Goal: Contribute content: Contribute content

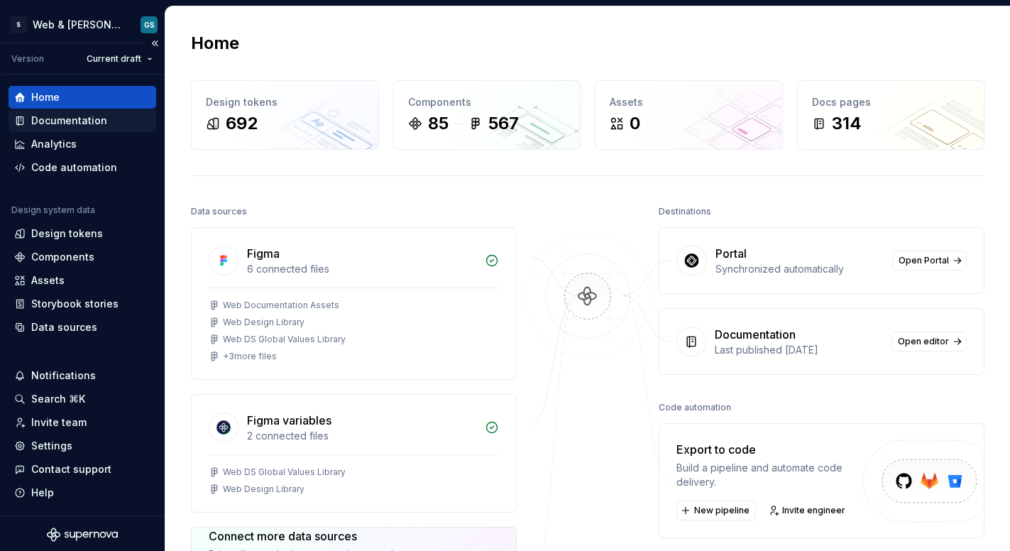
click at [70, 121] on div "Documentation" at bounding box center [69, 121] width 76 height 14
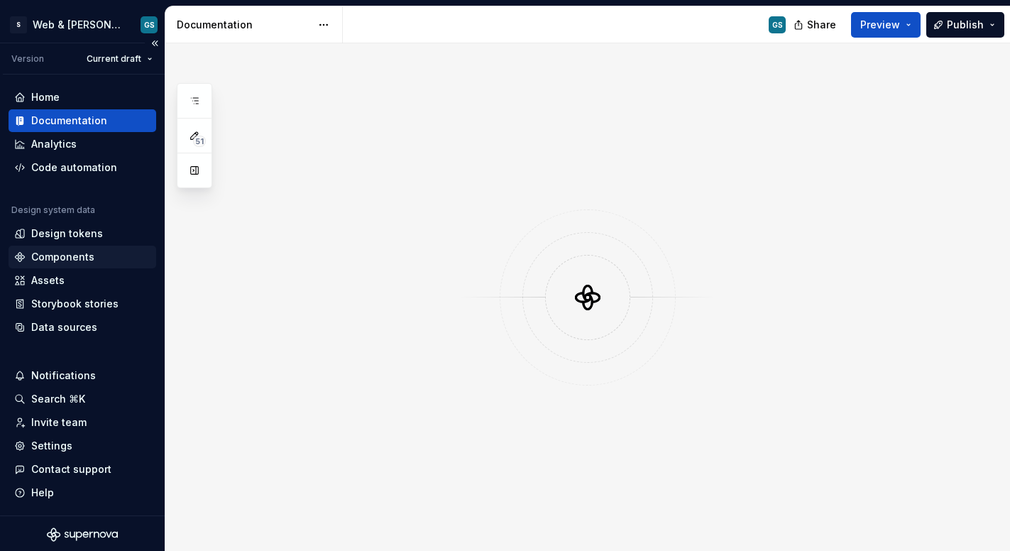
click at [77, 255] on div "Components" at bounding box center [62, 257] width 63 height 14
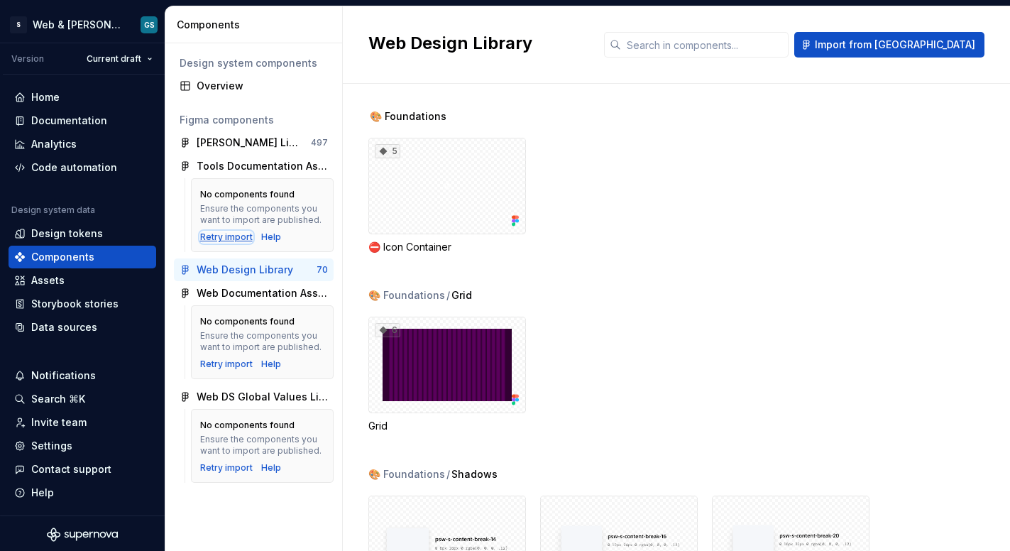
click at [212, 238] on div "Retry import" at bounding box center [226, 236] width 53 height 11
click at [202, 273] on div "Web Design Library" at bounding box center [245, 270] width 97 height 14
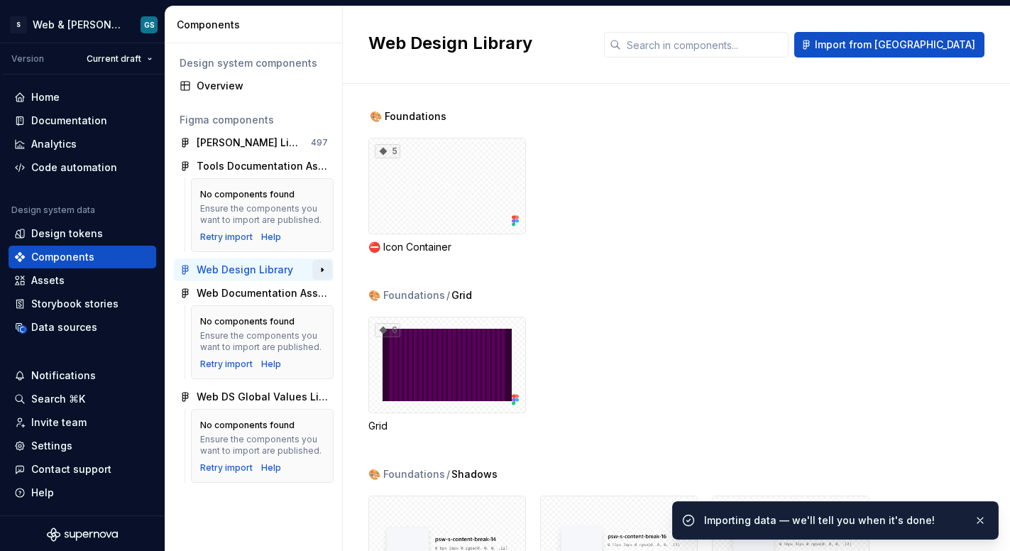
click at [323, 273] on button "button" at bounding box center [322, 270] width 20 height 20
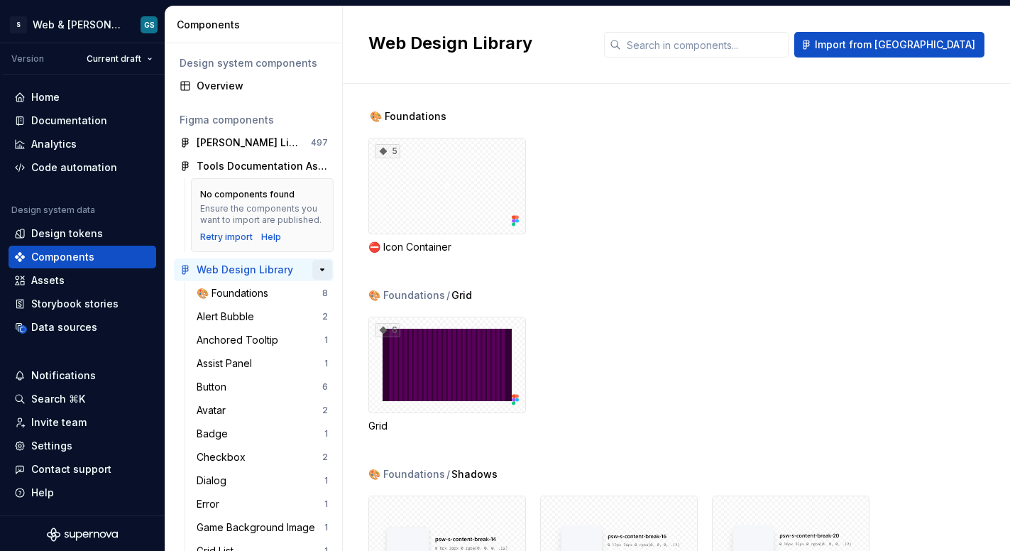
click at [315, 280] on button "button" at bounding box center [322, 270] width 20 height 20
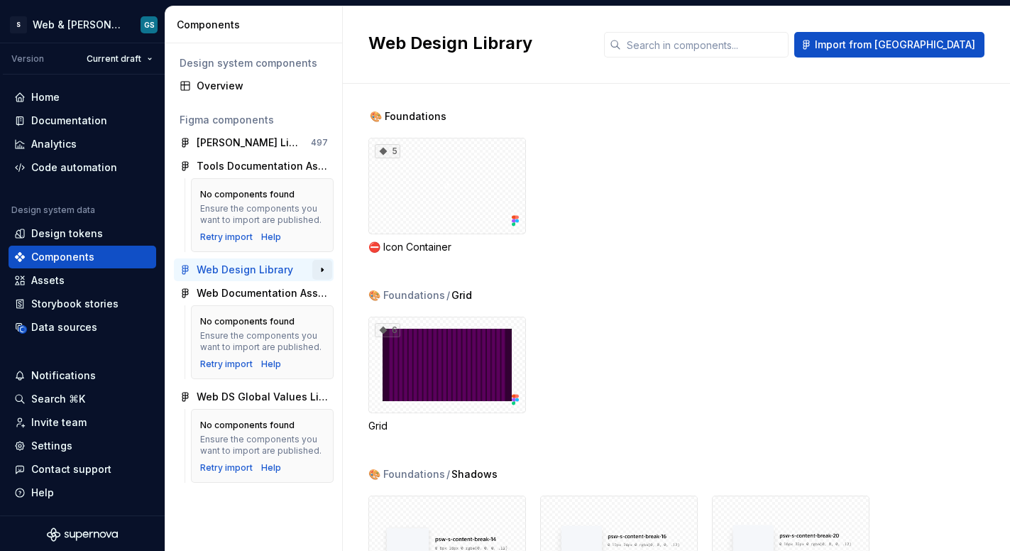
click at [318, 275] on button "button" at bounding box center [322, 270] width 20 height 20
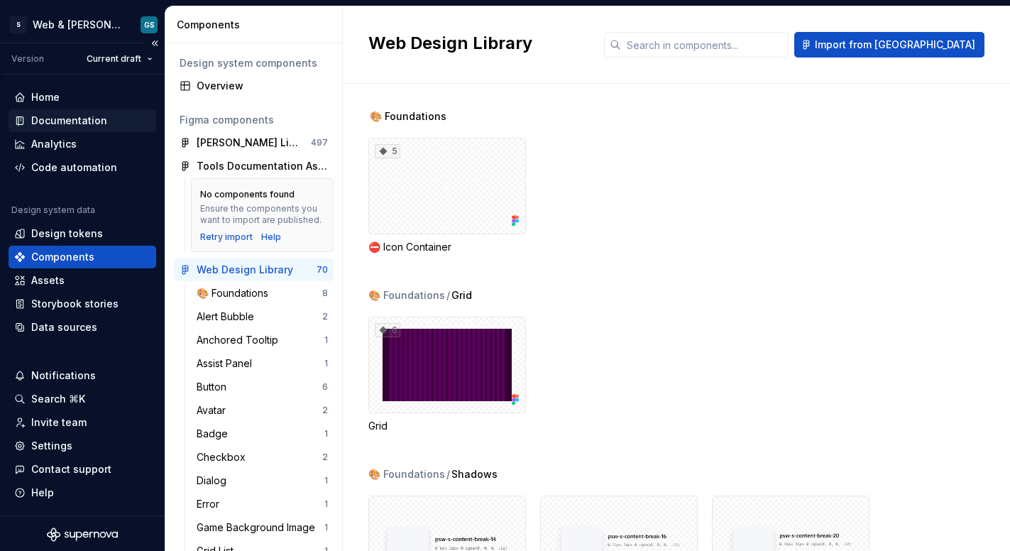
click at [60, 117] on div "Documentation" at bounding box center [69, 121] width 76 height 14
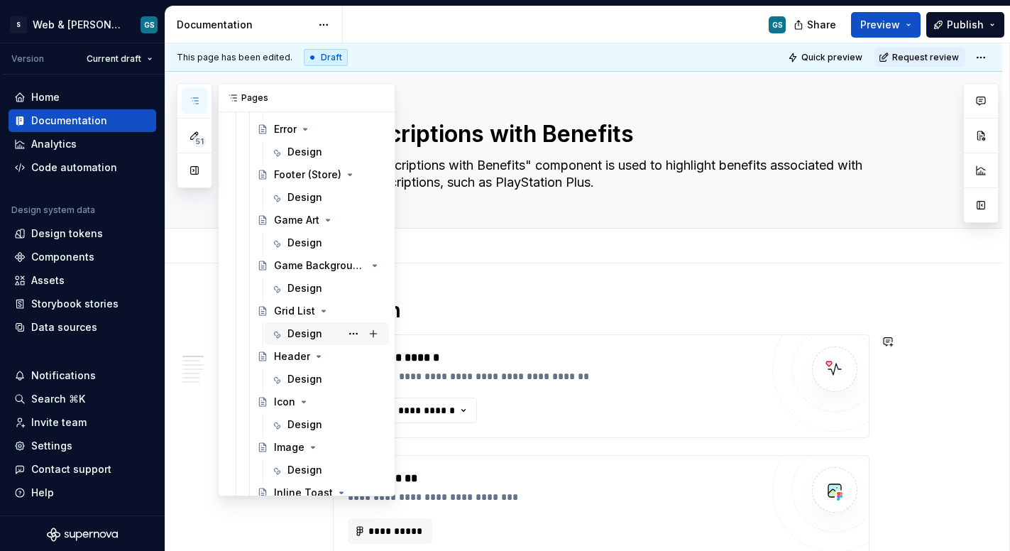
scroll to position [1276, 0]
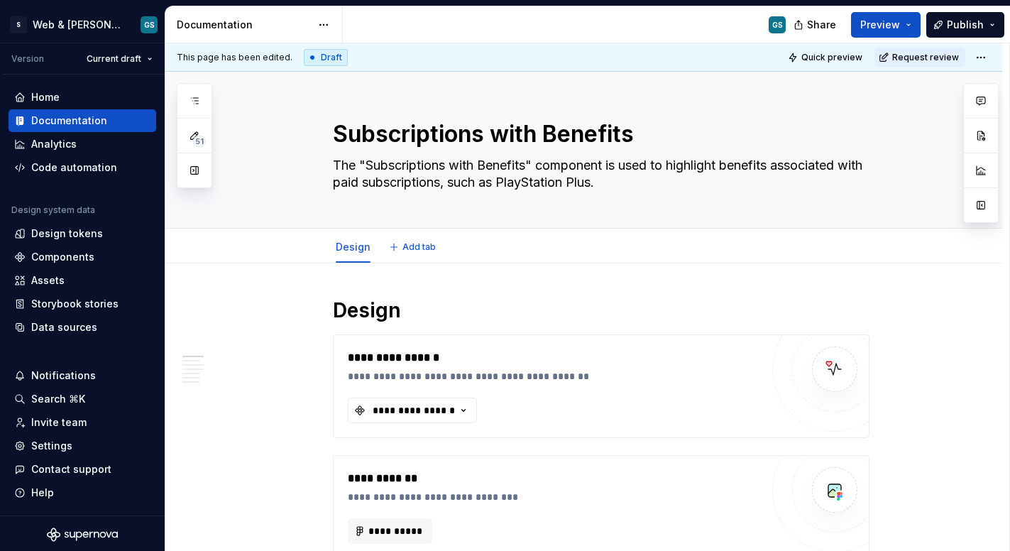
click at [568, 249] on div "Design Add tab" at bounding box center [602, 246] width 554 height 31
click at [453, 411] on div "**********" at bounding box center [413, 410] width 85 height 14
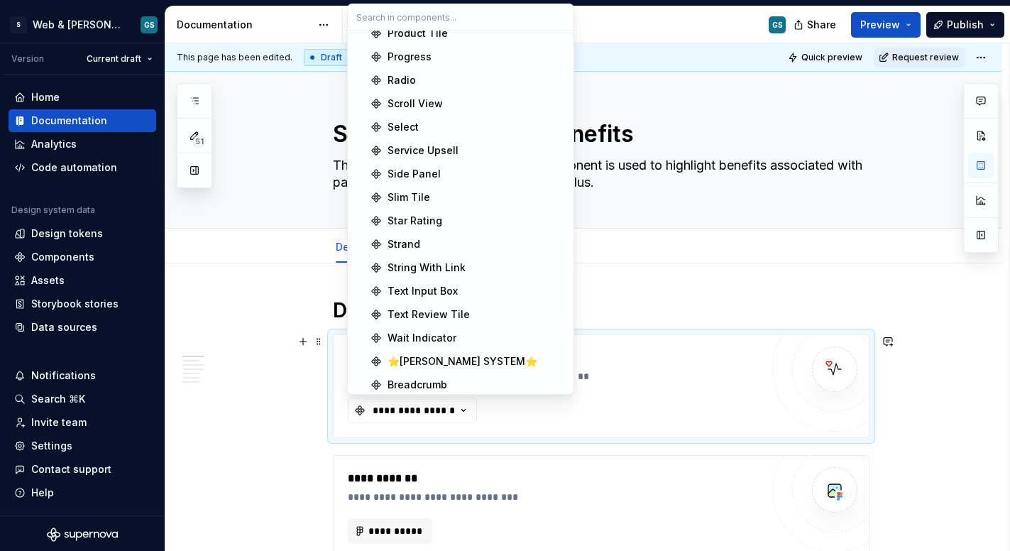
scroll to position [787, 0]
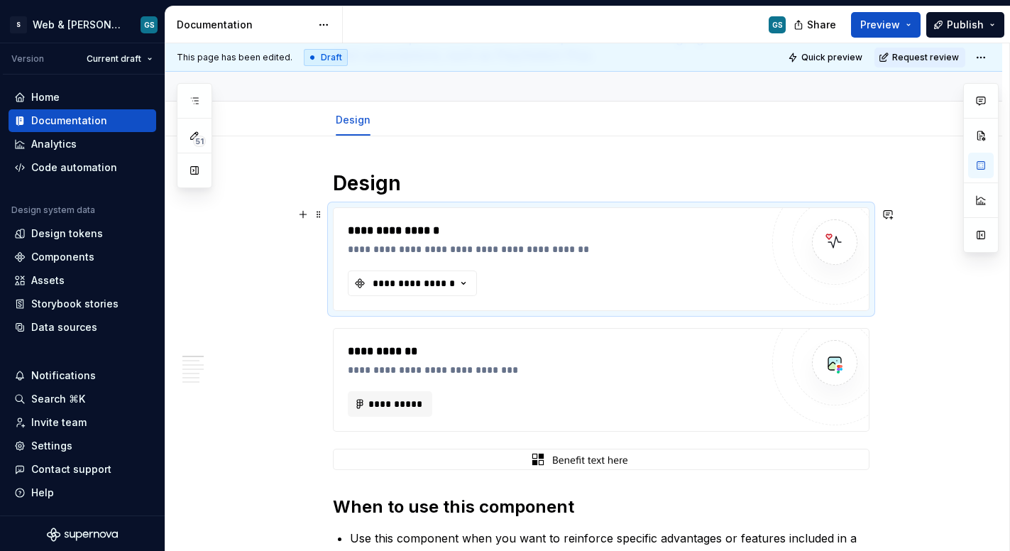
scroll to position [209, 0]
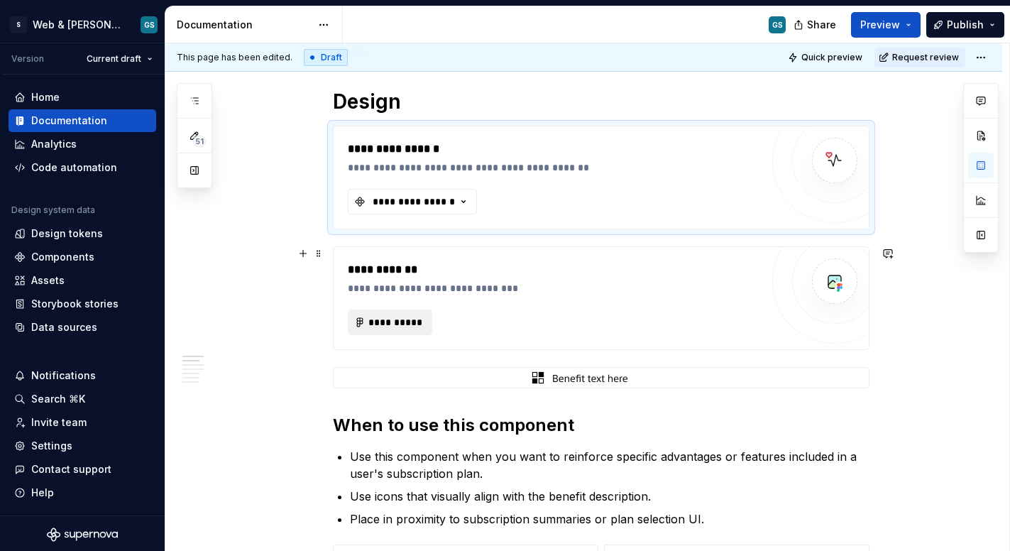
click at [385, 325] on span "**********" at bounding box center [396, 322] width 55 height 14
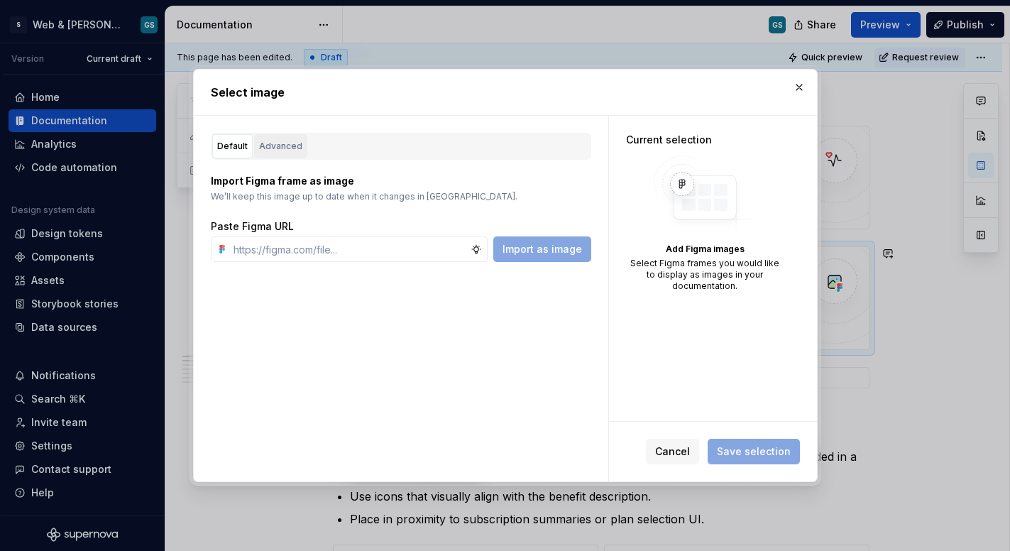
click at [269, 148] on div "Advanced" at bounding box center [280, 146] width 43 height 14
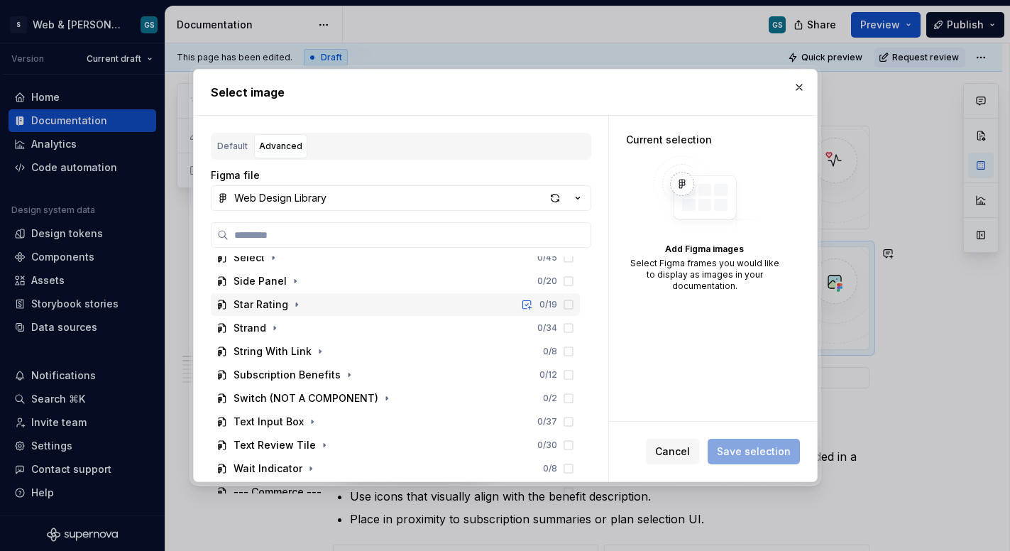
scroll to position [784, 0]
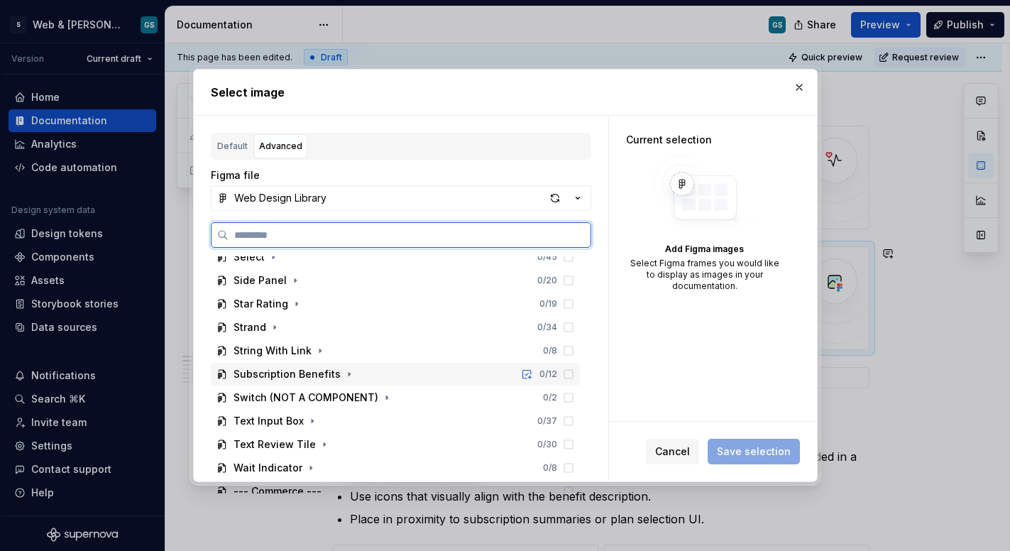
click at [330, 373] on div "Subscription Benefits" at bounding box center [287, 374] width 107 height 14
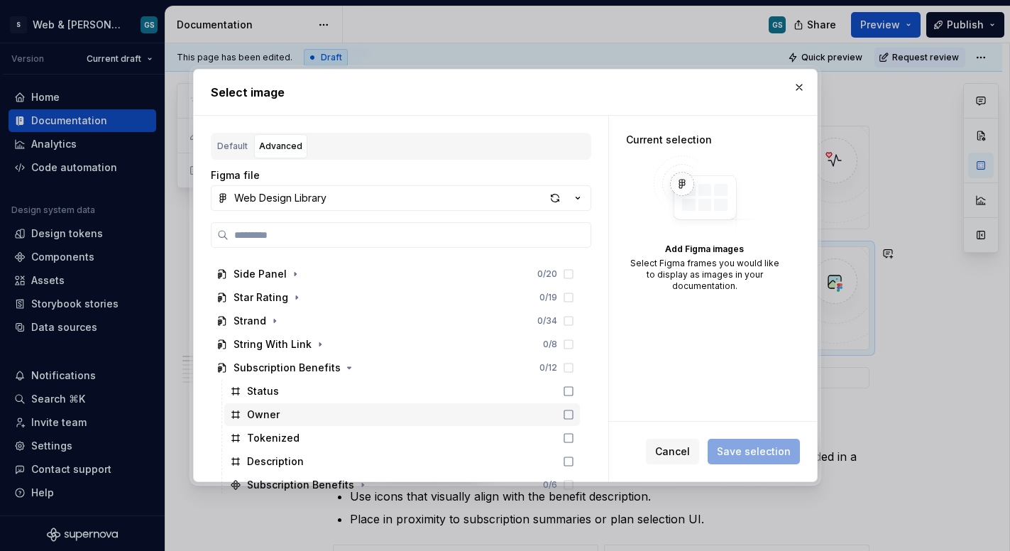
scroll to position [871, 0]
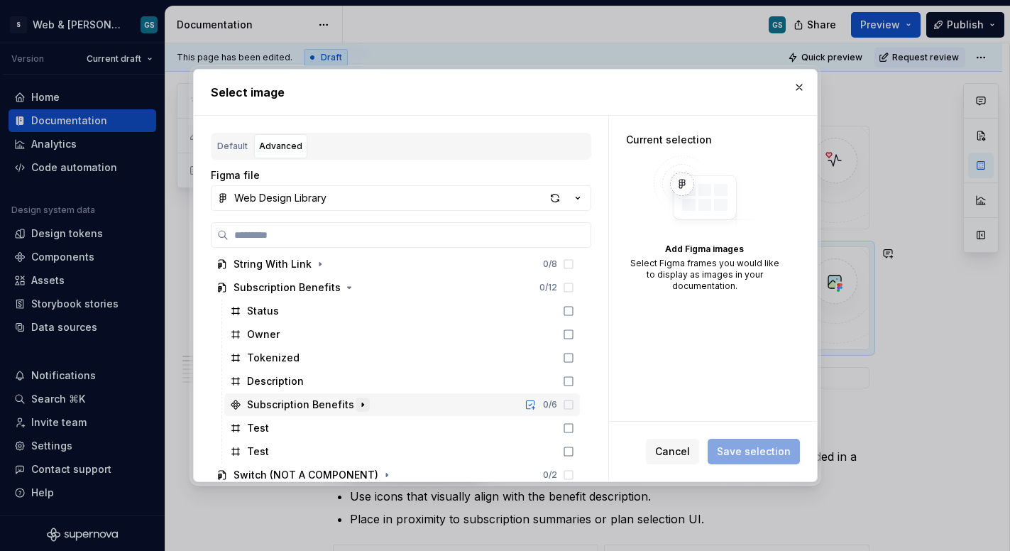
click at [357, 408] on icon "button" at bounding box center [362, 404] width 11 height 11
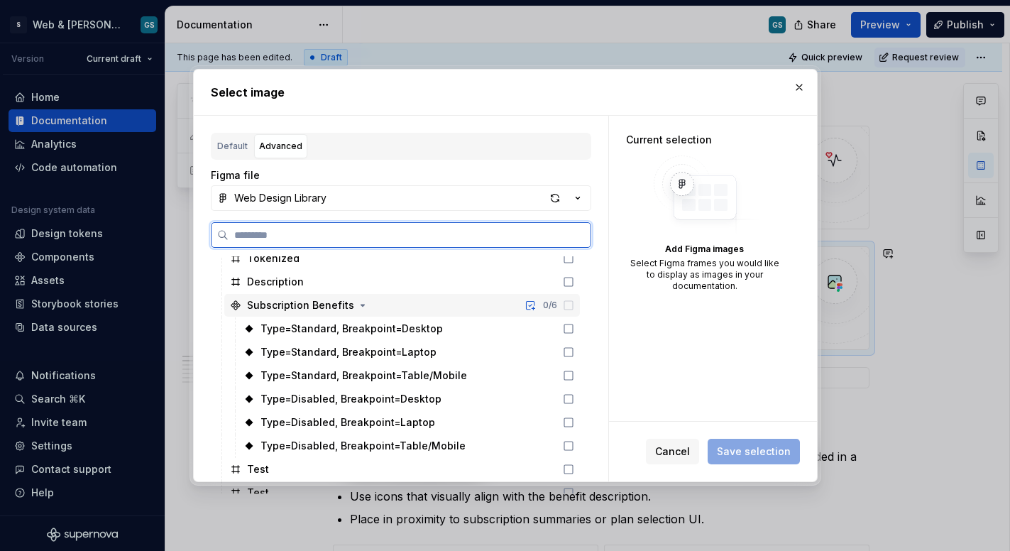
scroll to position [972, 0]
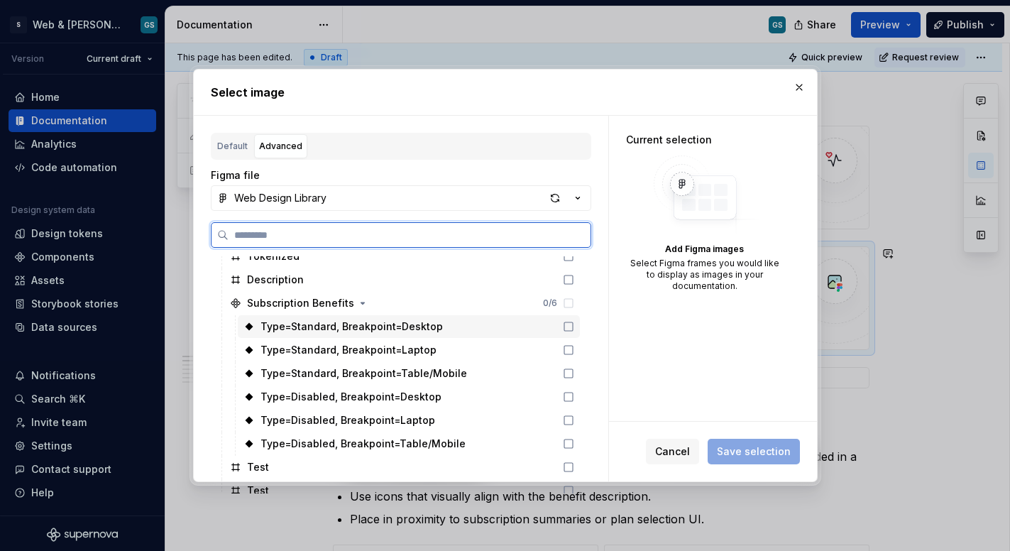
click at [459, 329] on div "Type=Standard, Breakpoint=Desktop" at bounding box center [409, 326] width 342 height 23
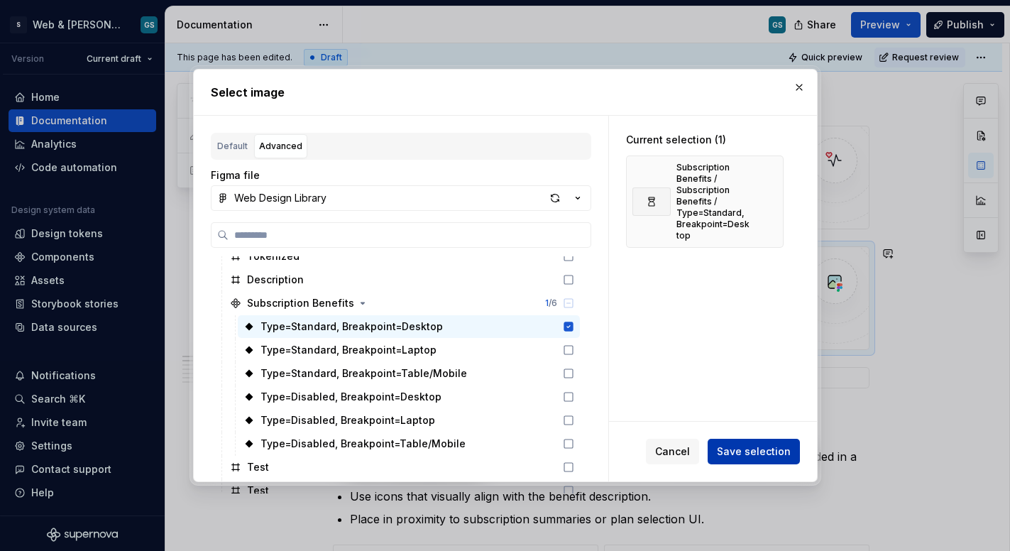
click at [746, 453] on span "Save selection" at bounding box center [754, 452] width 74 height 14
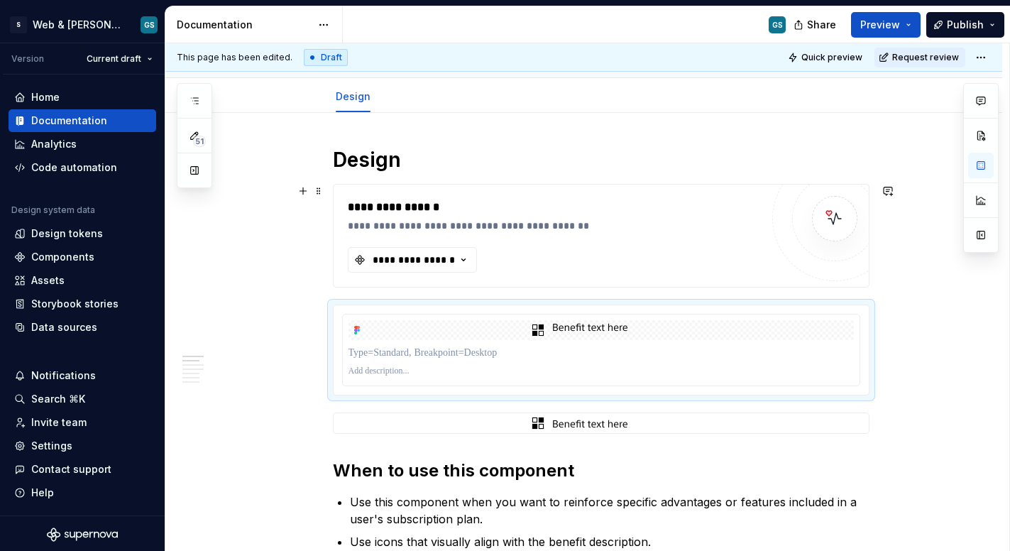
scroll to position [153, 0]
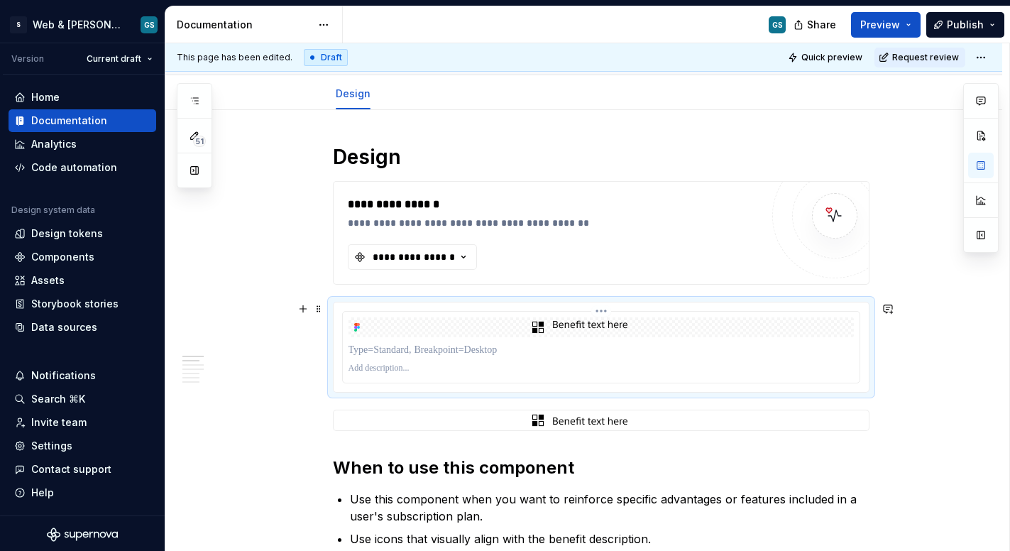
click at [661, 335] on img at bounding box center [601, 327] width 146 height 20
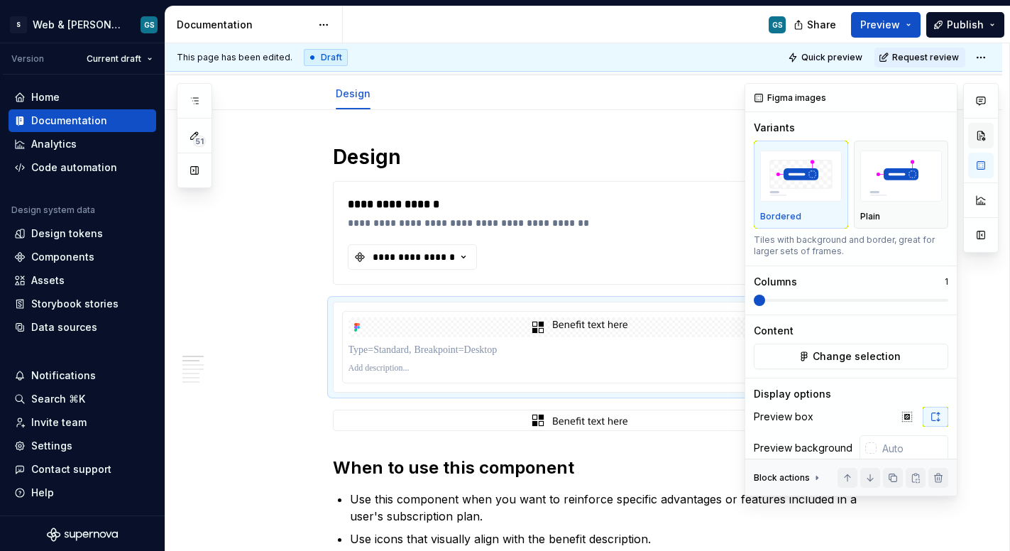
type textarea "*"
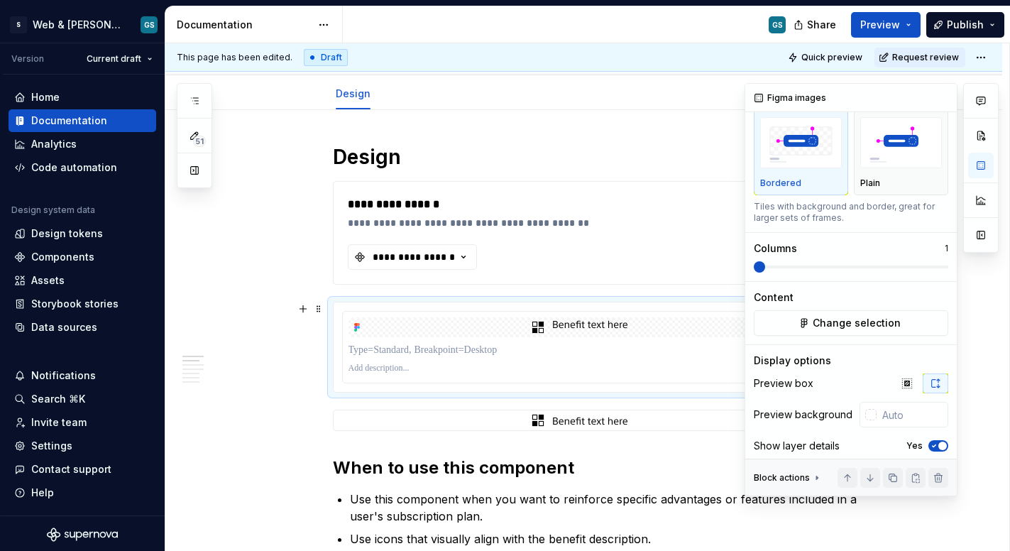
scroll to position [51, 0]
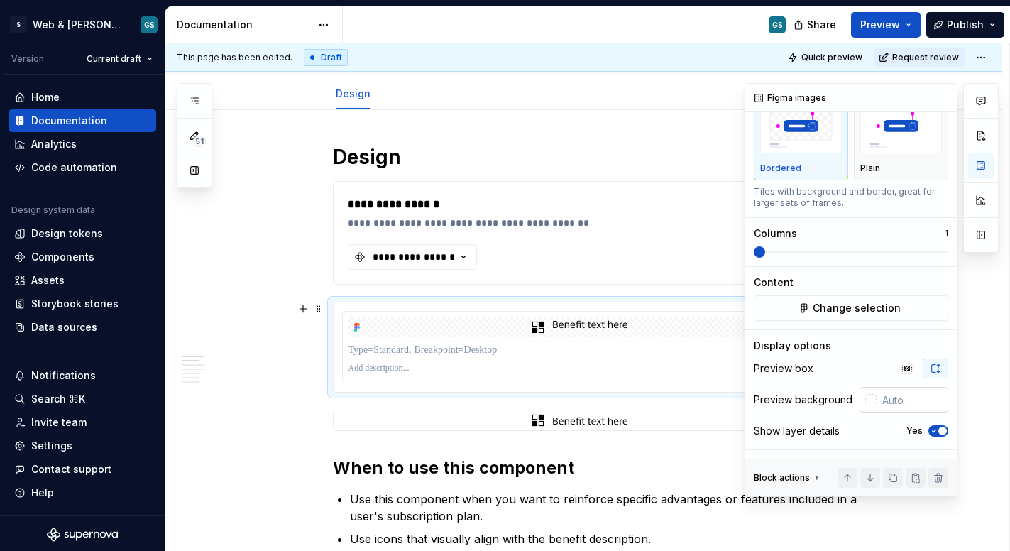
click at [866, 398] on div at bounding box center [871, 399] width 11 height 11
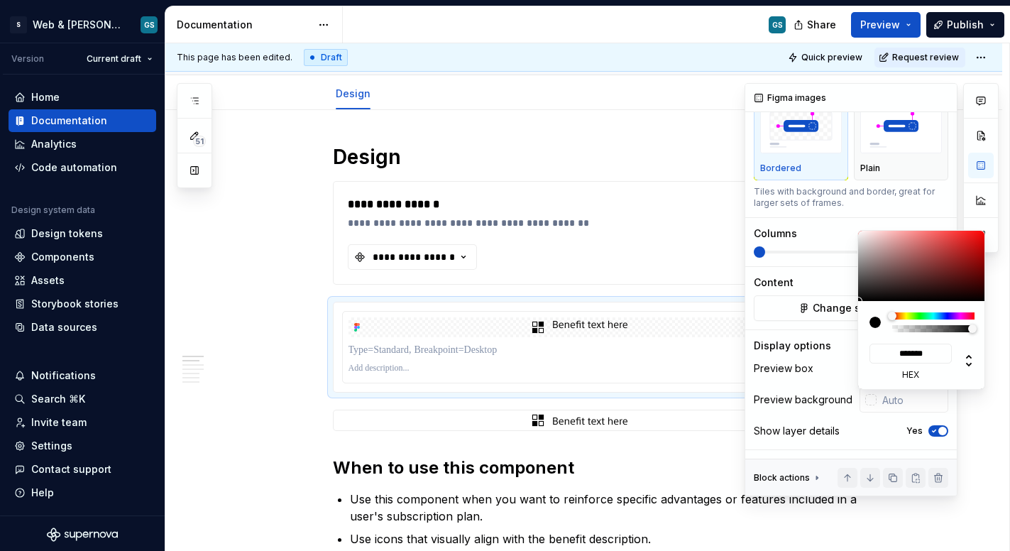
type input "#2E2A2A"
type input "*******"
type input "#393434"
type input "*******"
type input "#A59A9A"
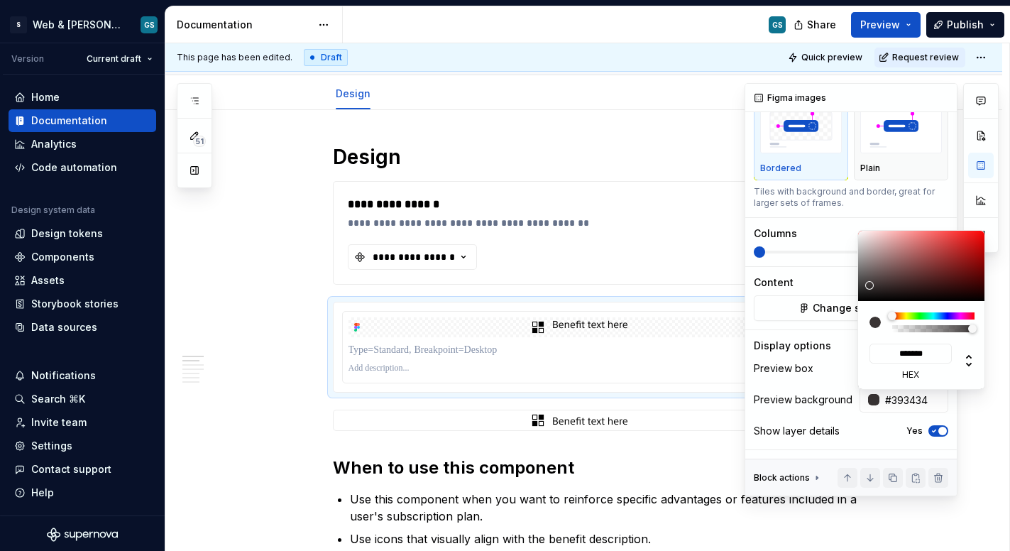
type input "*******"
type input "#E8DCDC"
type input "*******"
type input "#FFF8F8"
type input "*******"
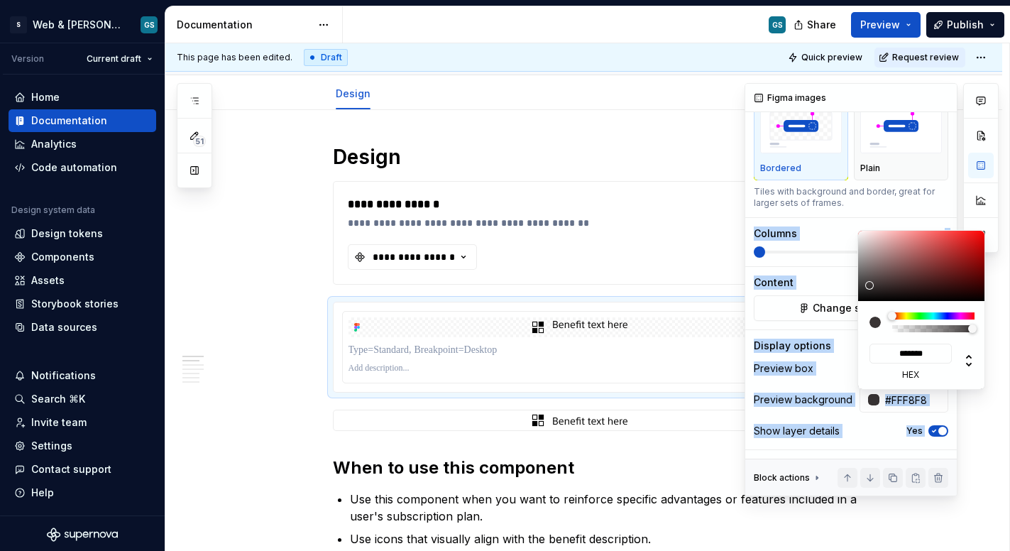
type input "#FFFEFE"
type input "*******"
type input "#FFFFFF"
type input "*******"
drag, startPoint x: 868, startPoint y: 268, endPoint x: 845, endPoint y: 205, distance: 68.1
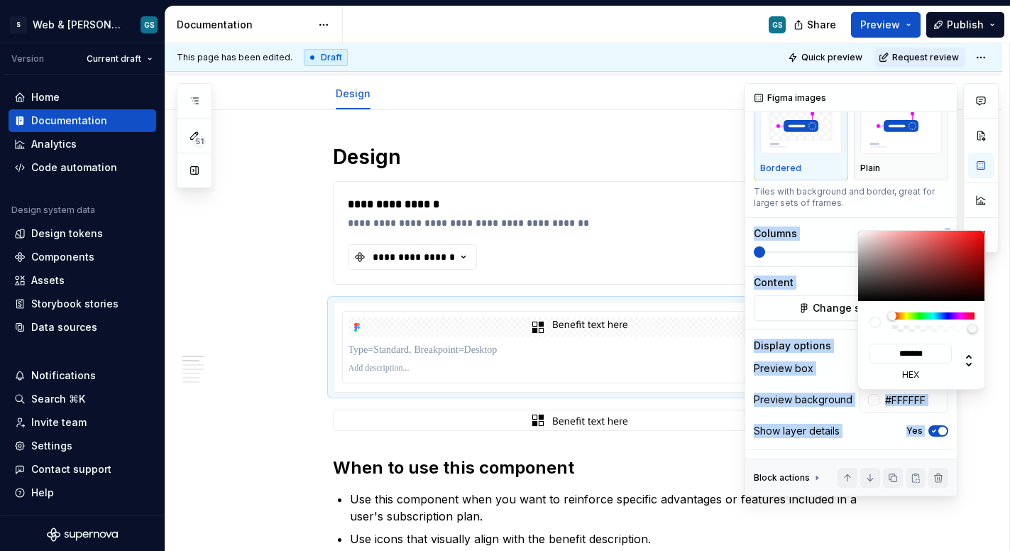
click at [846, 205] on body "S Web & [PERSON_NAME] Systems GS Version Current draft Home Documentation Analy…" at bounding box center [505, 275] width 1010 height 551
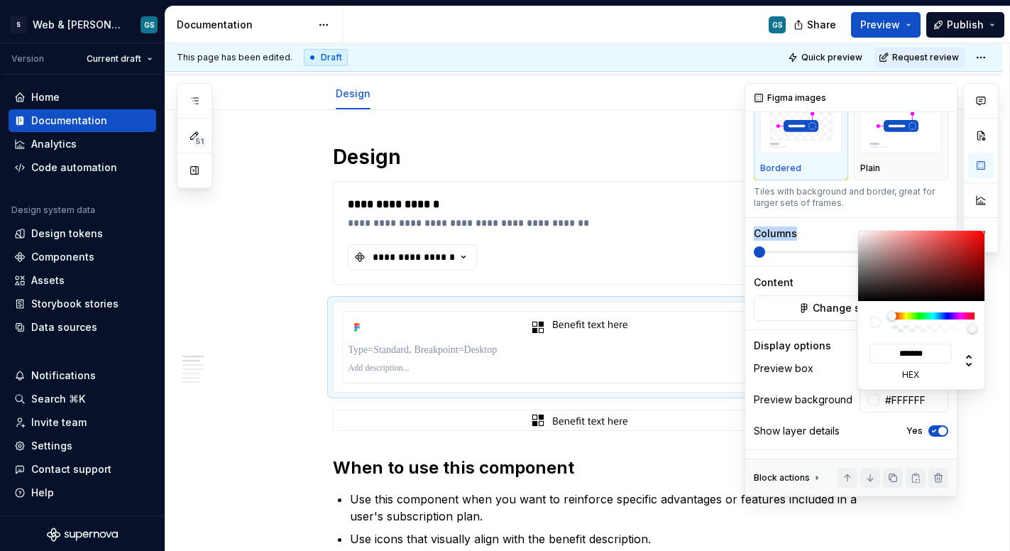
drag, startPoint x: 857, startPoint y: 231, endPoint x: 846, endPoint y: 221, distance: 15.1
click at [846, 221] on div "Comments Open comments No comments yet Select ‘Comment’ from the block context …" at bounding box center [872, 289] width 254 height 413
click at [929, 359] on input "*******" at bounding box center [911, 354] width 82 height 20
click at [818, 398] on div "Comments Open comments No comments yet Select ‘Comment’ from the block context …" at bounding box center [872, 289] width 254 height 413
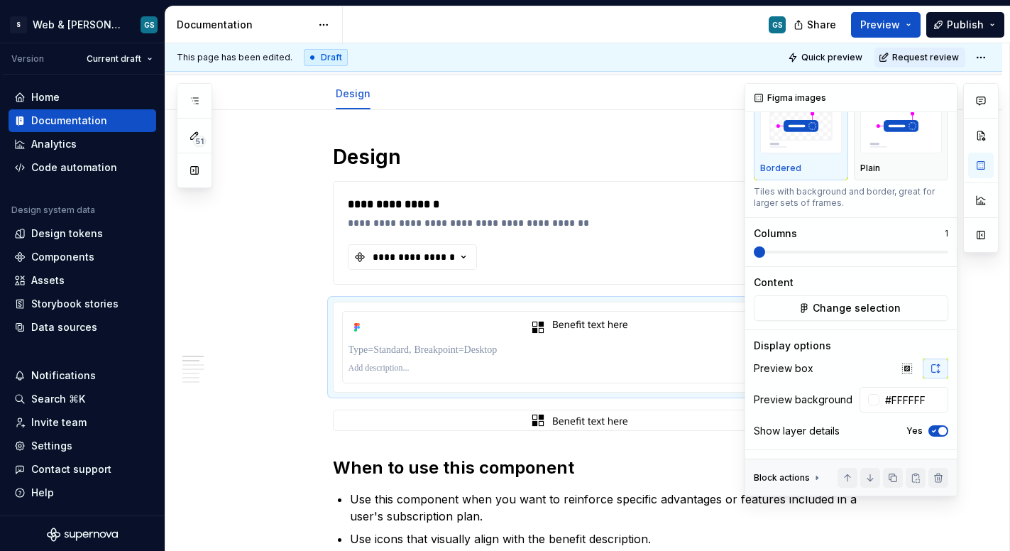
click at [872, 434] on div "Comments Open comments No comments yet Select ‘Comment’ from the block context …" at bounding box center [872, 289] width 254 height 413
click at [933, 431] on icon "button" at bounding box center [935, 431] width 4 height 2
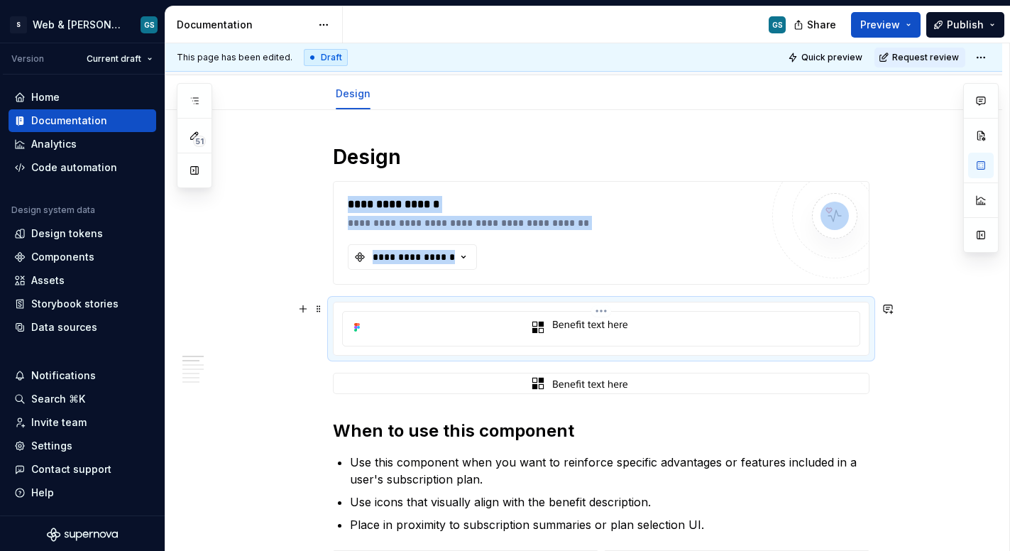
click at [614, 328] on img at bounding box center [601, 327] width 146 height 20
click at [628, 328] on img at bounding box center [601, 327] width 146 height 20
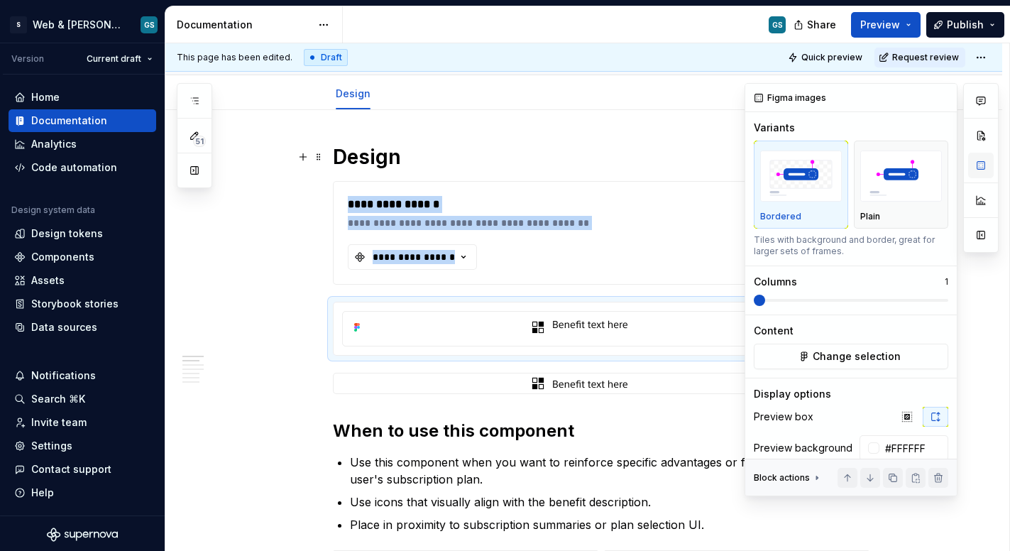
click at [979, 168] on button "button" at bounding box center [982, 166] width 26 height 26
click at [827, 355] on span "Change selection" at bounding box center [857, 356] width 88 height 14
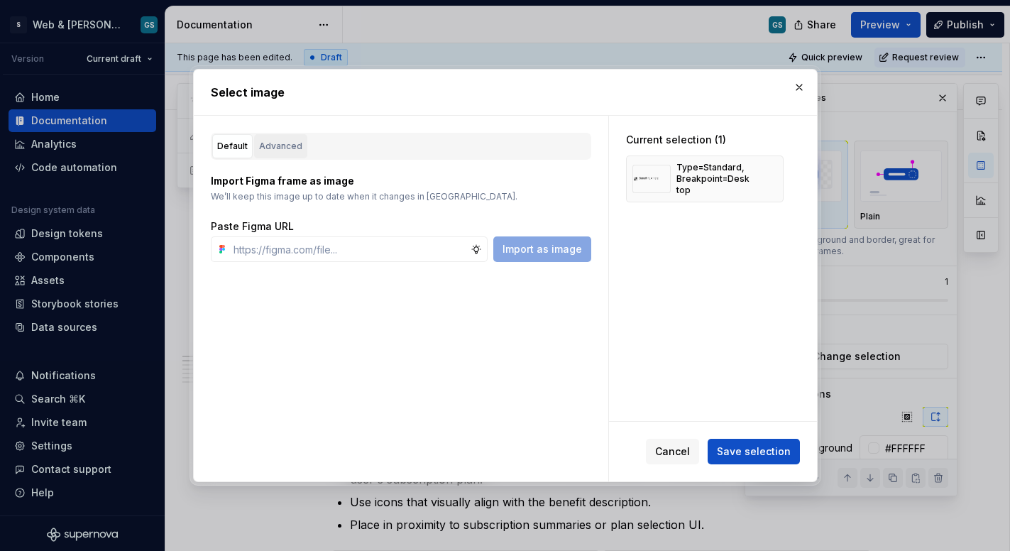
click at [293, 148] on div "Advanced" at bounding box center [280, 146] width 43 height 14
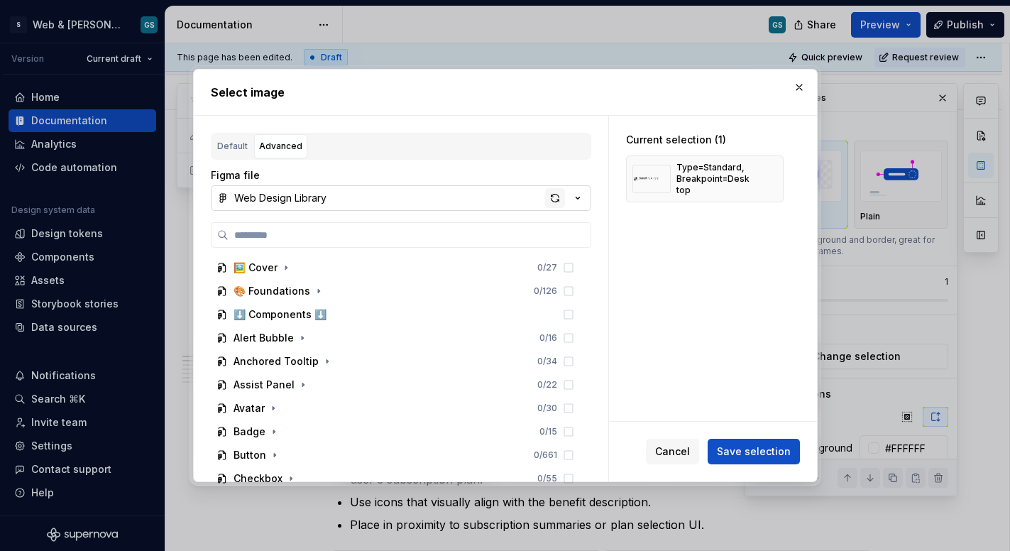
click at [558, 197] on div "button" at bounding box center [555, 198] width 20 height 20
click at [677, 454] on span "Cancel" at bounding box center [672, 452] width 35 height 14
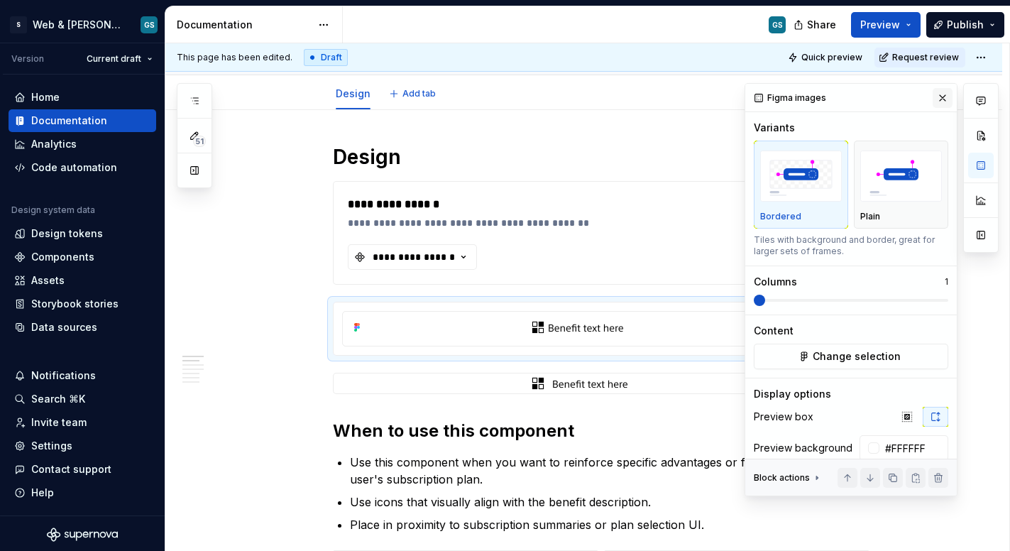
click at [942, 99] on button "button" at bounding box center [943, 98] width 20 height 20
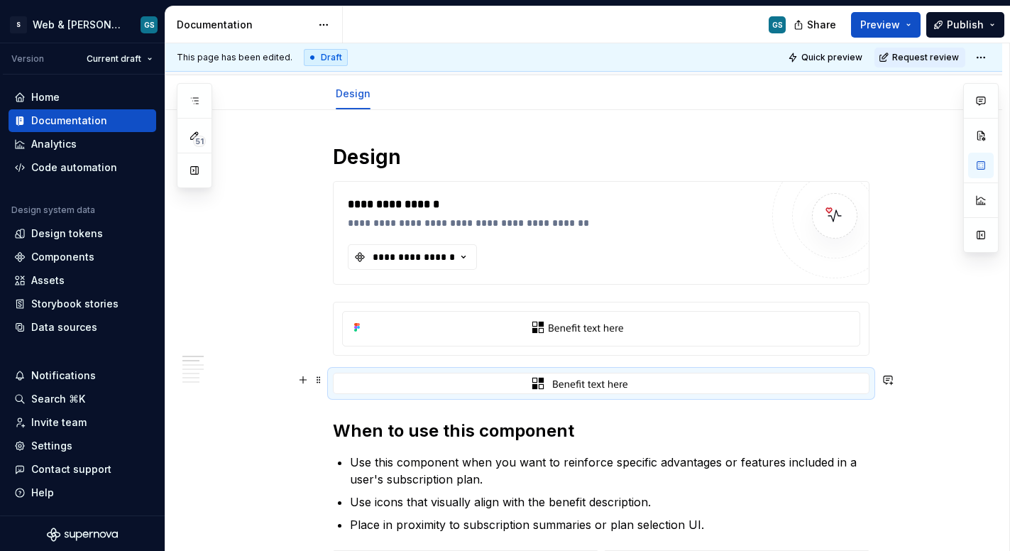
click at [631, 373] on div at bounding box center [601, 383] width 537 height 21
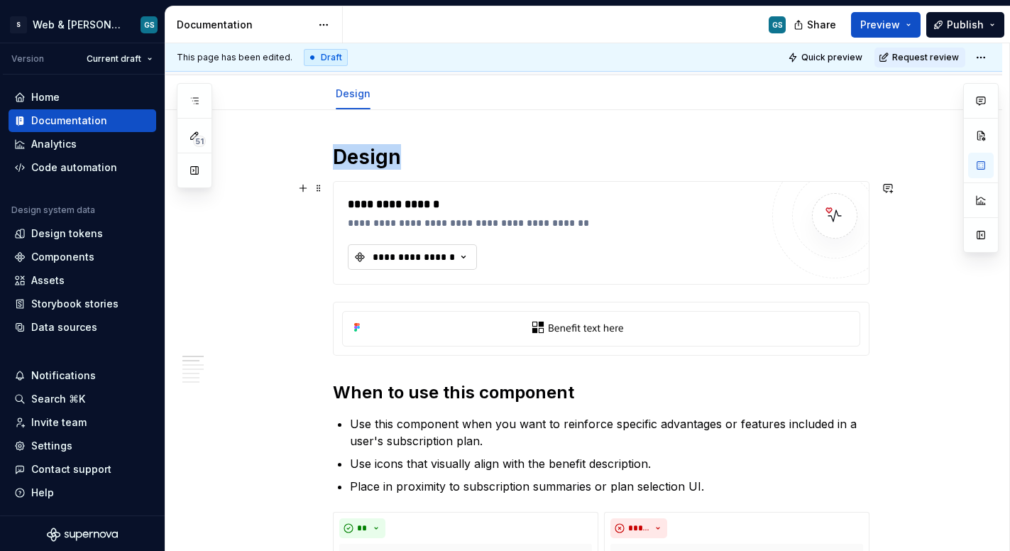
click at [457, 261] on icon "button" at bounding box center [464, 257] width 14 height 14
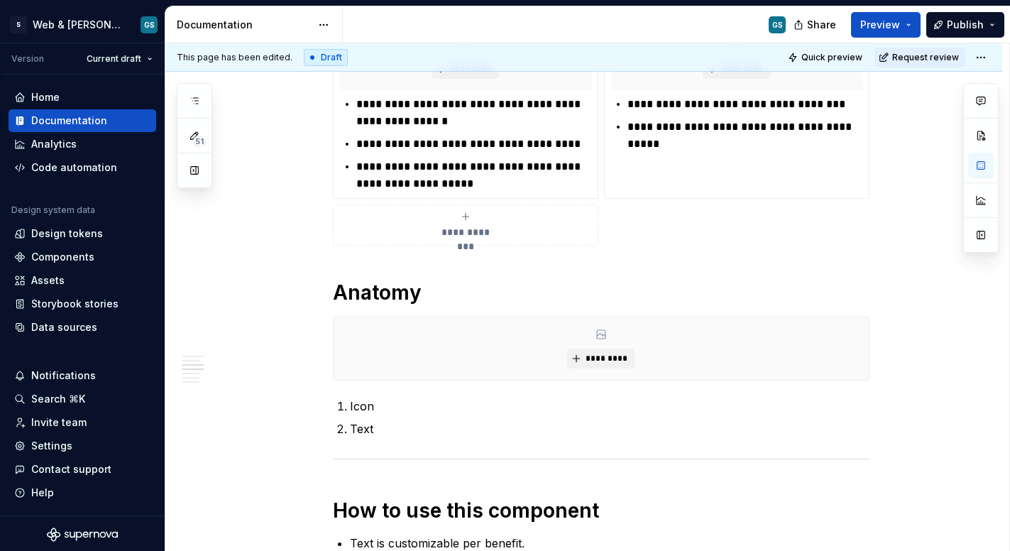
scroll to position [672, 0]
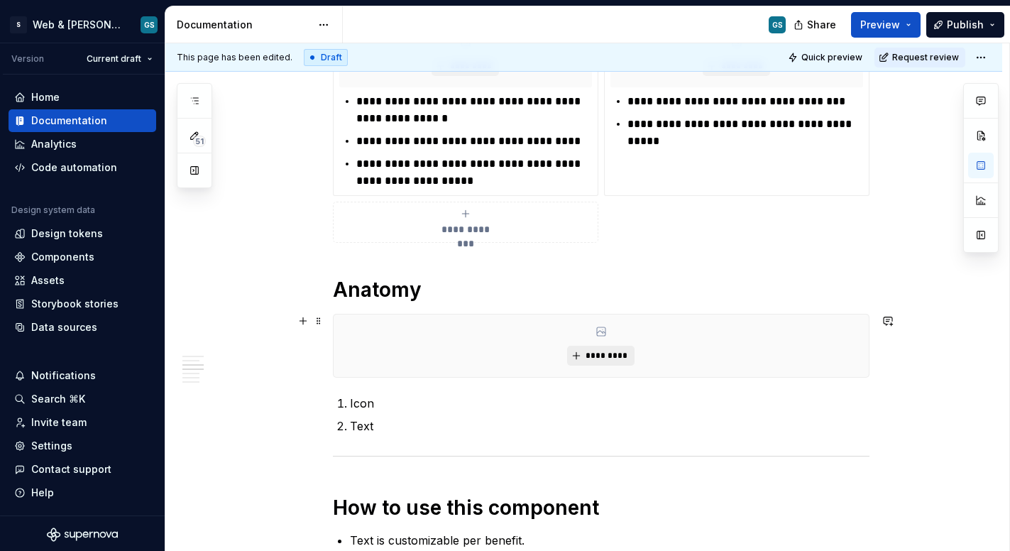
click at [596, 347] on button "*********" at bounding box center [600, 356] width 67 height 20
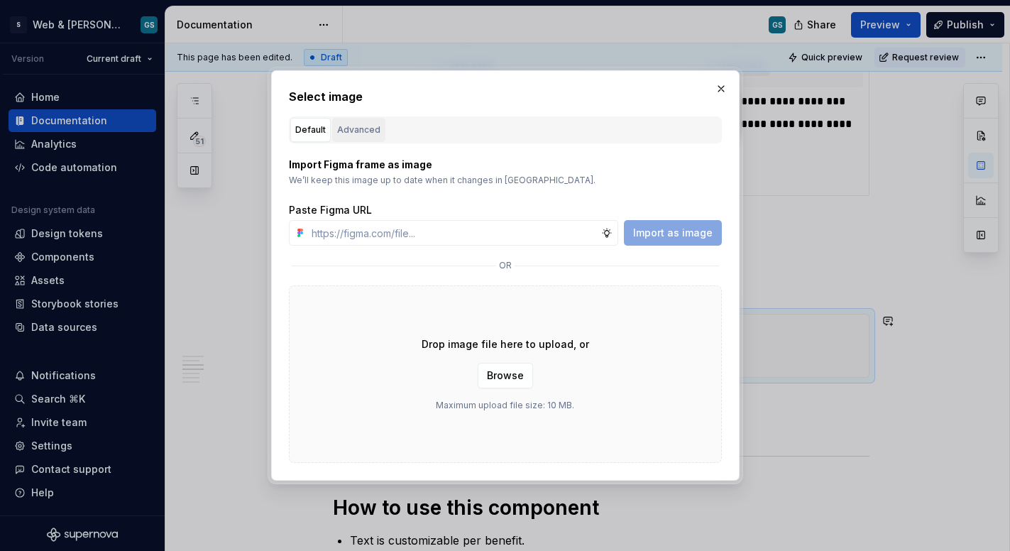
click at [349, 133] on div "Advanced" at bounding box center [358, 130] width 43 height 14
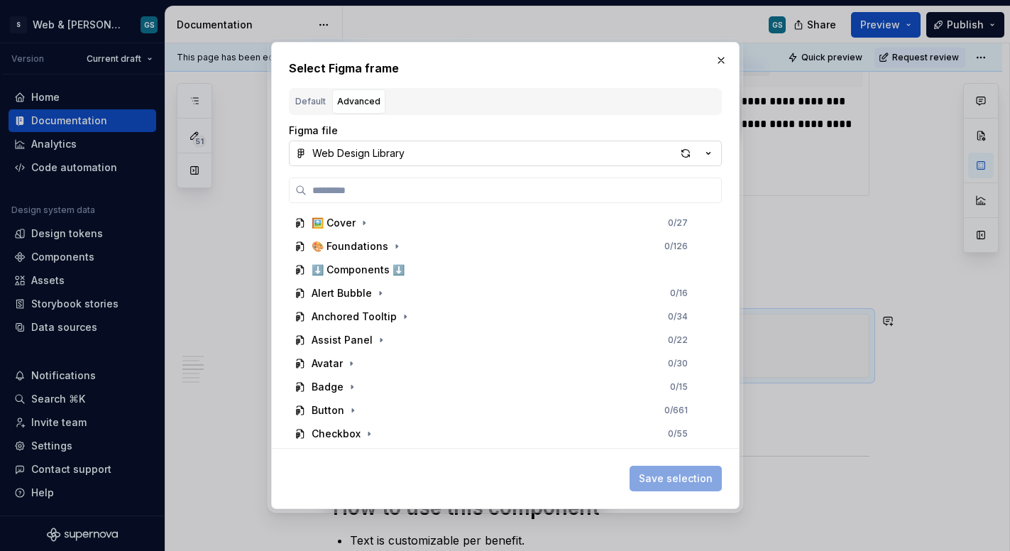
click at [708, 154] on icon "button" at bounding box center [709, 153] width 4 height 2
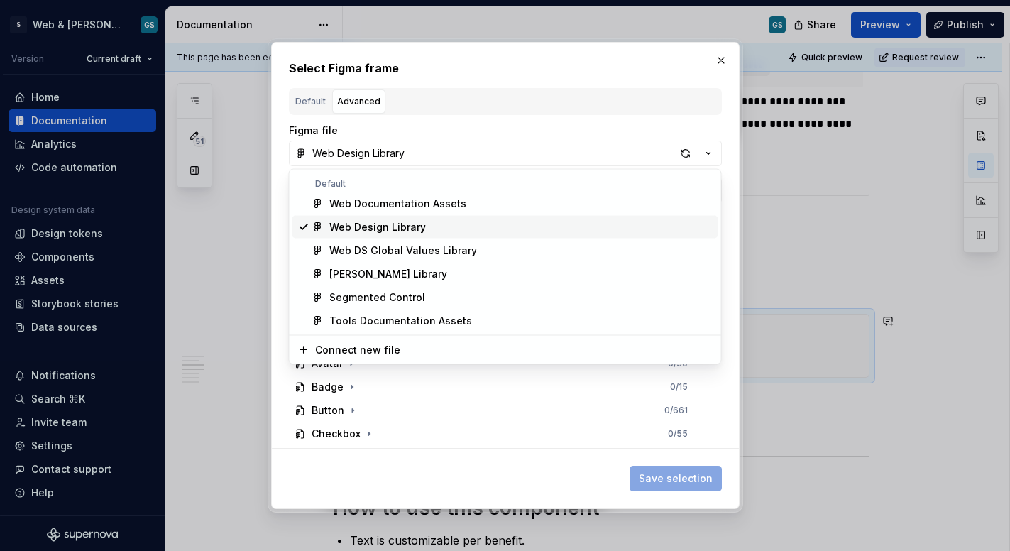
click at [455, 211] on span "Web Documentation Assets" at bounding box center [506, 203] width 426 height 23
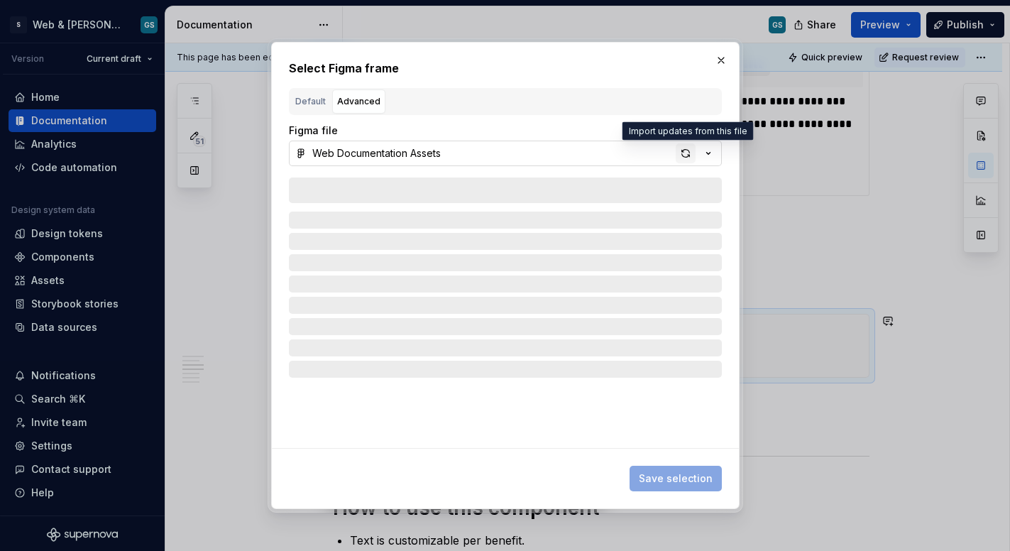
click at [687, 149] on div "button" at bounding box center [686, 153] width 20 height 20
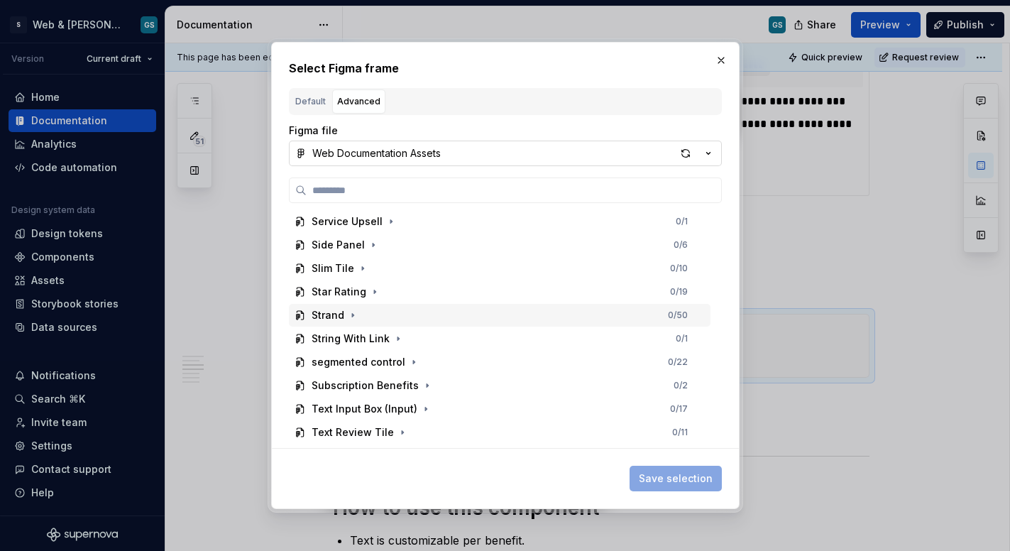
scroll to position [1324, 0]
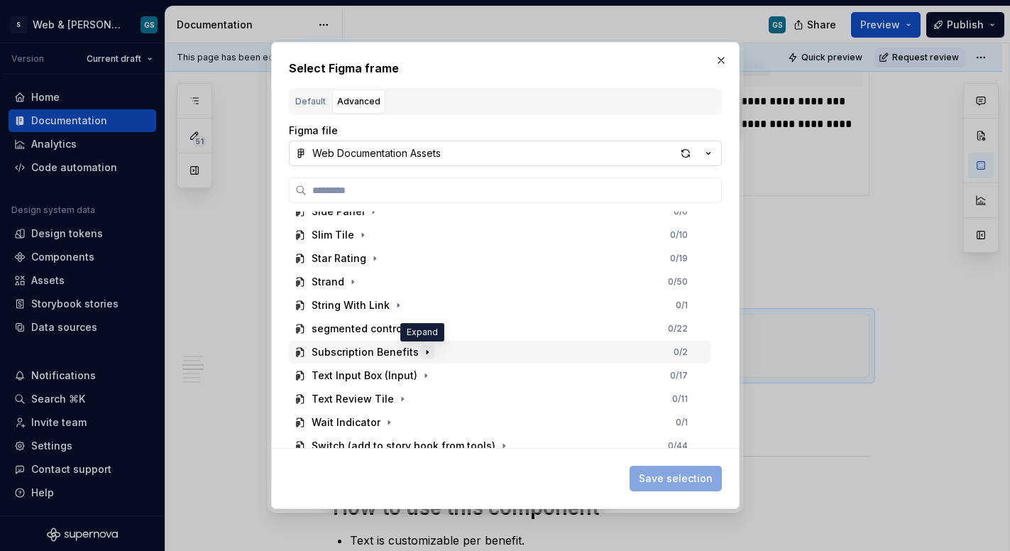
click at [422, 353] on icon "button" at bounding box center [427, 352] width 11 height 11
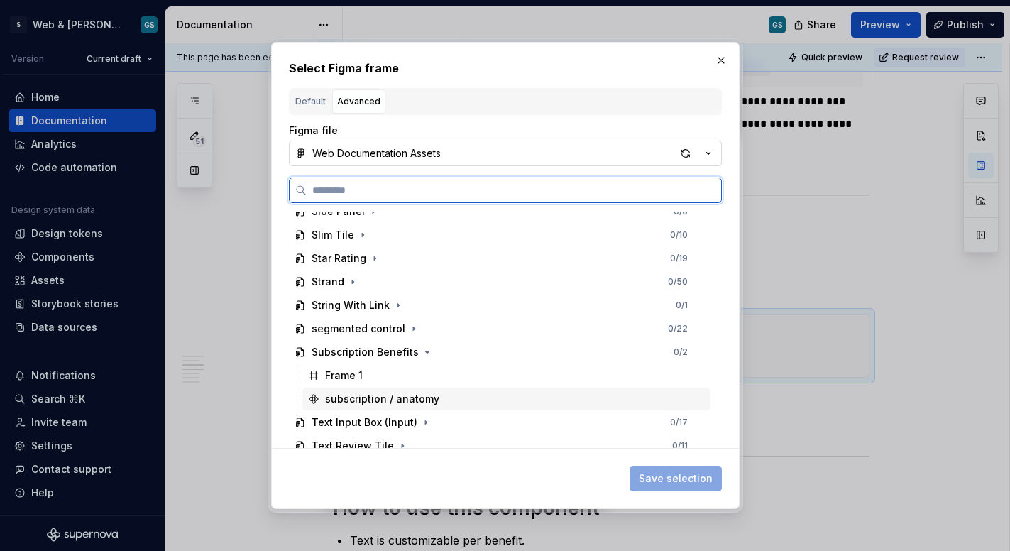
click at [387, 403] on div "subscription / anatomy" at bounding box center [382, 399] width 114 height 14
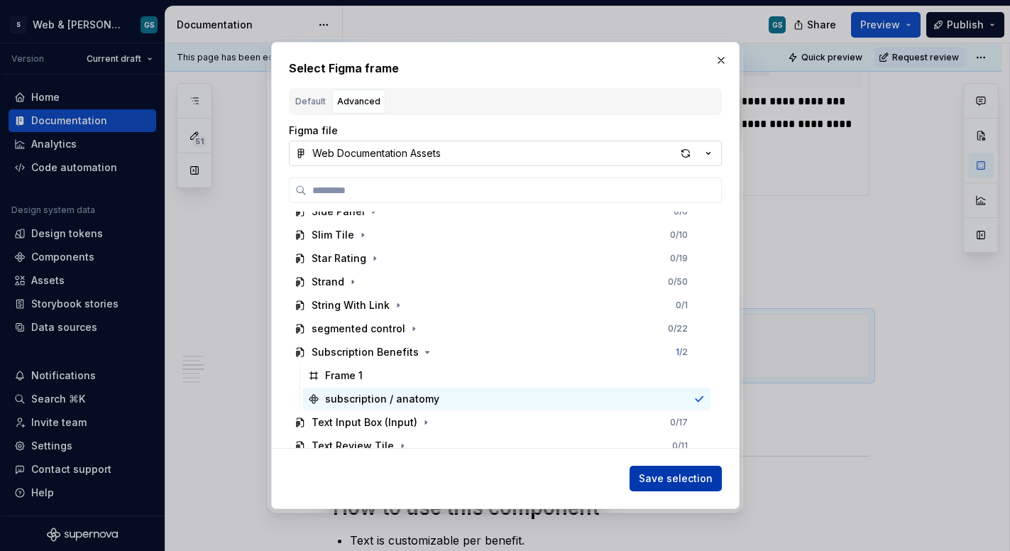
click at [646, 483] on span "Save selection" at bounding box center [676, 478] width 74 height 14
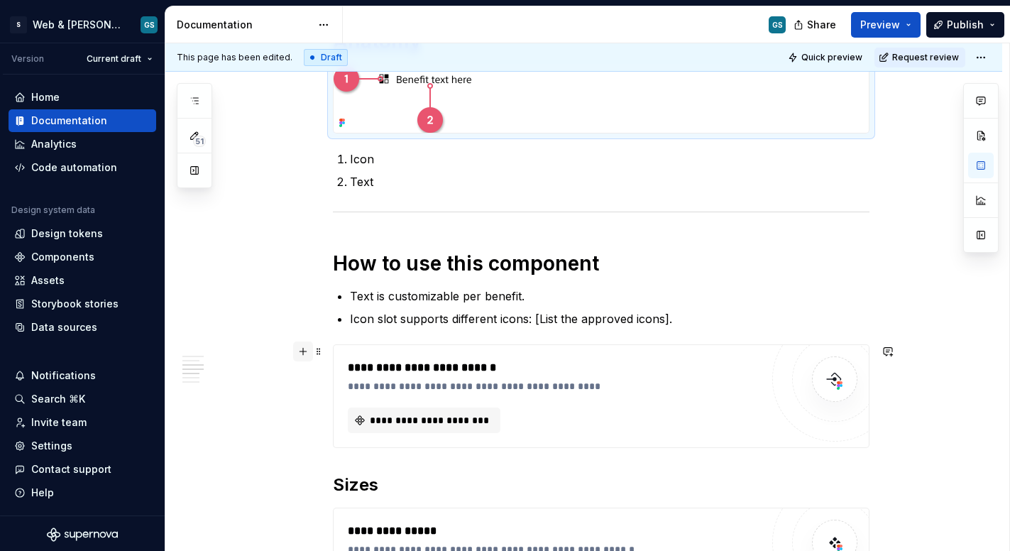
scroll to position [922, 0]
type textarea "*"
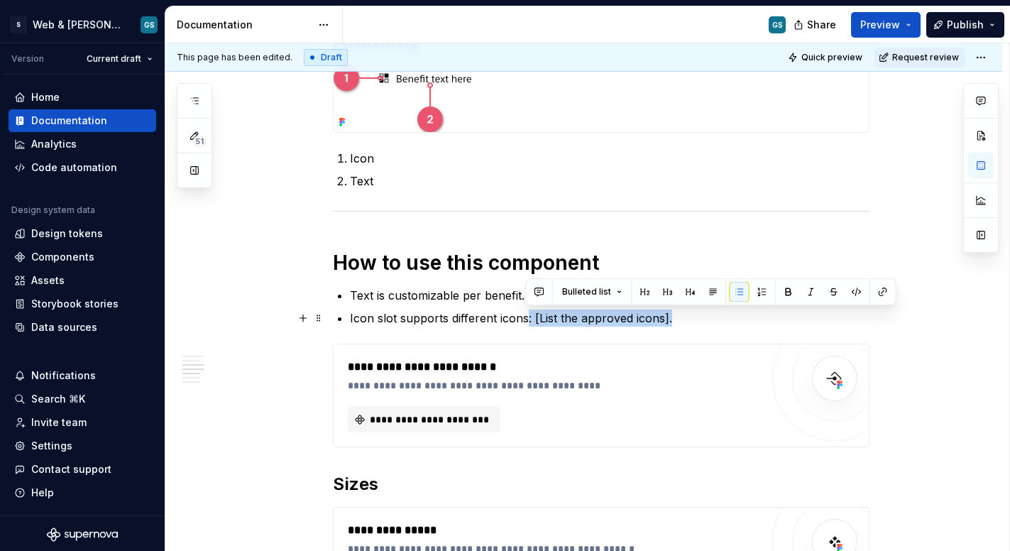
drag, startPoint x: 527, startPoint y: 317, endPoint x: 672, endPoint y: 317, distance: 144.9
click at [672, 317] on p "Icon slot supports different icons: [List the approved icons]." at bounding box center [610, 318] width 520 height 17
drag, startPoint x: 604, startPoint y: 317, endPoint x: 528, endPoint y: 317, distance: 76.7
click at [528, 317] on p "Icon slot supports different icons Example here" at bounding box center [610, 318] width 520 height 17
click at [880, 291] on button "button" at bounding box center [886, 292] width 20 height 20
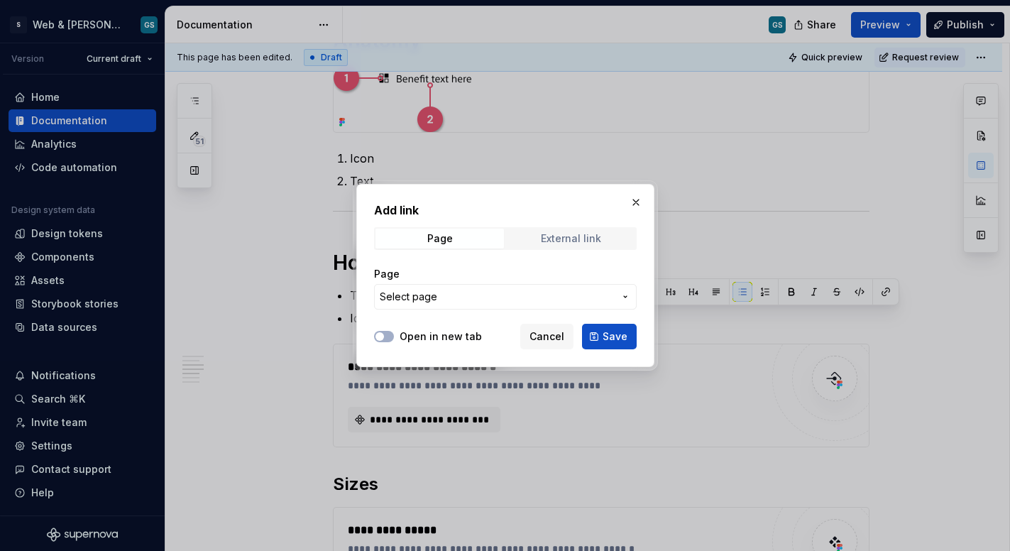
click at [560, 239] on div "External link" at bounding box center [571, 238] width 60 height 11
click at [469, 293] on input "URL" at bounding box center [505, 297] width 263 height 26
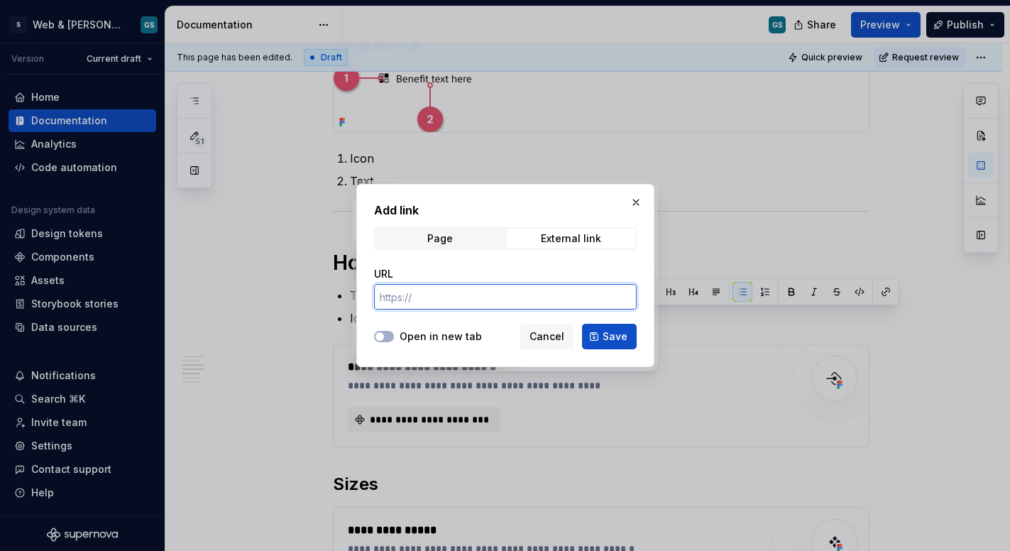
paste input "[URL][DOMAIN_NAME]"
type input "[URL][DOMAIN_NAME]"
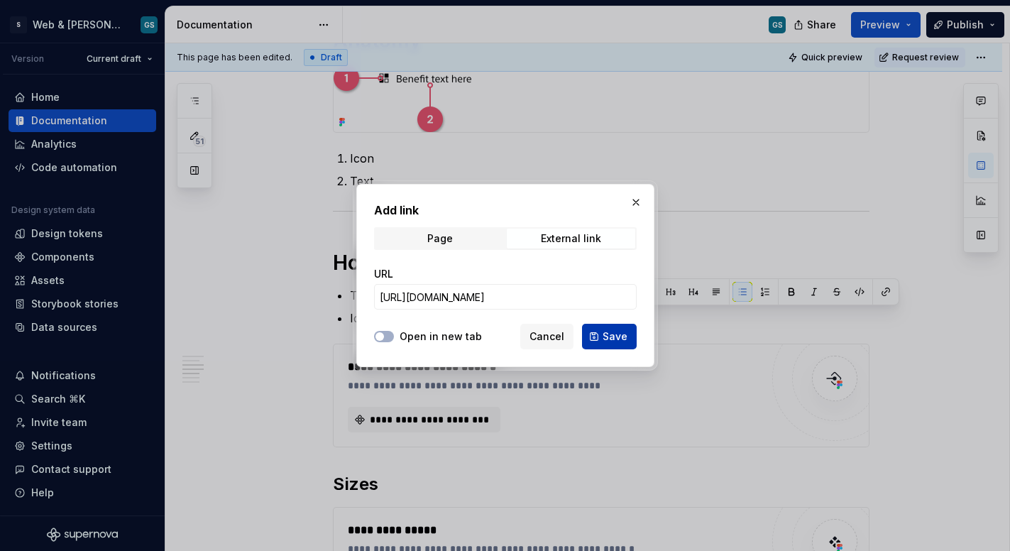
click at [617, 340] on span "Save" at bounding box center [615, 336] width 25 height 14
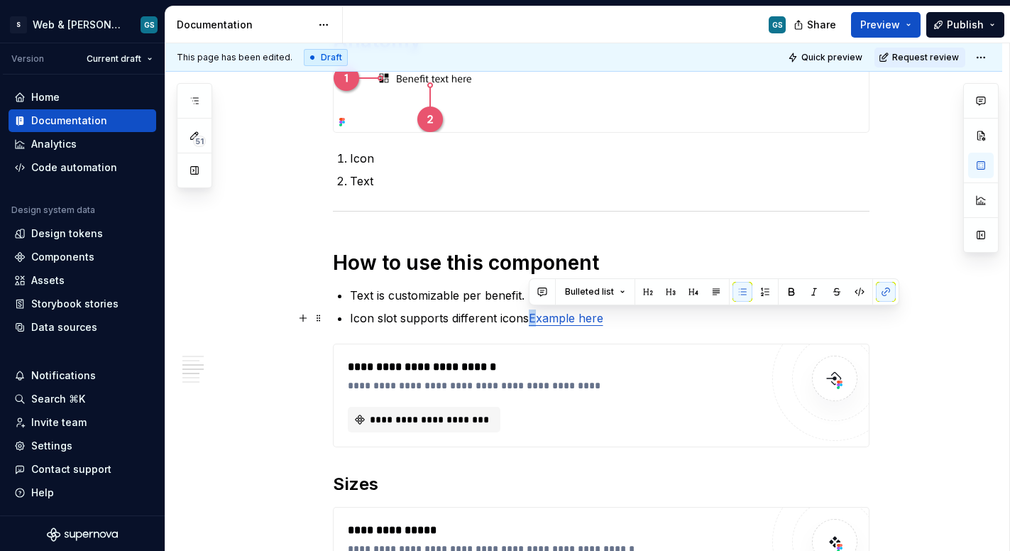
click at [531, 315] on link "Example here" at bounding box center [566, 318] width 75 height 14
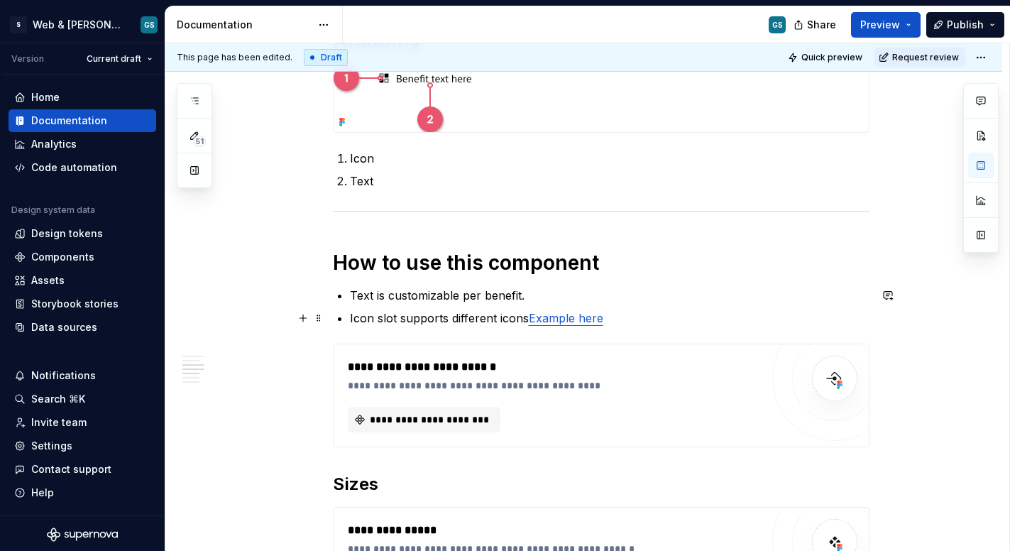
click at [525, 320] on p "Icon slot supports different icons Example here" at bounding box center [610, 318] width 520 height 17
click at [638, 321] on p "Icon slot supports different icons. Example here" at bounding box center [610, 318] width 520 height 17
click at [543, 365] on div "**********" at bounding box center [554, 367] width 413 height 17
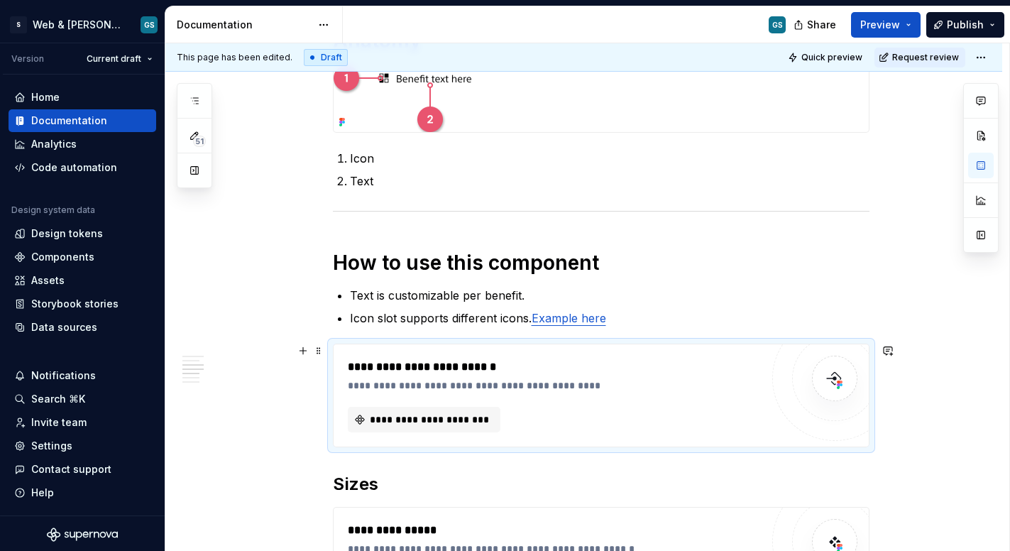
type textarea "*"
click at [533, 315] on link "Example here" at bounding box center [569, 318] width 75 height 14
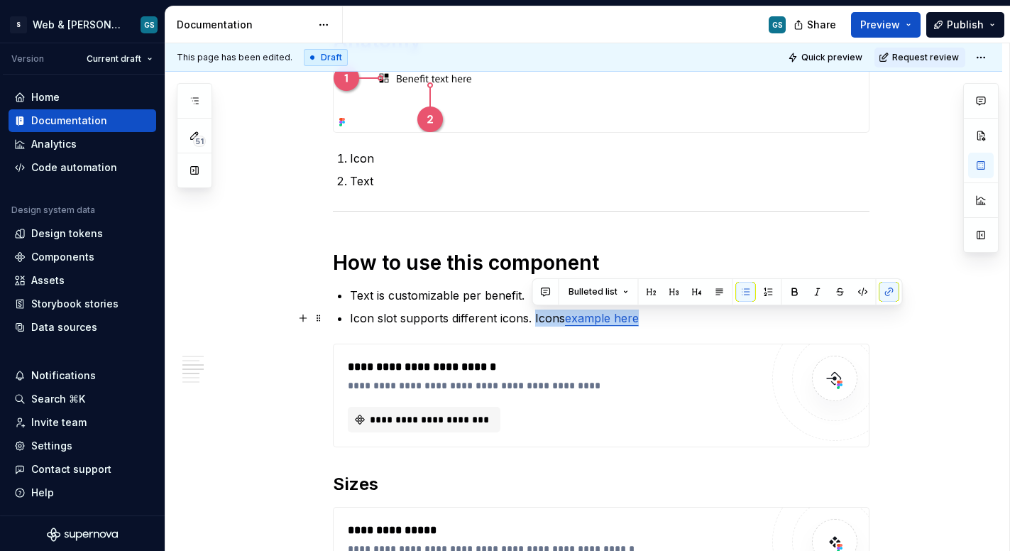
drag, startPoint x: 535, startPoint y: 317, endPoint x: 636, endPoint y: 316, distance: 100.8
click at [636, 316] on p "Icon slot supports different icons. Icons example here" at bounding box center [610, 318] width 520 height 17
click at [889, 298] on button "button" at bounding box center [890, 292] width 20 height 20
click at [885, 295] on button "button" at bounding box center [890, 292] width 20 height 20
click at [890, 294] on button "button" at bounding box center [890, 292] width 20 height 20
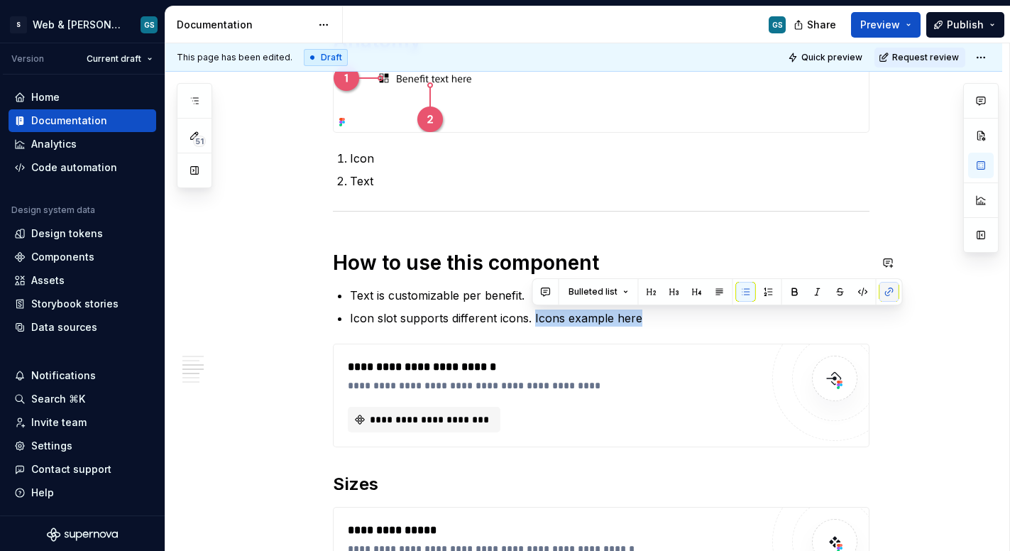
click at [888, 293] on button "button" at bounding box center [890, 292] width 20 height 20
click at [763, 324] on p "Icon slot supports different icons. Icons example here" at bounding box center [610, 318] width 520 height 17
drag, startPoint x: 637, startPoint y: 319, endPoint x: 531, endPoint y: 317, distance: 105.8
click at [531, 317] on p "Icon slot supports different icons. Icons example here" at bounding box center [610, 318] width 520 height 17
click at [884, 291] on button "button" at bounding box center [890, 292] width 20 height 20
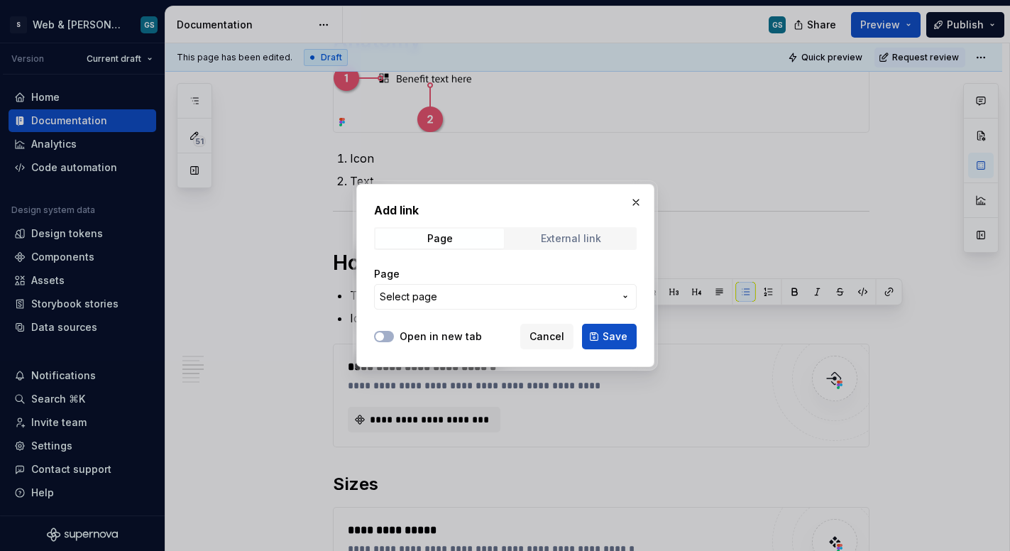
click at [550, 247] on span "External link" at bounding box center [571, 239] width 129 height 20
click at [551, 243] on div "External link" at bounding box center [571, 238] width 60 height 11
click at [494, 287] on input "URL" at bounding box center [505, 297] width 263 height 26
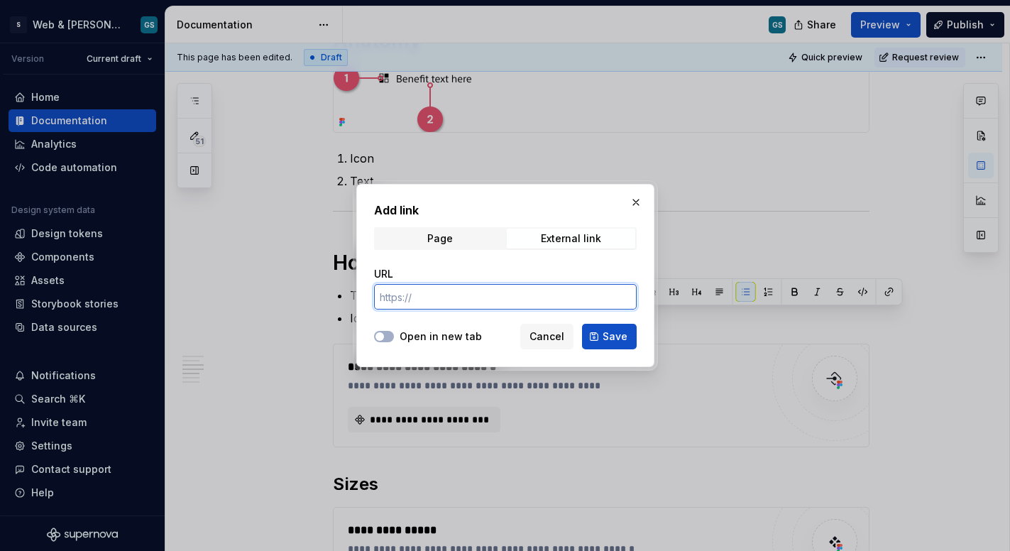
paste input "[URL][DOMAIN_NAME]"
type input "[URL][DOMAIN_NAME]"
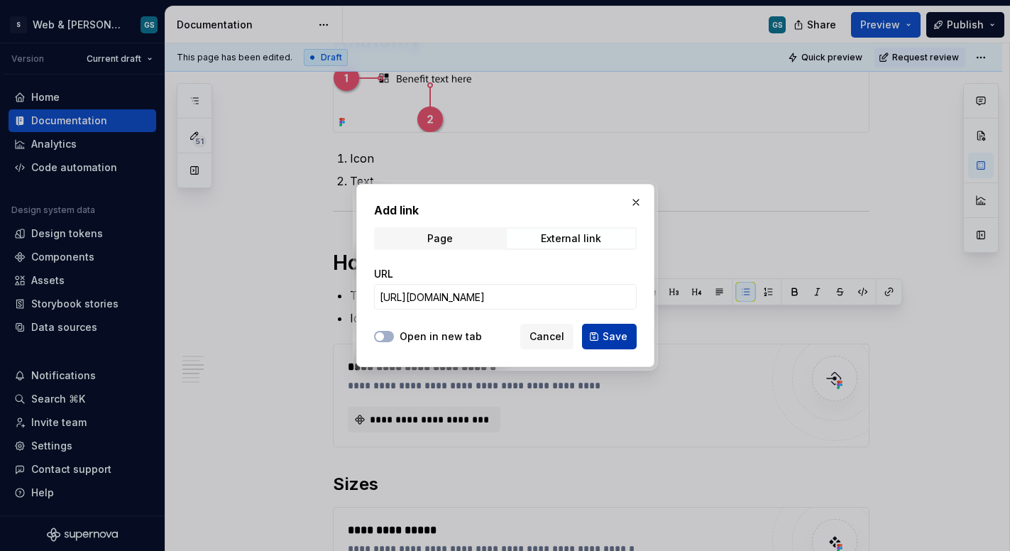
click at [607, 339] on span "Save" at bounding box center [615, 336] width 25 height 14
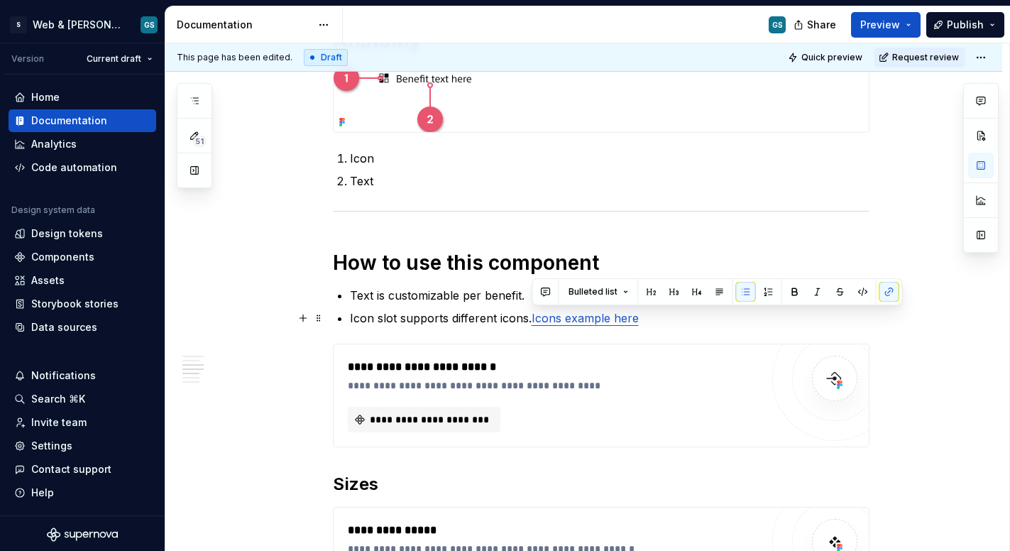
click at [565, 316] on link "Icons example here" at bounding box center [585, 318] width 107 height 14
drag, startPoint x: 565, startPoint y: 319, endPoint x: 610, endPoint y: 317, distance: 44.8
click at [610, 317] on link "Icons example here" at bounding box center [585, 318] width 107 height 14
click at [558, 317] on link "Icons example here" at bounding box center [585, 318] width 107 height 14
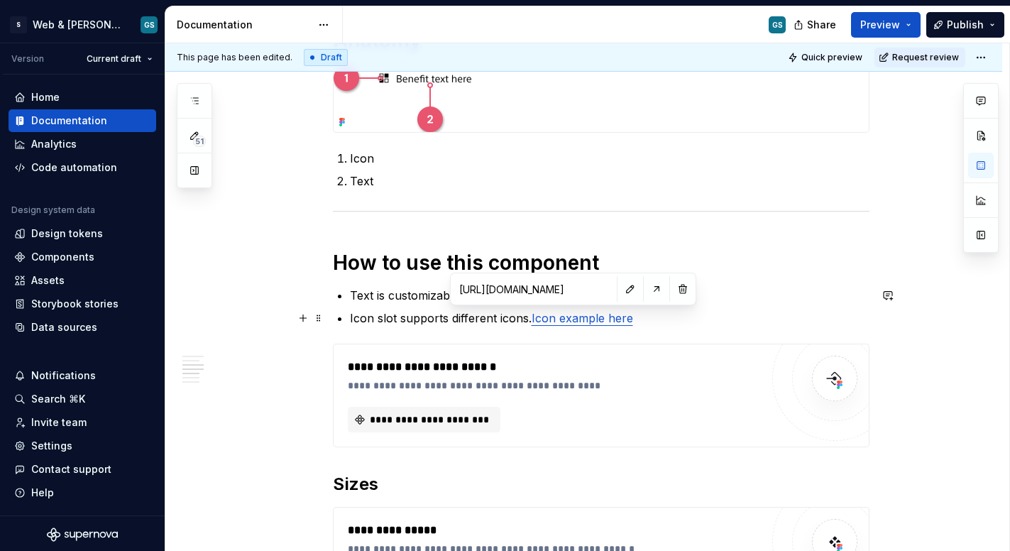
click at [602, 318] on link "Icon example here" at bounding box center [583, 318] width 102 height 14
click at [748, 323] on p "Icon slot supports different icons. Icon examples here" at bounding box center [610, 318] width 520 height 17
click at [844, 317] on p "Icon slot supports different icons. Icon examples here" at bounding box center [610, 318] width 520 height 17
click at [915, 328] on div "**********" at bounding box center [583, 240] width 837 height 1797
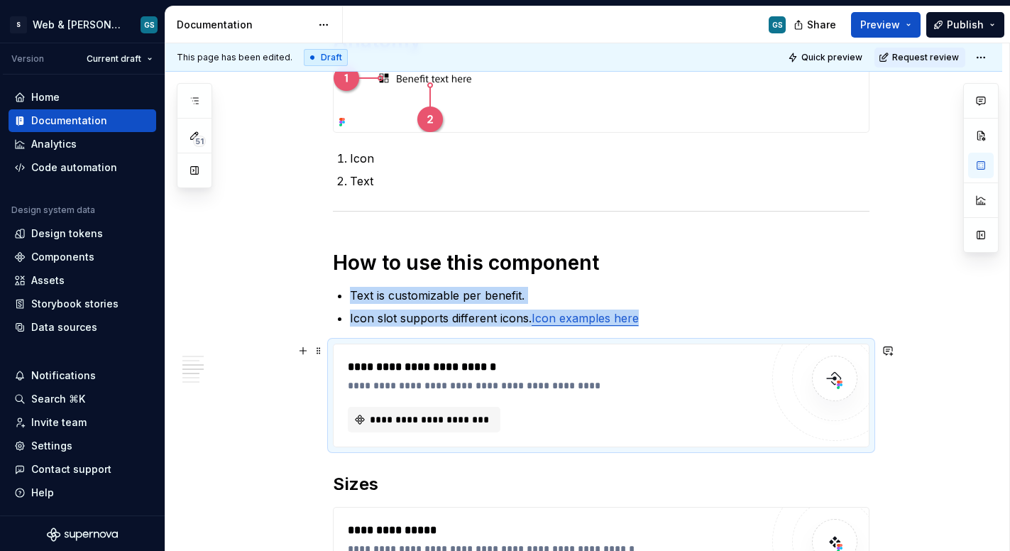
click at [898, 363] on div "**********" at bounding box center [583, 240] width 837 height 1797
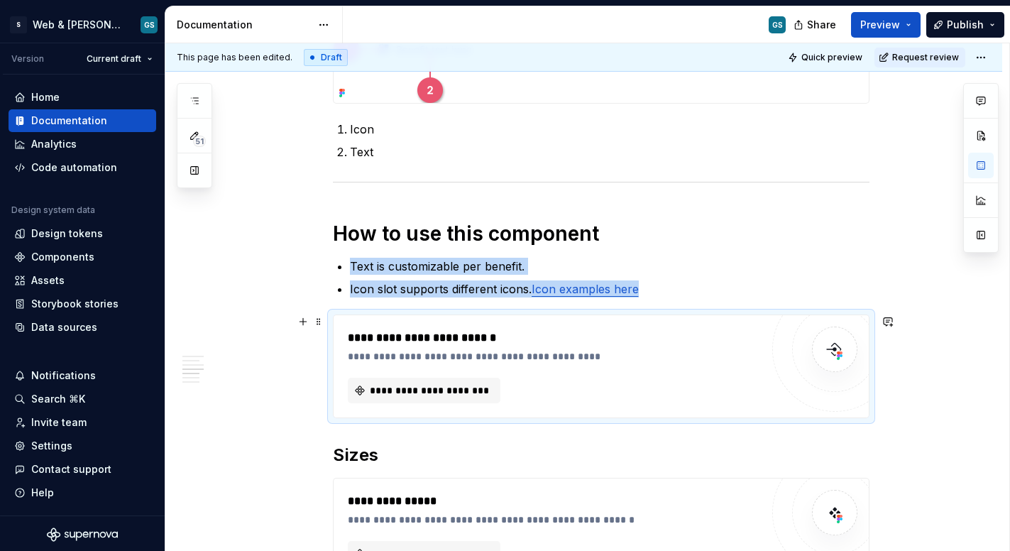
scroll to position [988, 0]
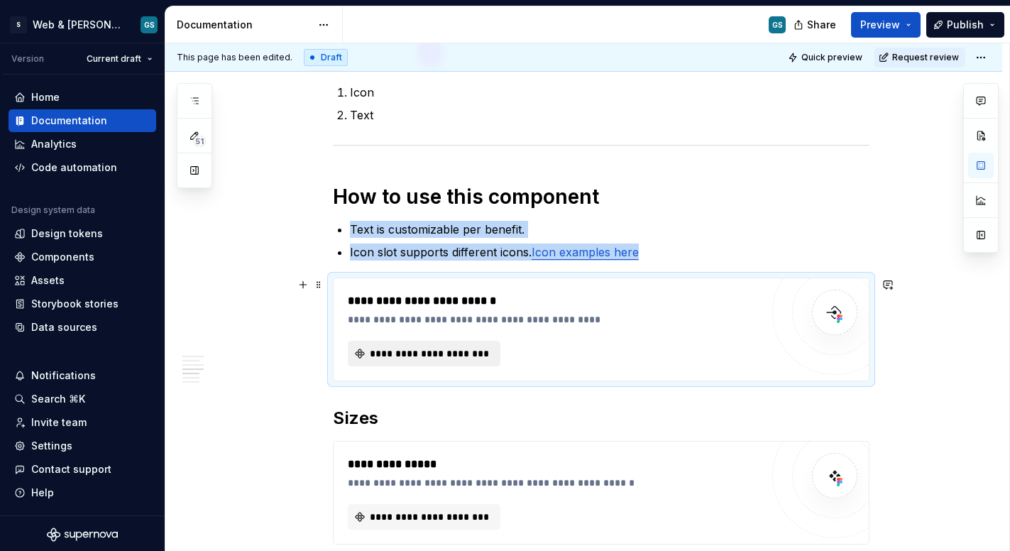
click at [435, 355] on span "**********" at bounding box center [430, 354] width 123 height 14
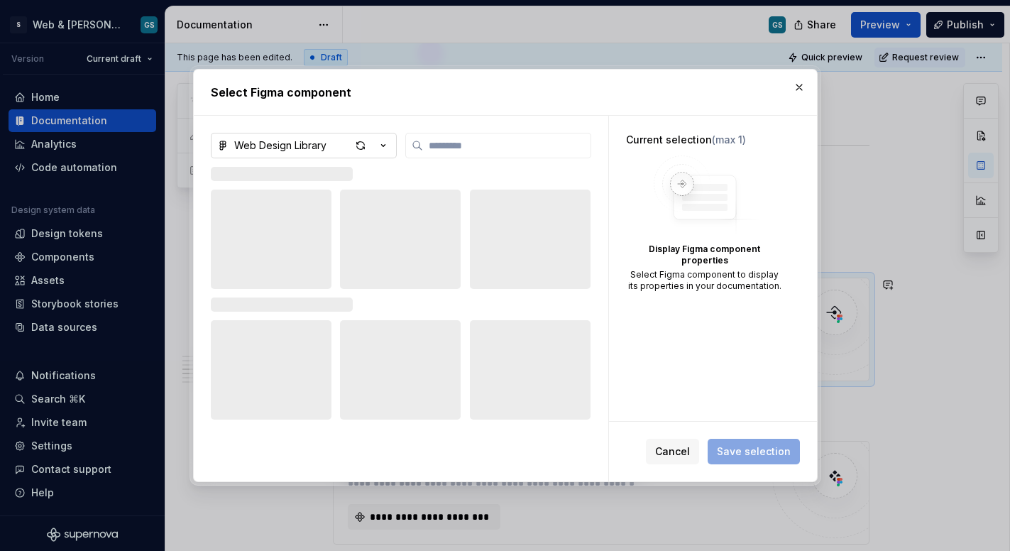
click at [385, 143] on icon "button" at bounding box center [383, 145] width 14 height 14
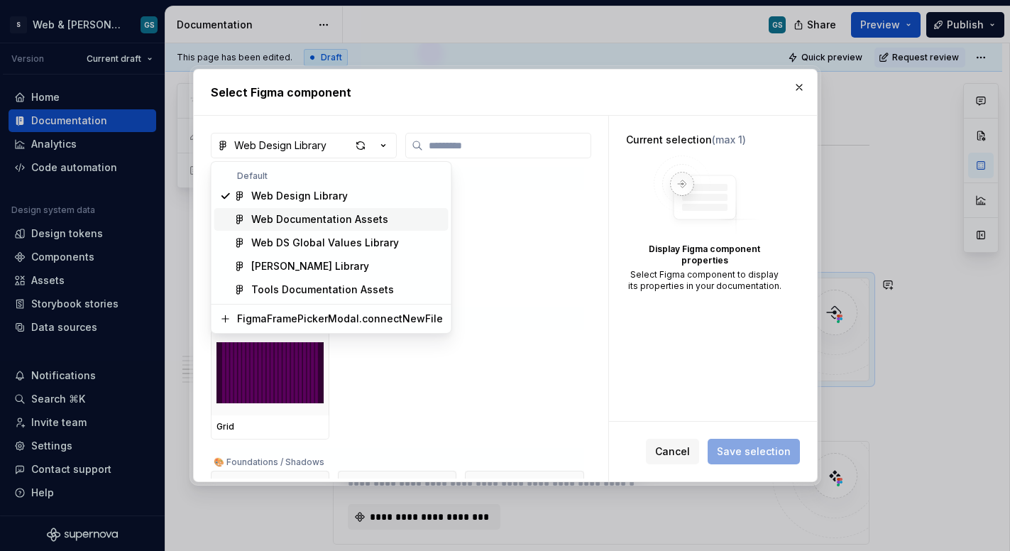
click at [364, 217] on div "Web Documentation Assets" at bounding box center [319, 219] width 137 height 14
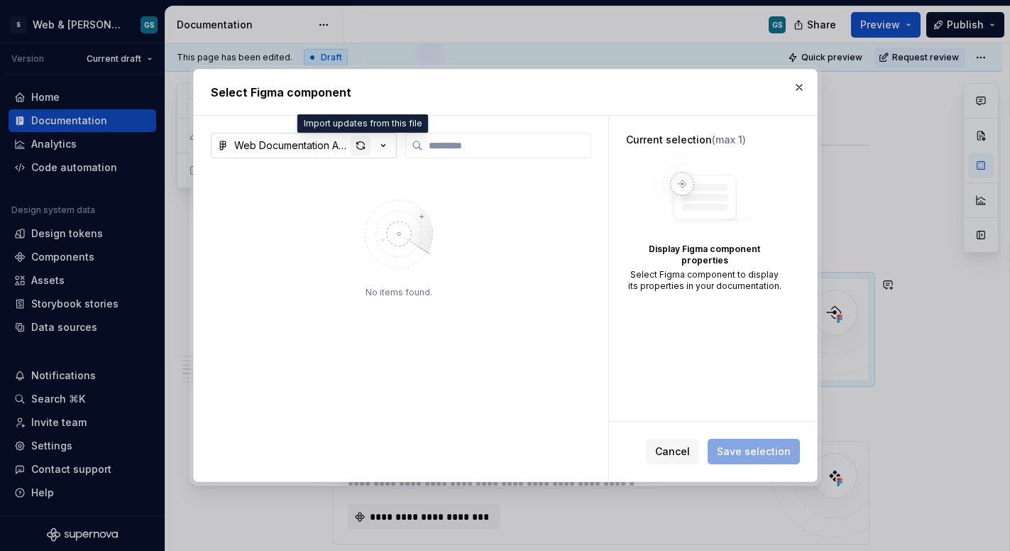
click at [361, 148] on div "button" at bounding box center [361, 146] width 20 height 20
click at [354, 140] on div "button" at bounding box center [361, 146] width 20 height 20
click at [381, 143] on icon "button" at bounding box center [383, 145] width 14 height 14
click at [682, 459] on div "Select Figma component Web Documentation Assets No items found. Current selecti…" at bounding box center [505, 275] width 1010 height 551
click at [678, 455] on span "Cancel" at bounding box center [672, 452] width 35 height 14
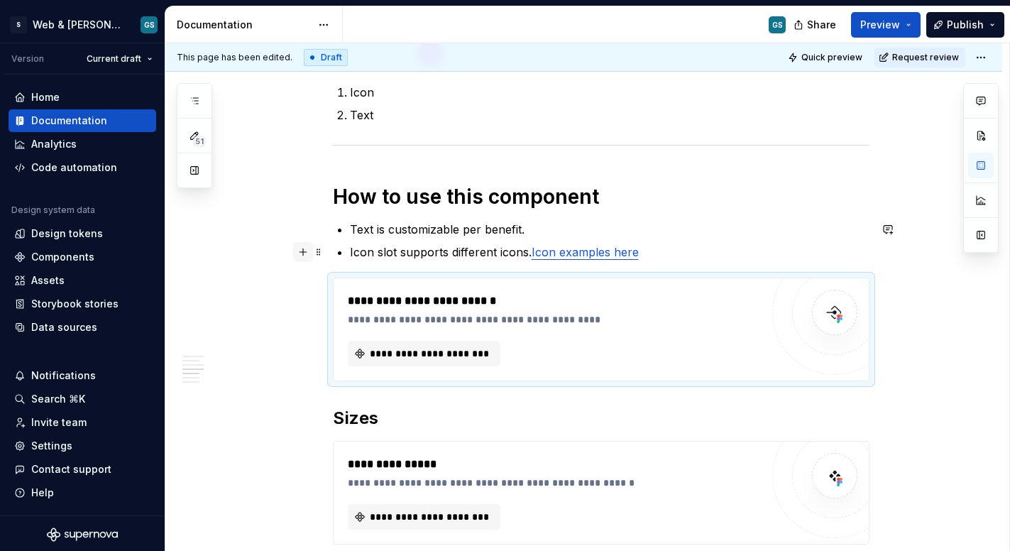
click at [299, 251] on button "button" at bounding box center [303, 252] width 20 height 20
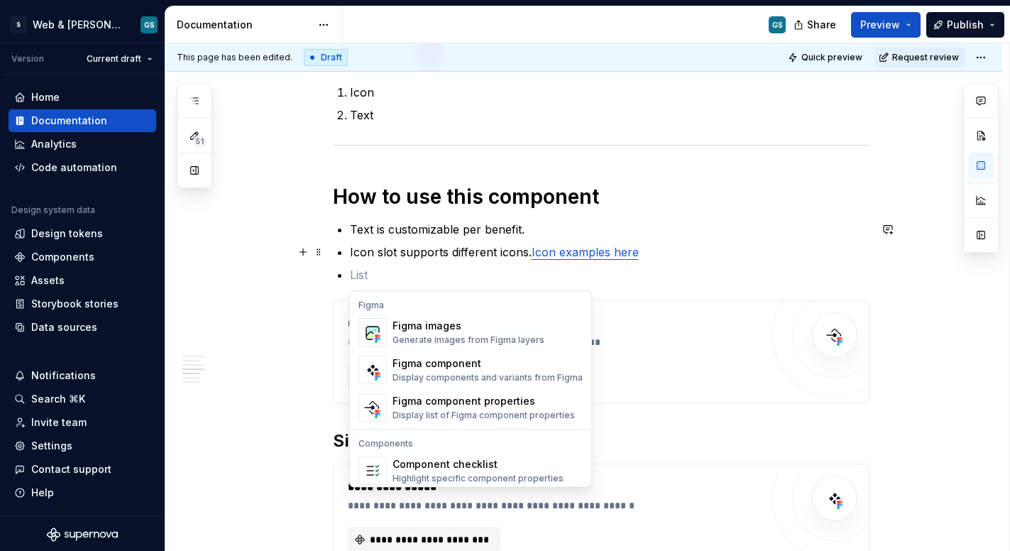
scroll to position [1336, 0]
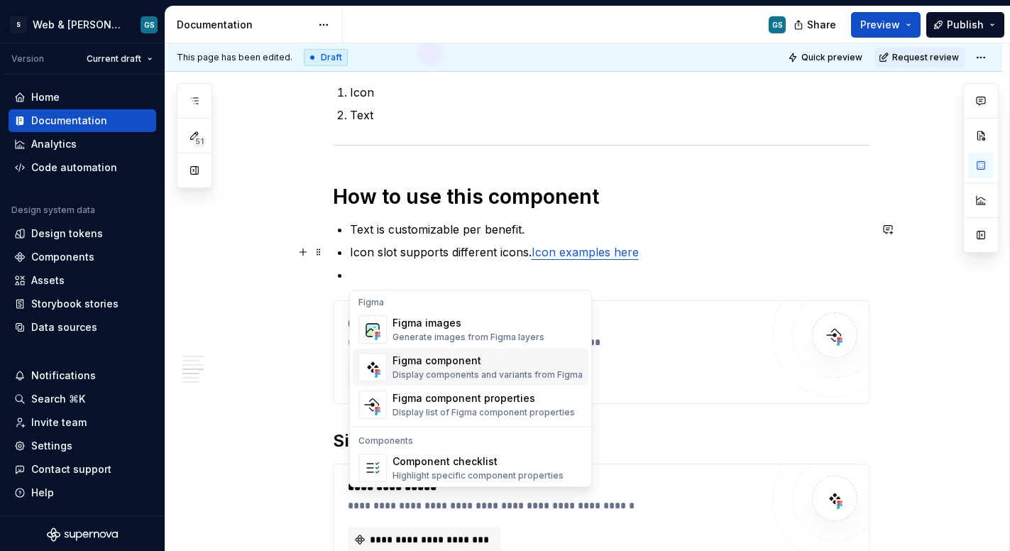
click at [435, 371] on div "Display components and variants from Figma" at bounding box center [488, 375] width 190 height 11
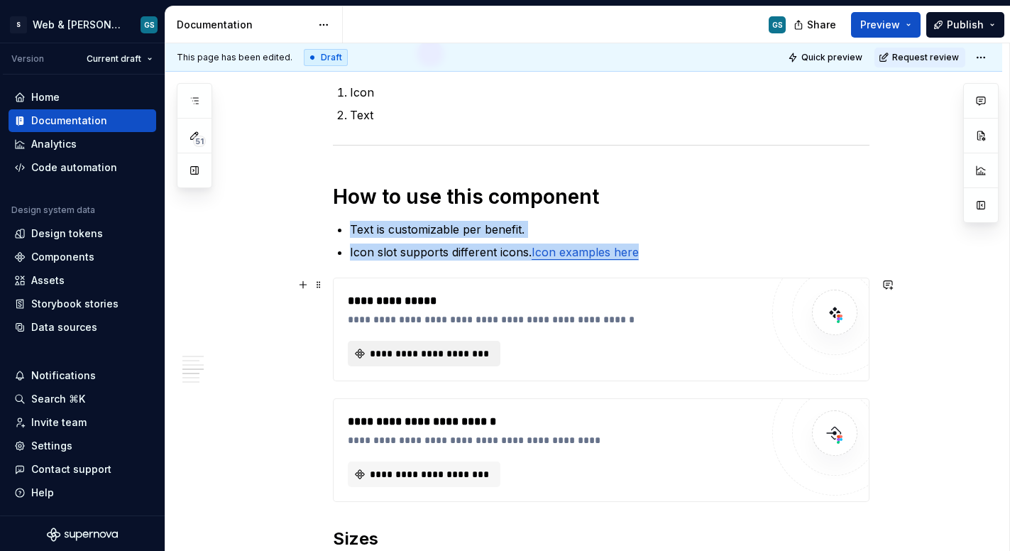
click at [398, 349] on span "**********" at bounding box center [430, 354] width 123 height 14
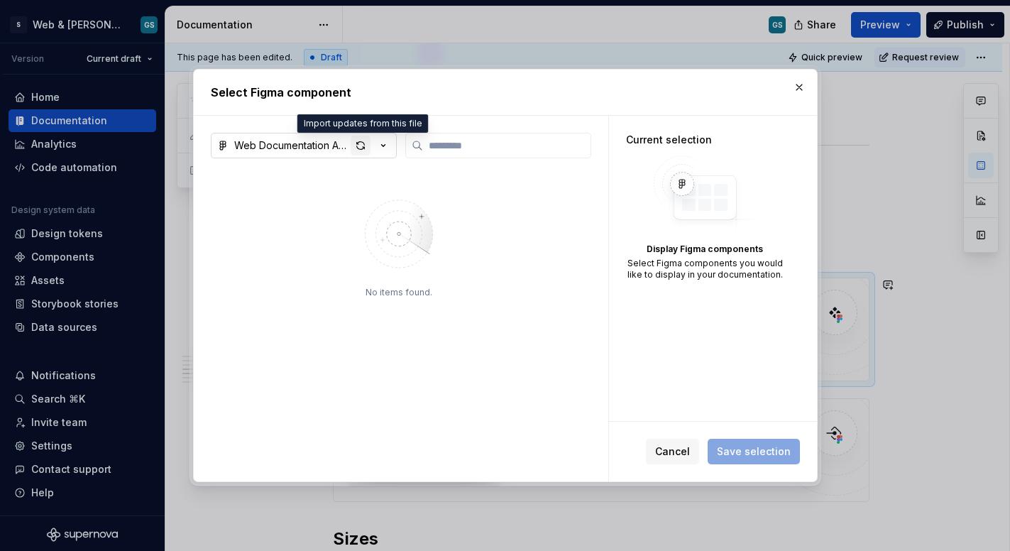
click at [361, 146] on div "button" at bounding box center [361, 146] width 20 height 20
click at [684, 447] on span "Cancel" at bounding box center [672, 452] width 35 height 14
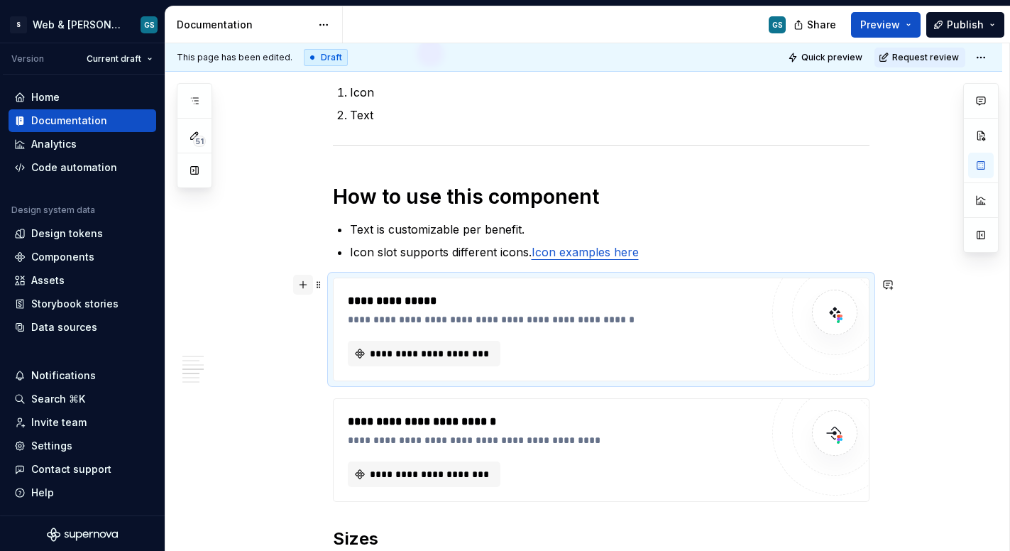
click at [304, 285] on button "button" at bounding box center [303, 285] width 20 height 20
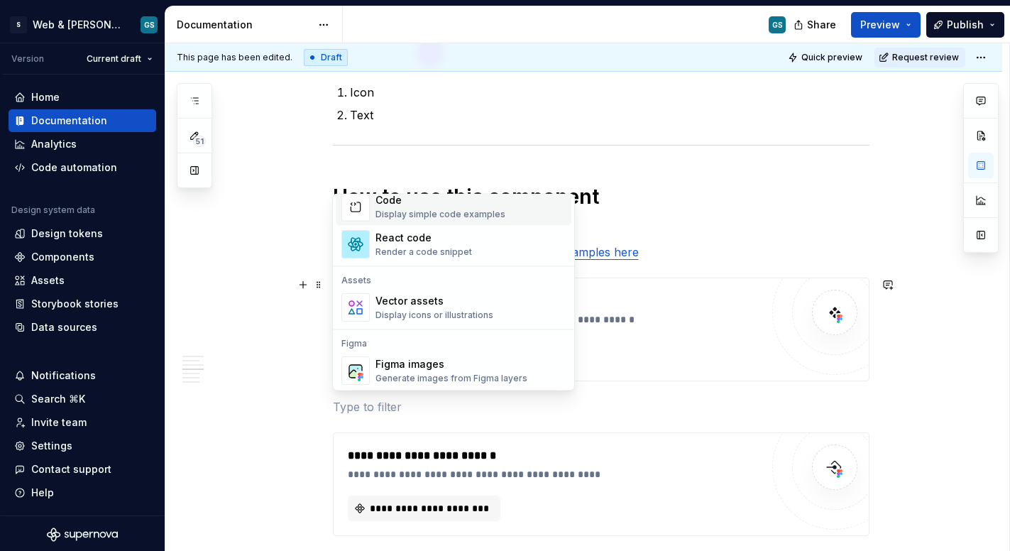
scroll to position [1268, 0]
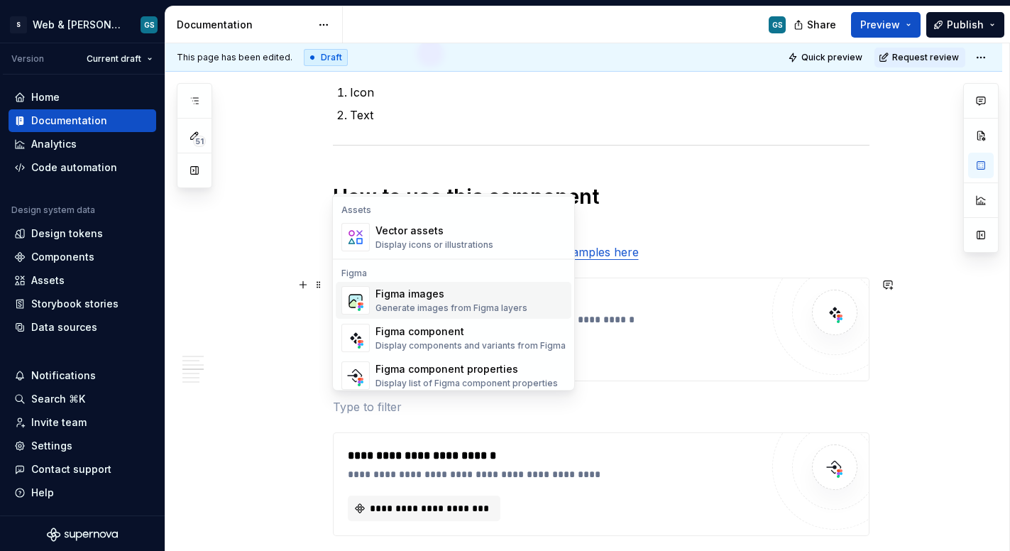
click at [479, 307] on div "Generate images from Figma layers" at bounding box center [452, 308] width 152 height 11
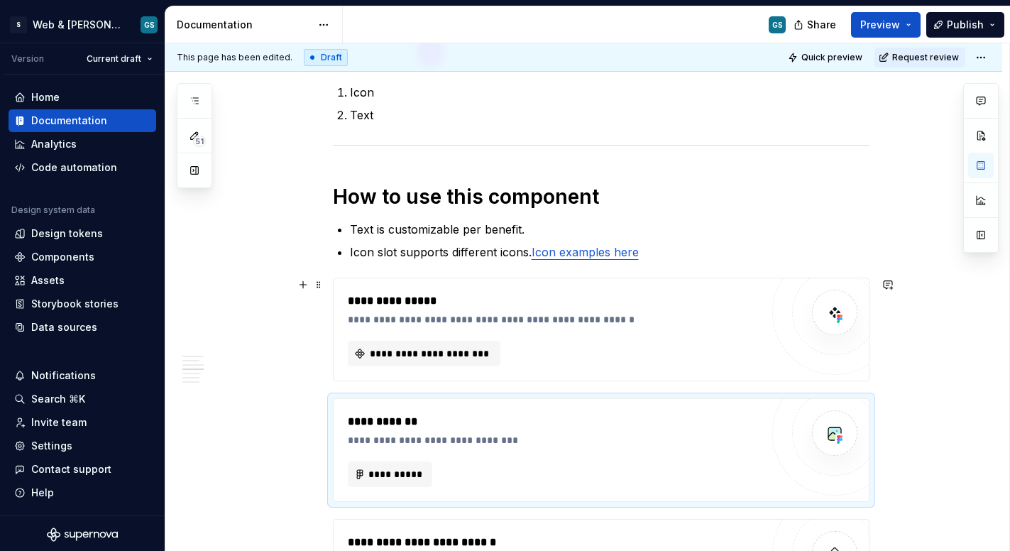
click at [504, 320] on div "**********" at bounding box center [554, 319] width 413 height 14
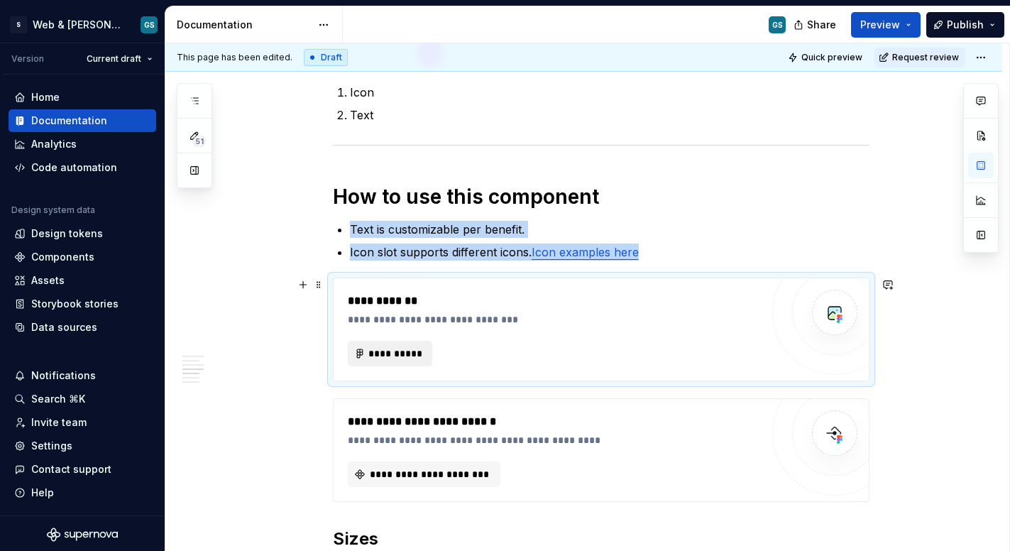
click at [409, 349] on span "**********" at bounding box center [396, 354] width 55 height 14
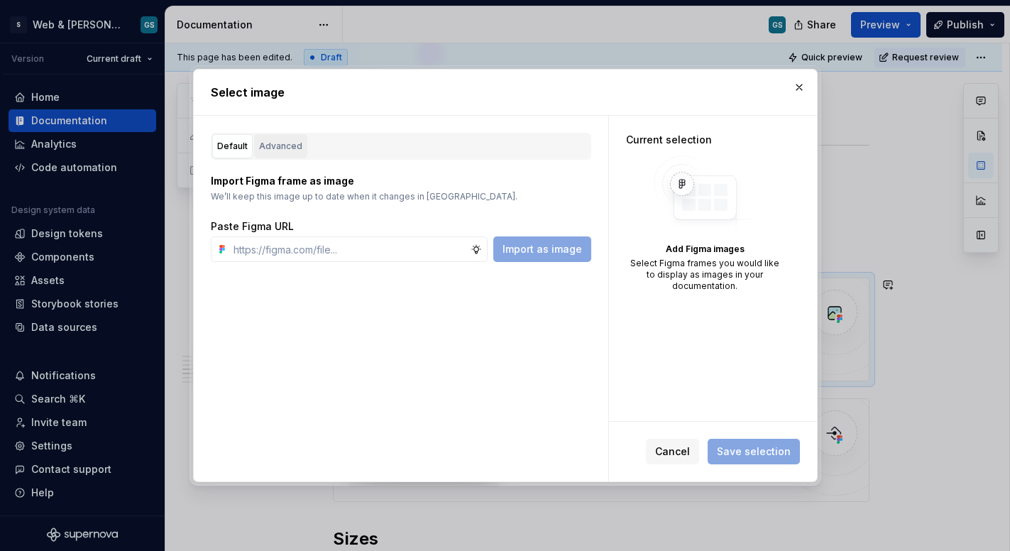
click at [278, 141] on div "Advanced" at bounding box center [280, 146] width 43 height 14
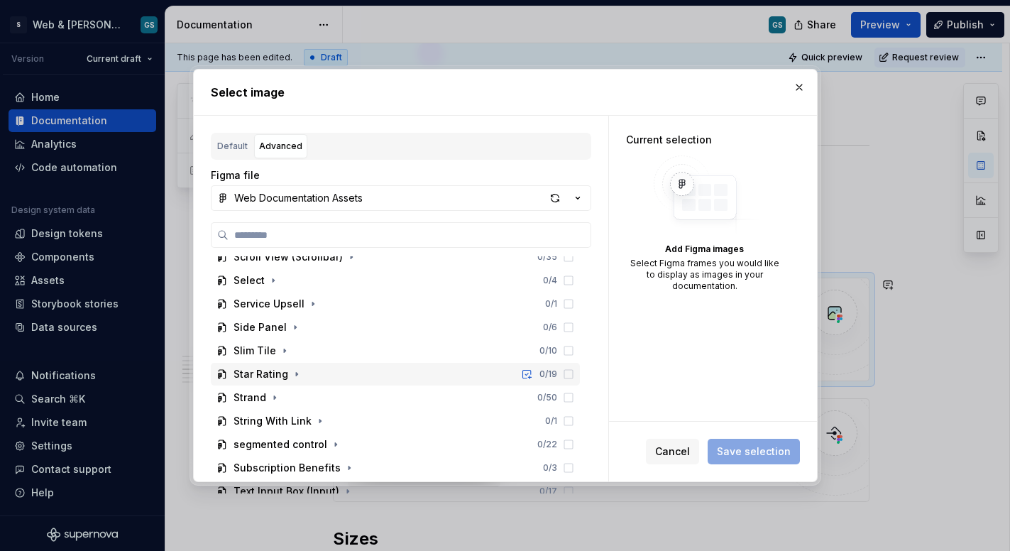
scroll to position [1280, 0]
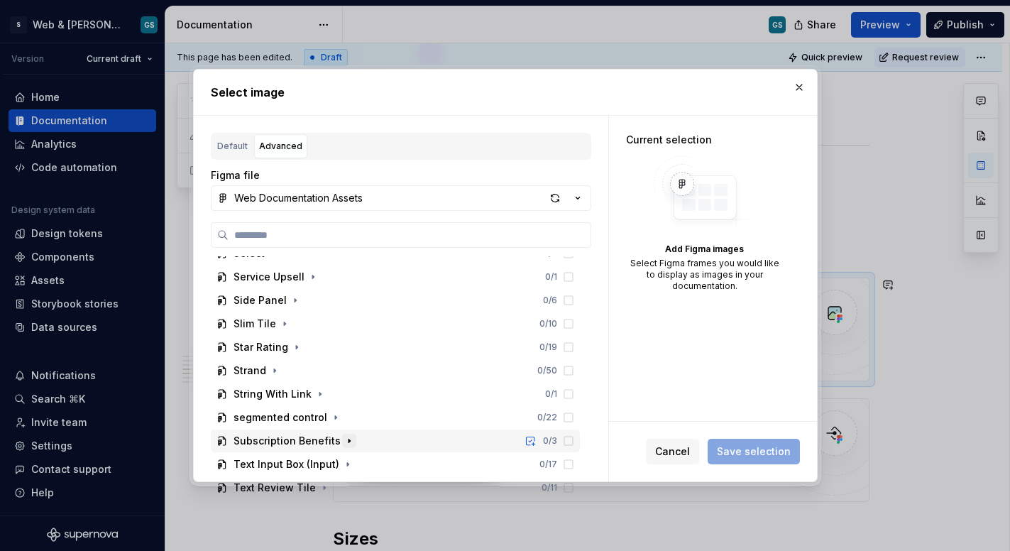
click at [344, 441] on icon "button" at bounding box center [349, 440] width 11 height 11
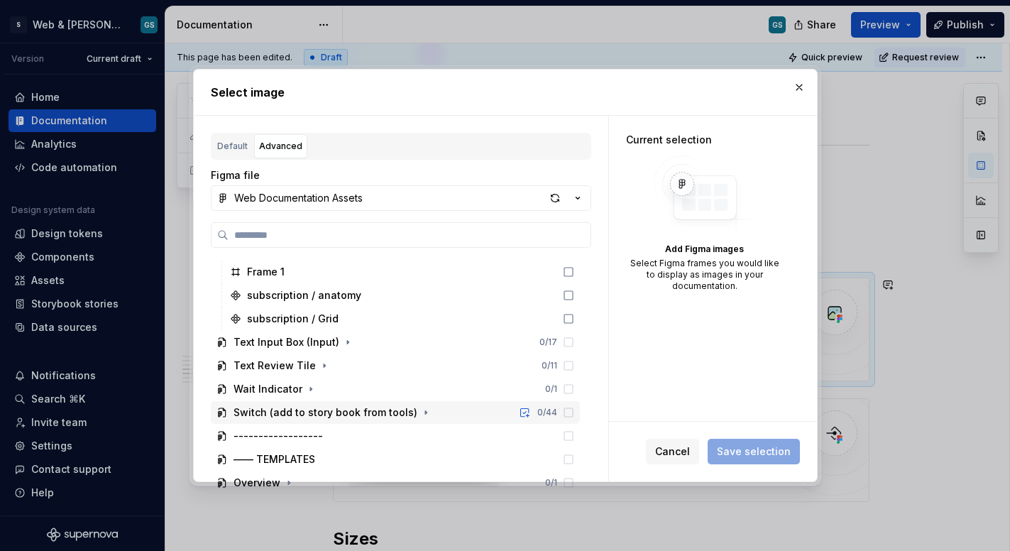
scroll to position [1482, 0]
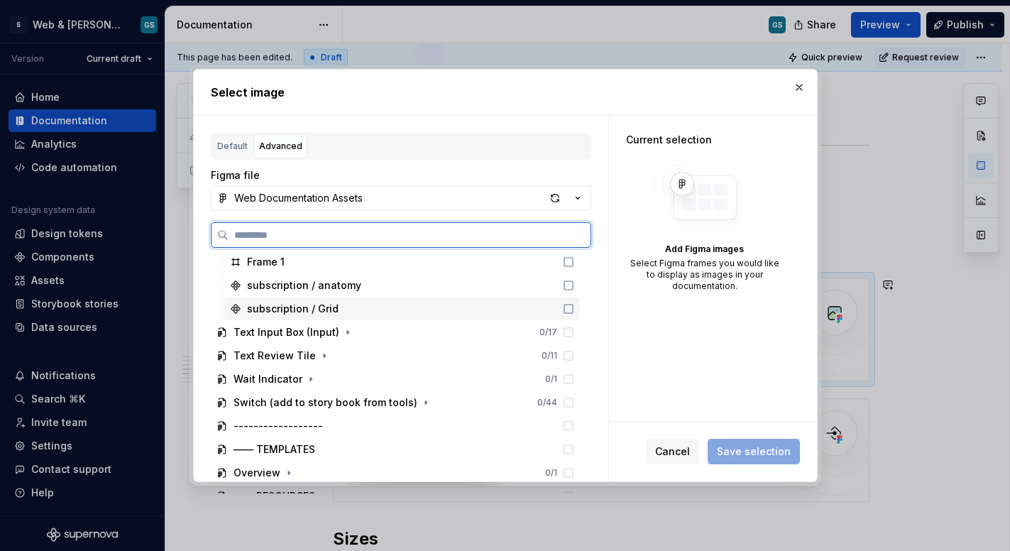
click at [344, 307] on div "subscription / Grid" at bounding box center [402, 309] width 356 height 23
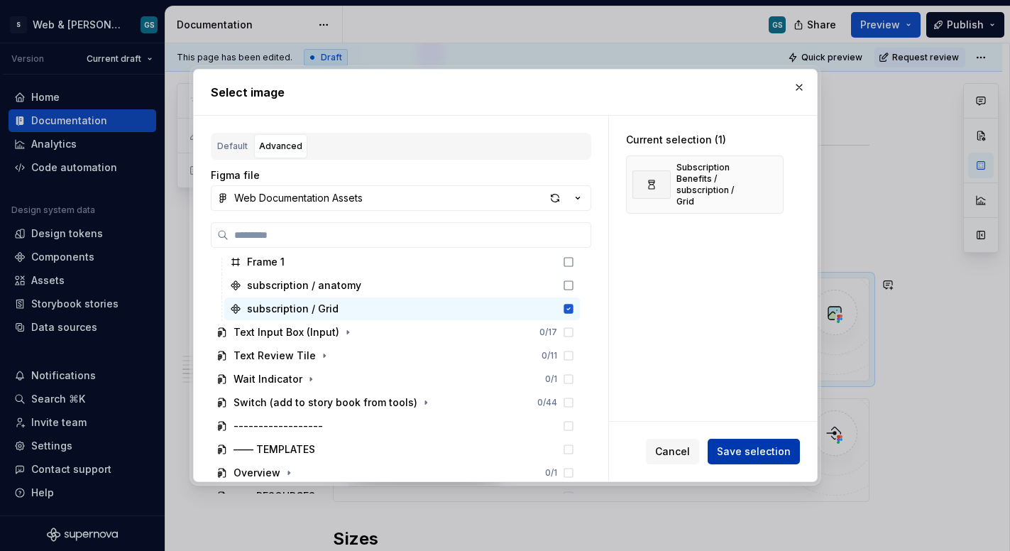
click at [749, 454] on span "Save selection" at bounding box center [754, 452] width 74 height 14
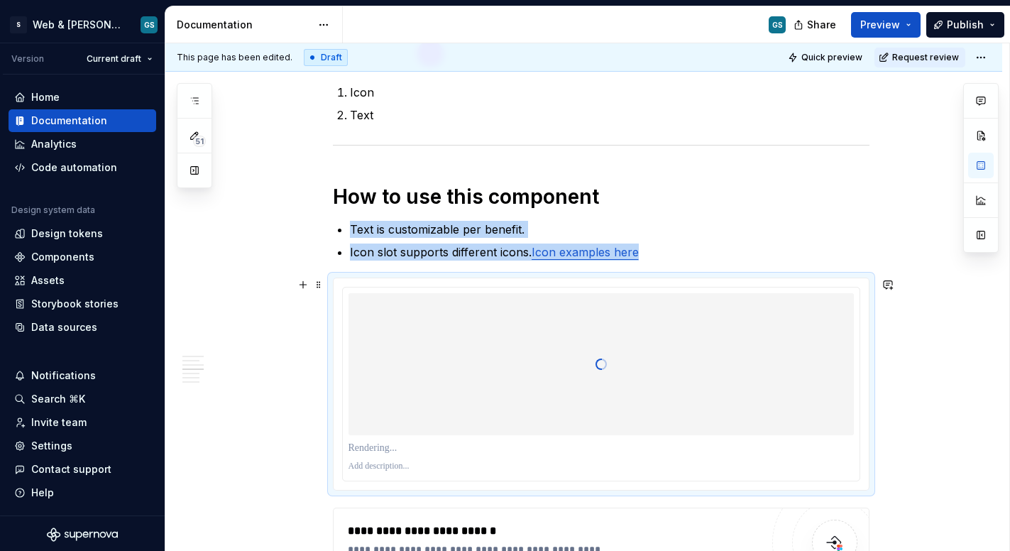
click at [827, 278] on div at bounding box center [601, 384] width 537 height 213
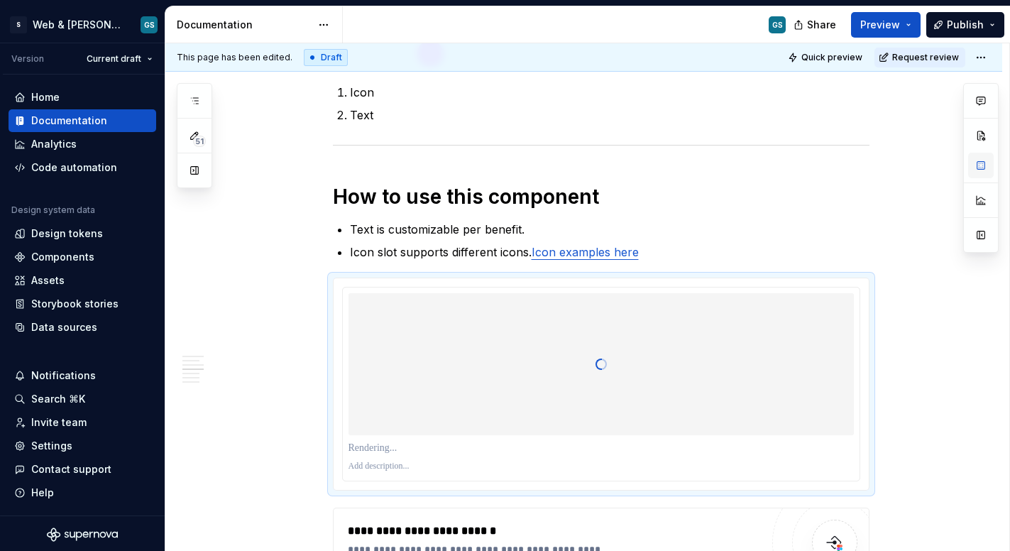
type textarea "*"
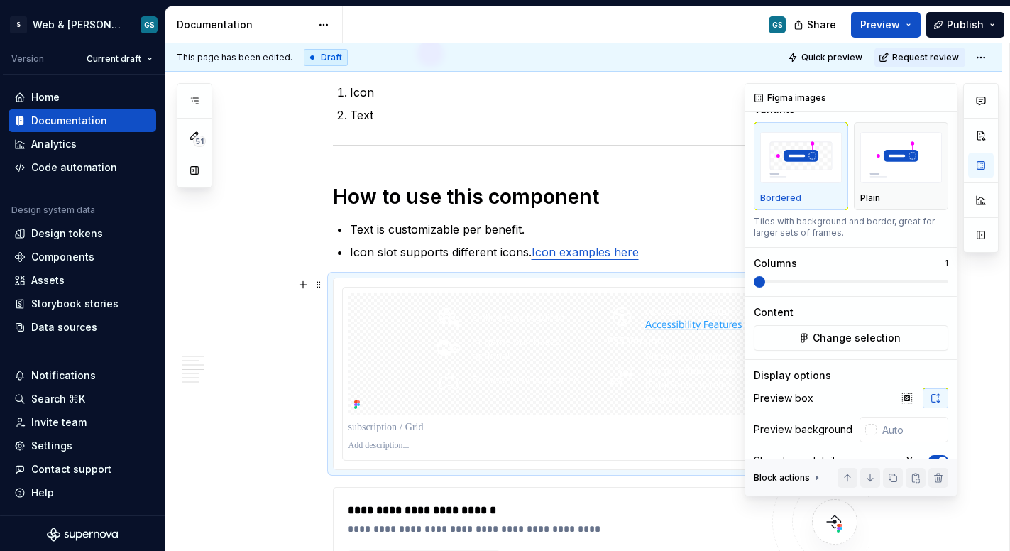
scroll to position [19, 0]
click at [866, 431] on div at bounding box center [871, 428] width 11 height 11
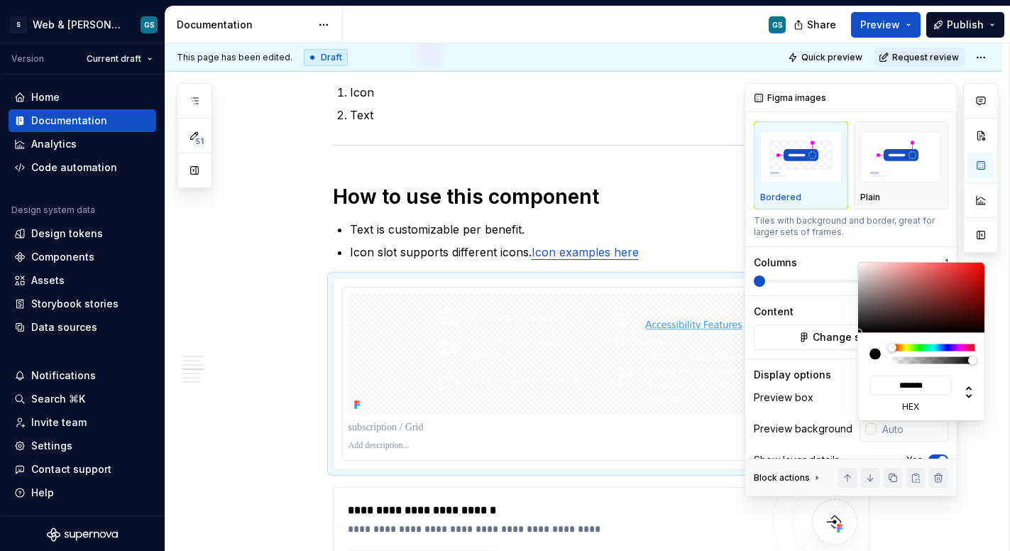
type input "#090909"
type input "*******"
type input "#060606"
type input "*******"
type input "#040404"
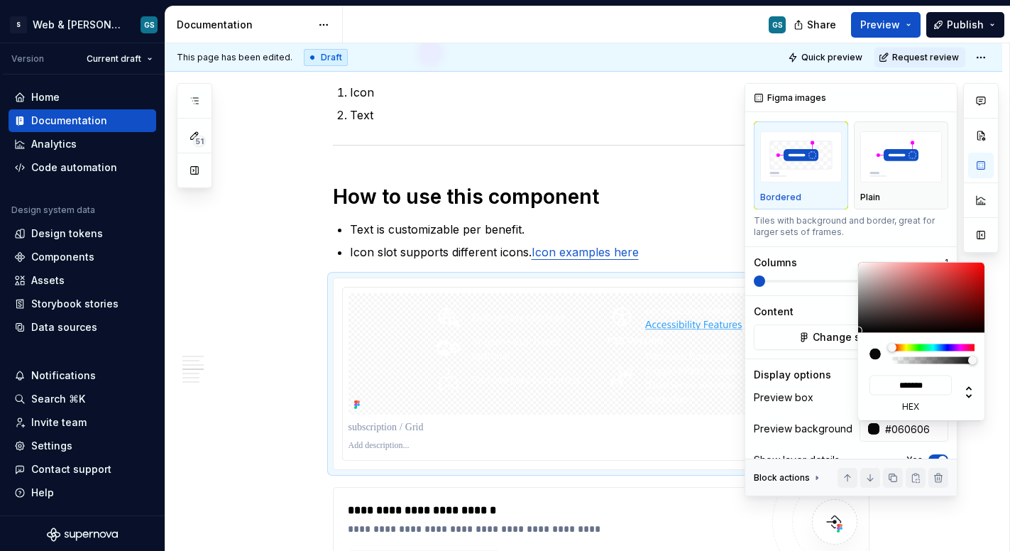
type input "*******"
type input "#010101"
type input "*******"
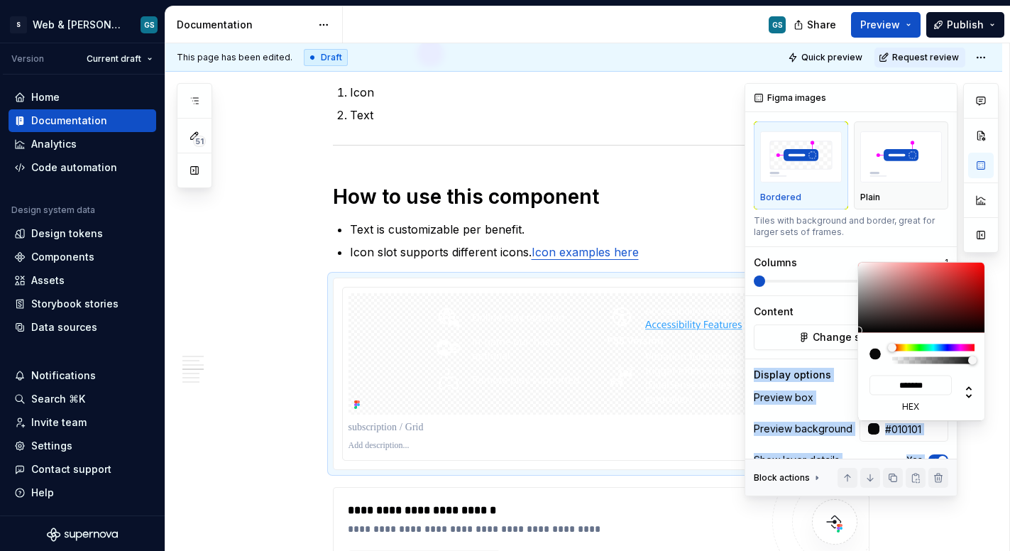
type input "#000000"
type input "*******"
click at [854, 334] on body "S Web & [PERSON_NAME] Systems GS Version Current draft Home Documentation Analy…" at bounding box center [505, 275] width 1010 height 551
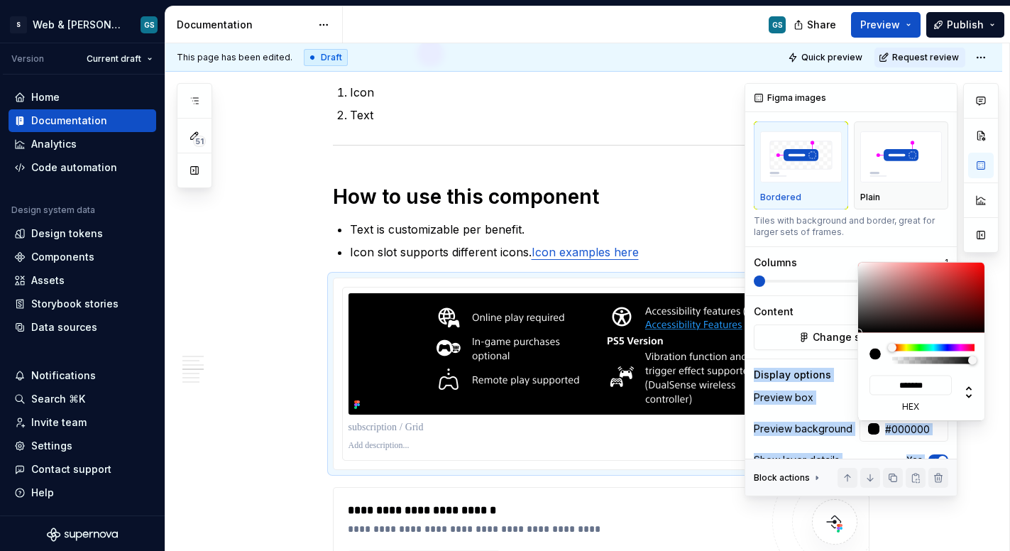
click at [840, 429] on div "Comments Open comments No comments yet Select ‘Comment’ from the block context …" at bounding box center [872, 289] width 254 height 413
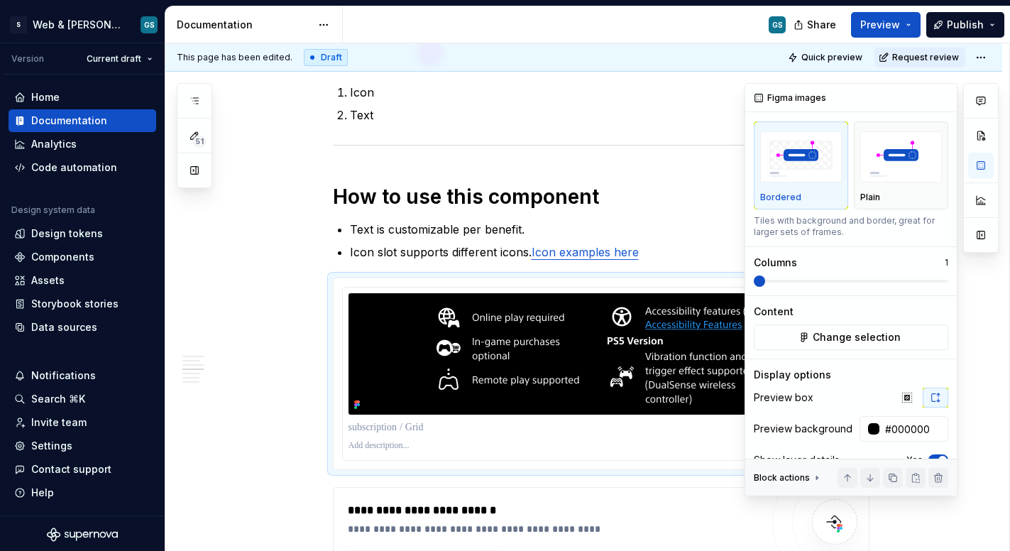
click at [829, 310] on div "Comments Open comments No comments yet Select ‘Comment’ from the block context …" at bounding box center [872, 289] width 254 height 413
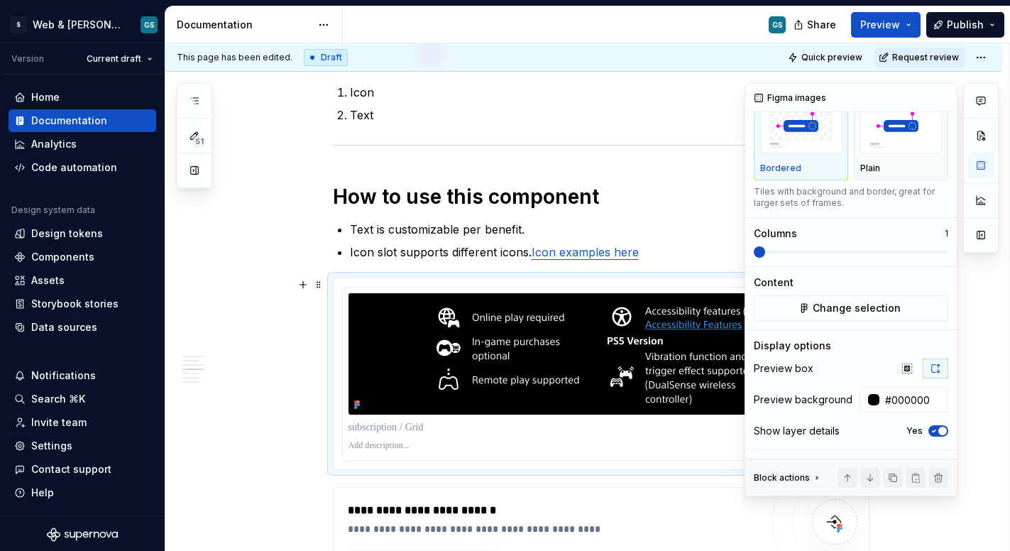
scroll to position [51, 0]
click at [929, 429] on icon "button" at bounding box center [934, 431] width 11 height 9
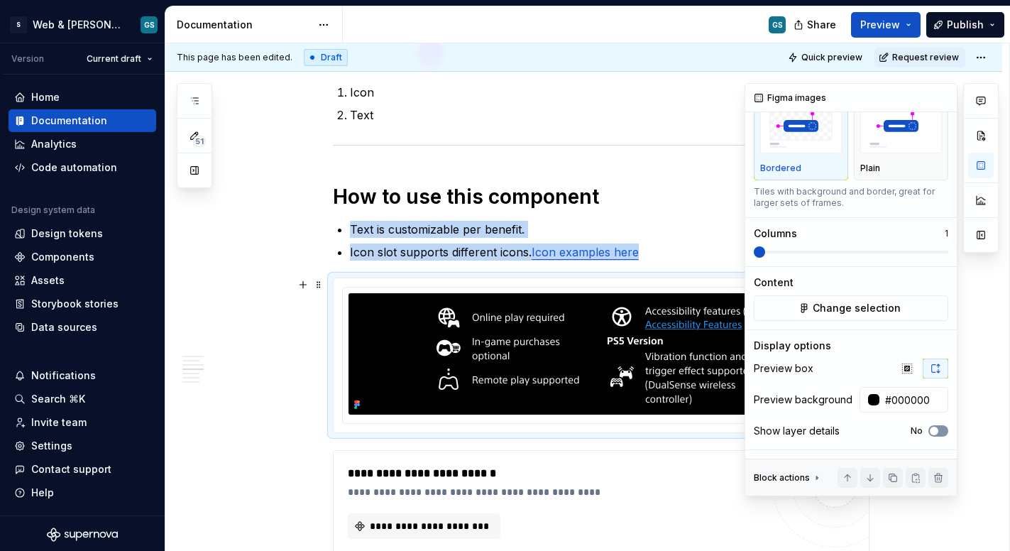
click at [930, 429] on span "button" at bounding box center [934, 431] width 9 height 9
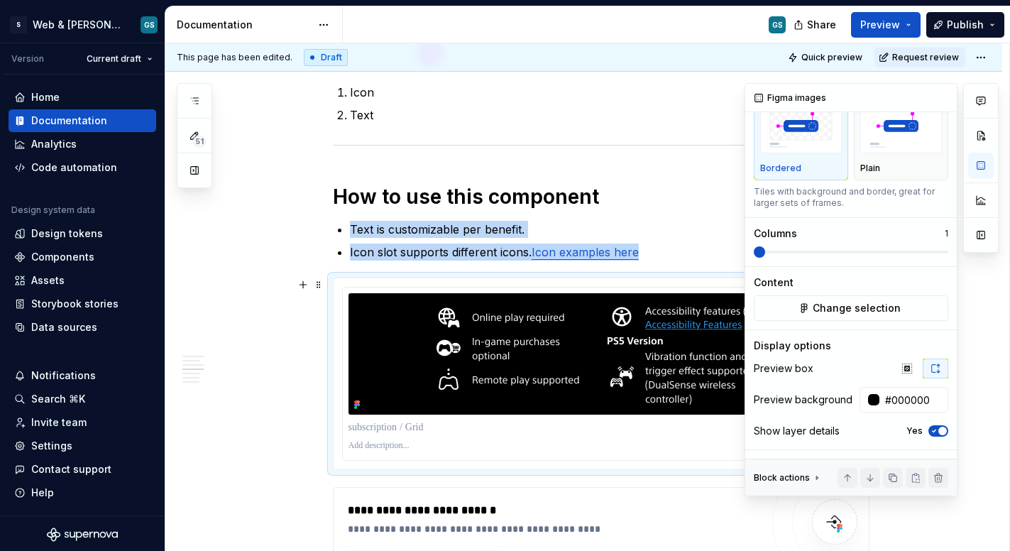
type textarea "*"
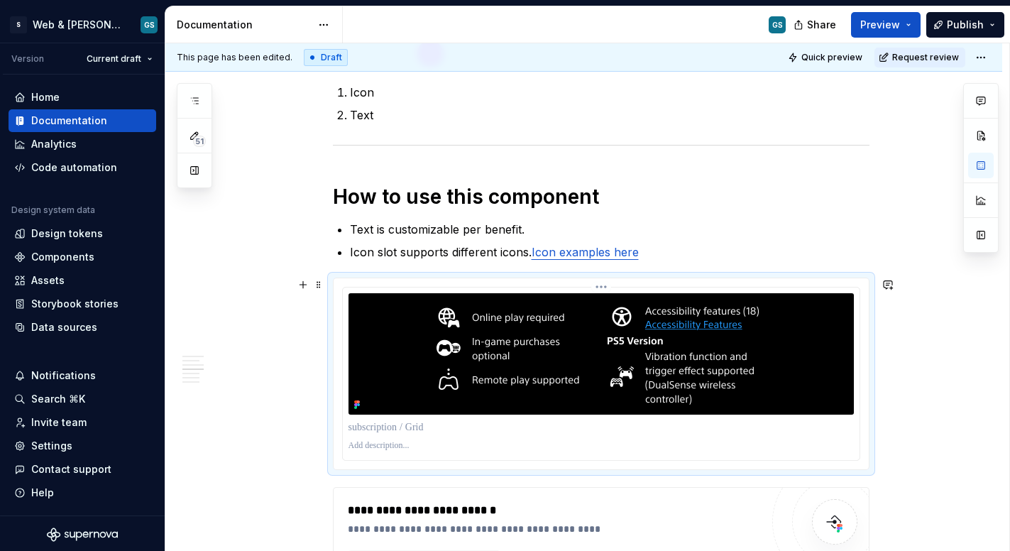
click at [426, 422] on p at bounding box center [602, 427] width 506 height 14
click at [268, 334] on div "**********" at bounding box center [583, 279] width 837 height 2007
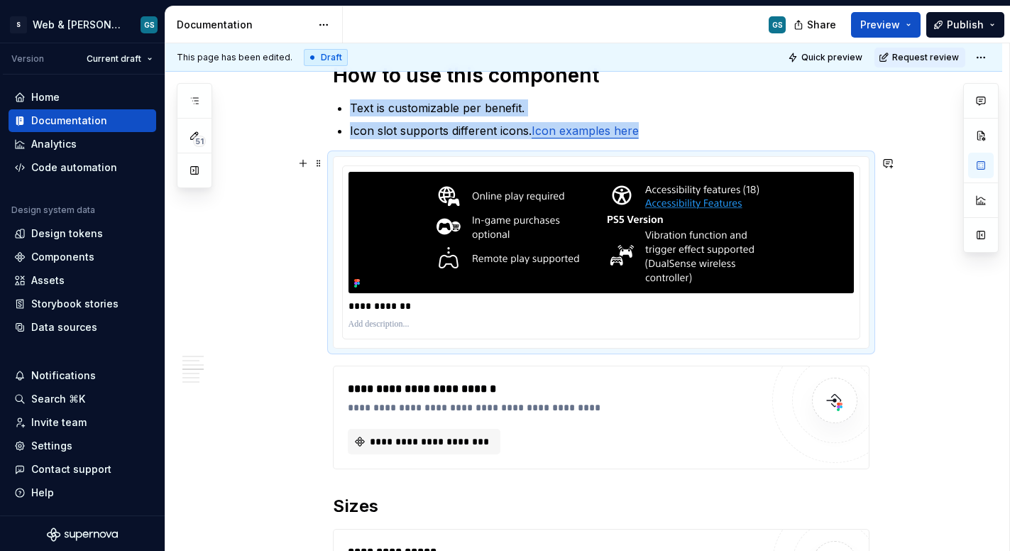
scroll to position [1142, 0]
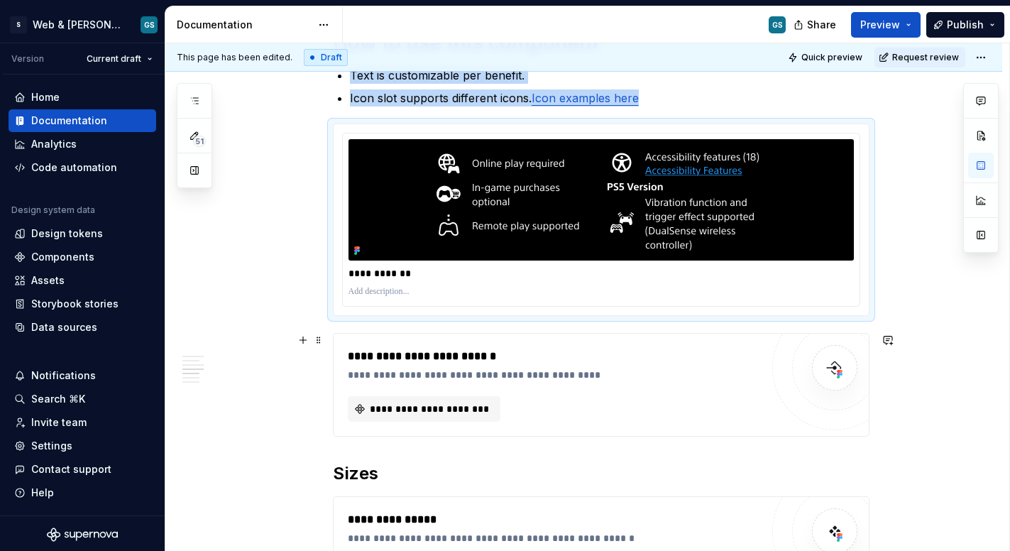
click at [498, 370] on div "**********" at bounding box center [554, 375] width 413 height 14
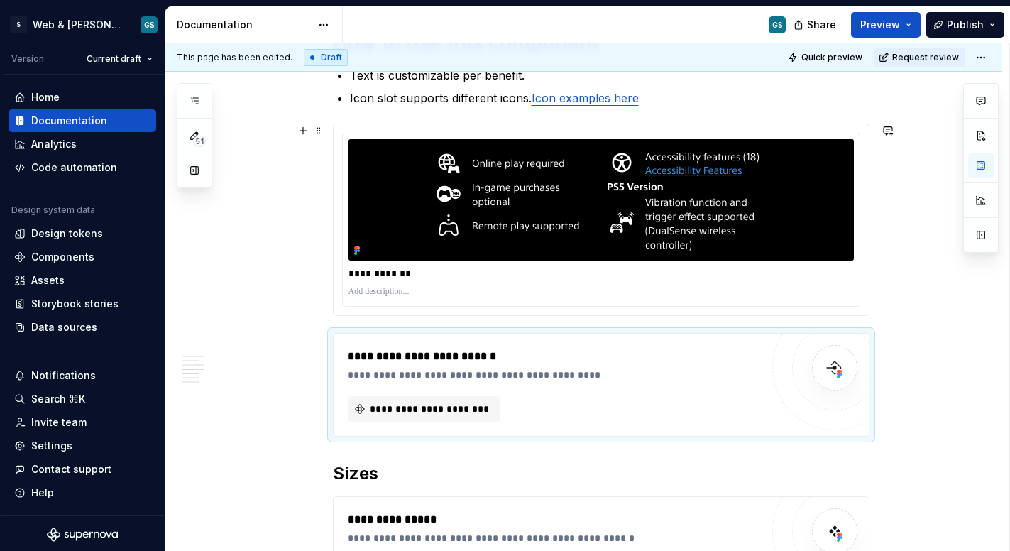
click at [892, 288] on div "**********" at bounding box center [587, 297] width 844 height 508
click at [303, 129] on button "button" at bounding box center [303, 131] width 20 height 20
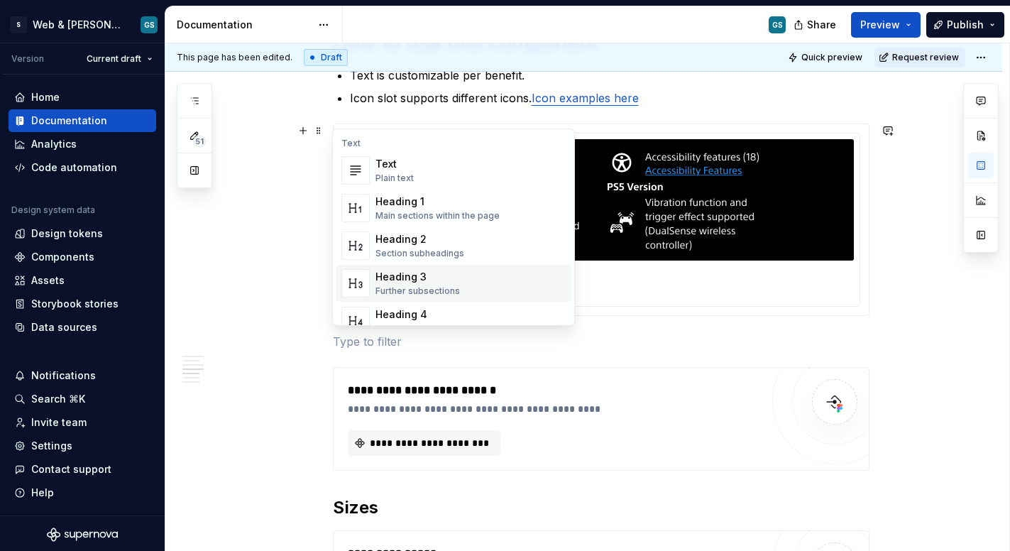
click at [419, 278] on div "Heading 3" at bounding box center [418, 277] width 84 height 14
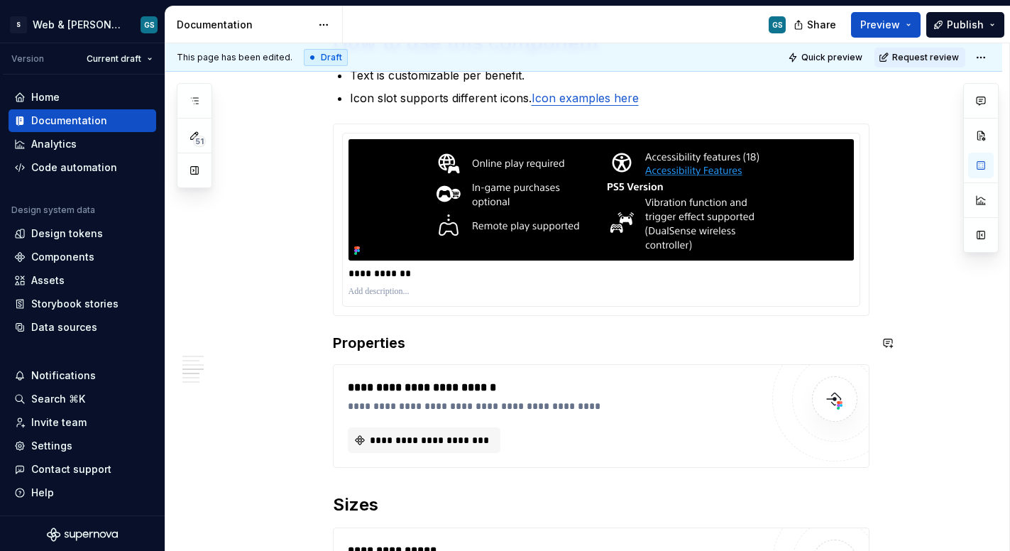
click at [340, 325] on div "**********" at bounding box center [601, 66] width 537 height 1821
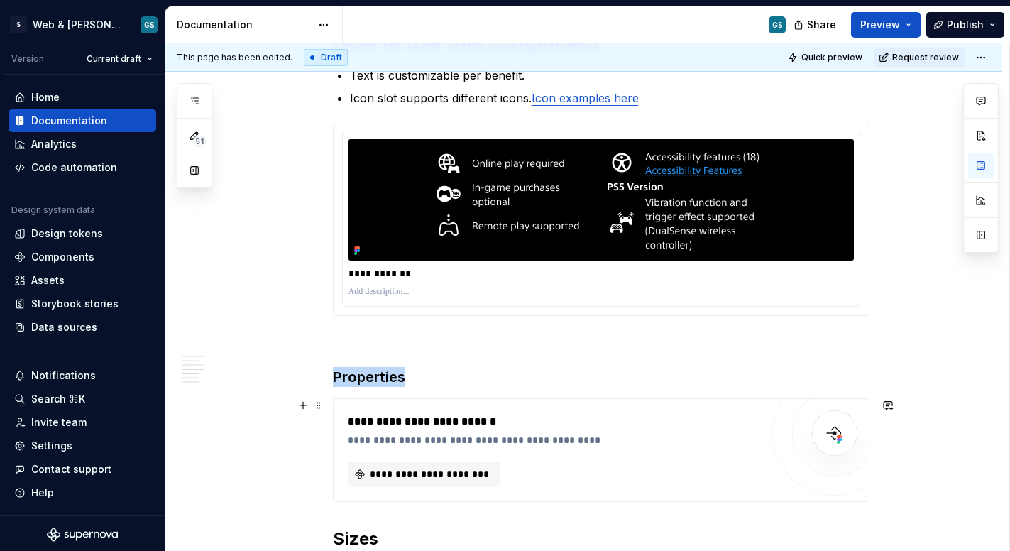
click at [359, 418] on div "**********" at bounding box center [554, 421] width 413 height 17
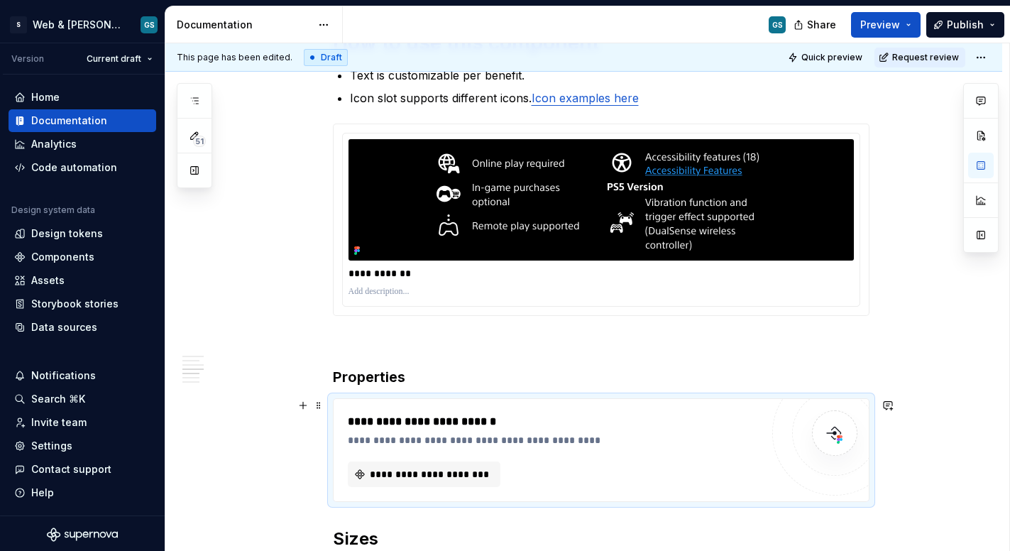
click at [400, 458] on div "**********" at bounding box center [554, 450] width 413 height 74
click at [400, 467] on span "**********" at bounding box center [430, 474] width 123 height 14
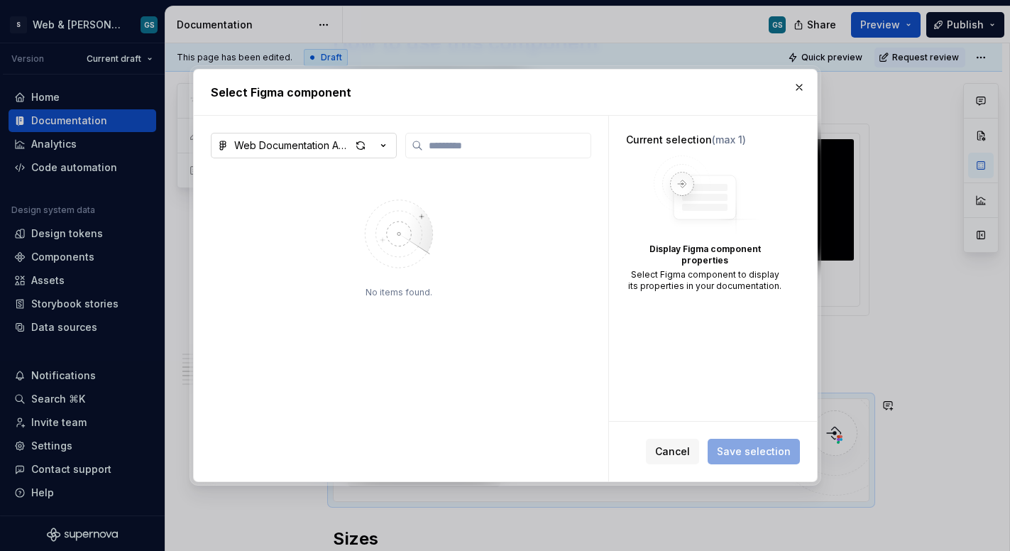
click at [337, 145] on div "Web Documentation Assets" at bounding box center [292, 145] width 116 height 14
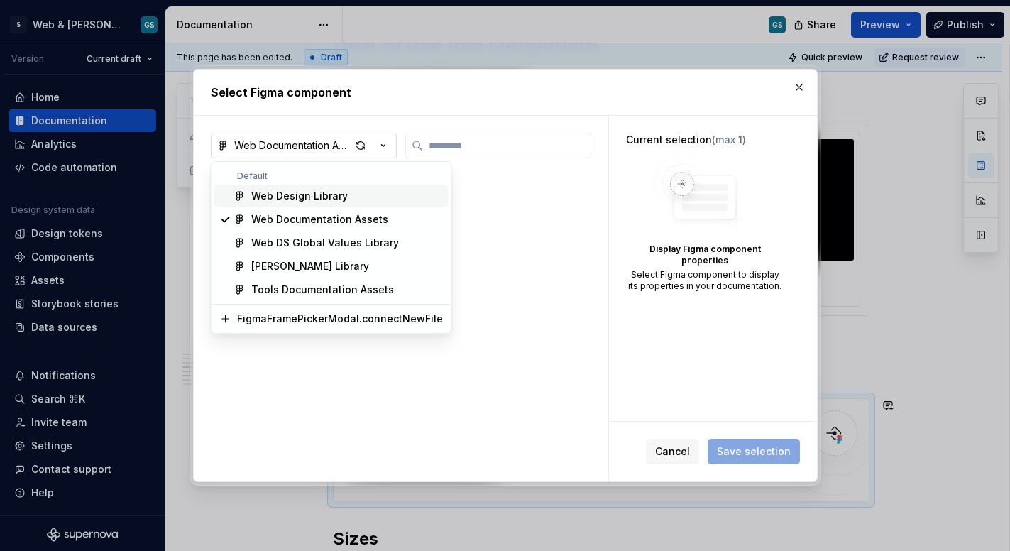
type textarea "*"
click at [325, 200] on div "Web Design Library" at bounding box center [299, 196] width 97 height 14
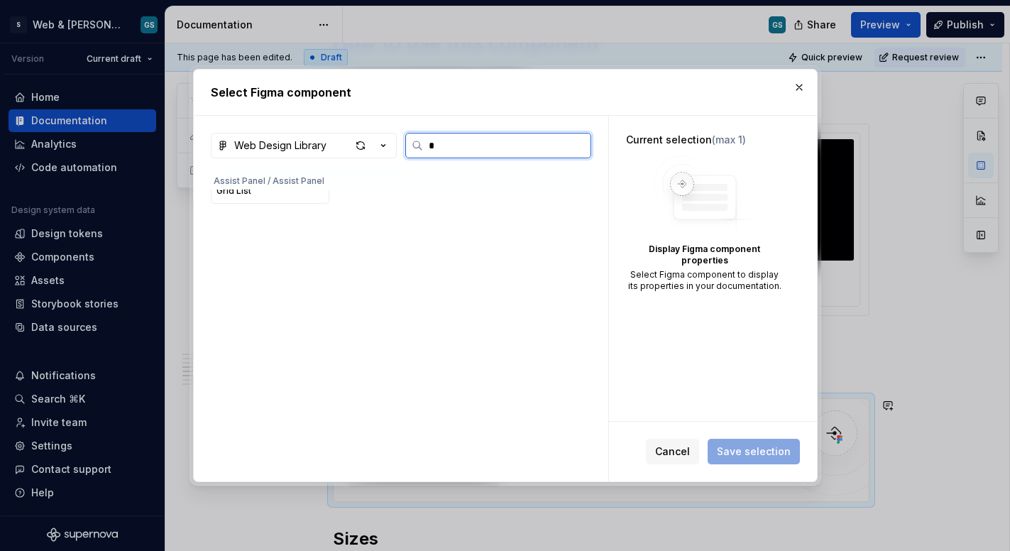
scroll to position [0, 0]
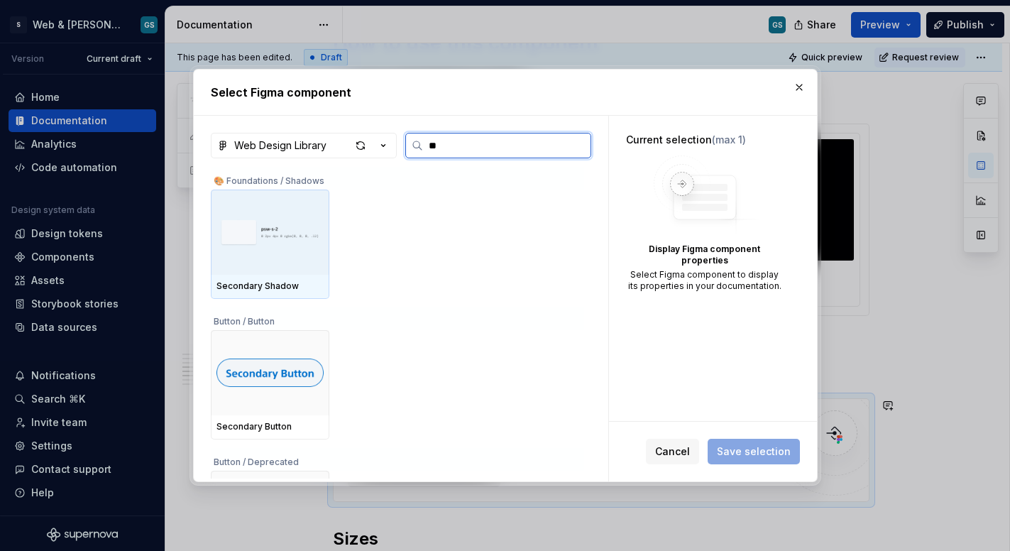
type input "*"
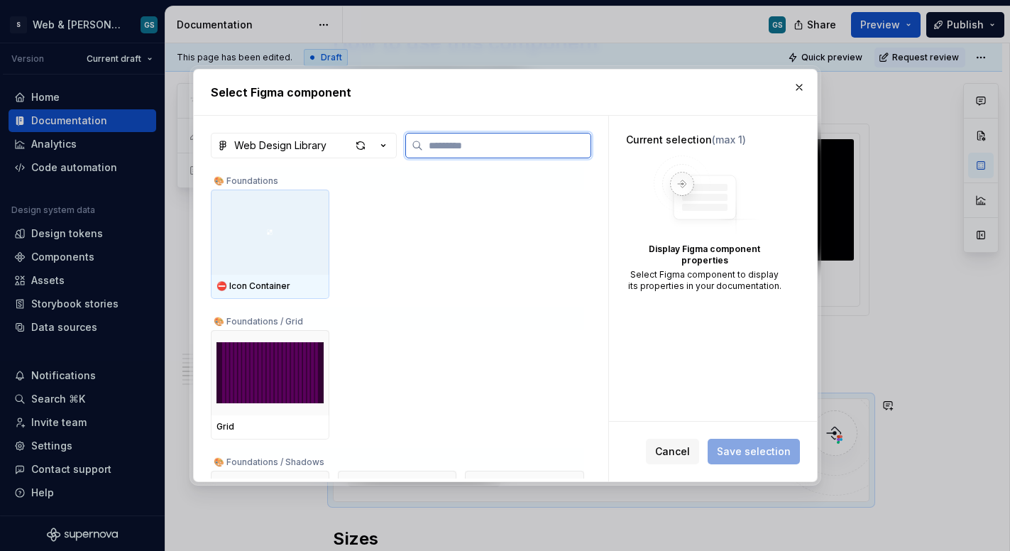
type input "*"
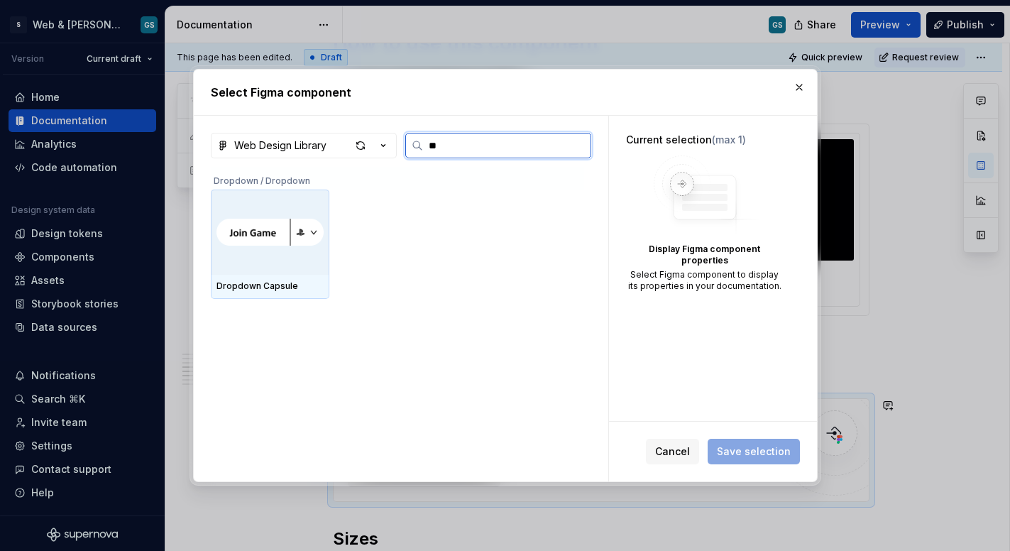
type input "***"
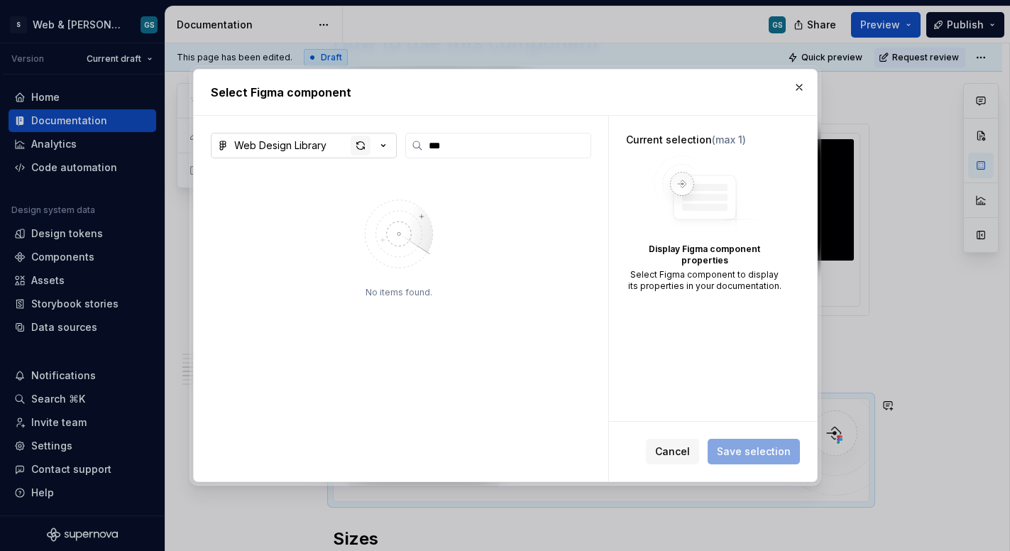
click at [356, 140] on div "button" at bounding box center [361, 146] width 20 height 20
type textarea "*"
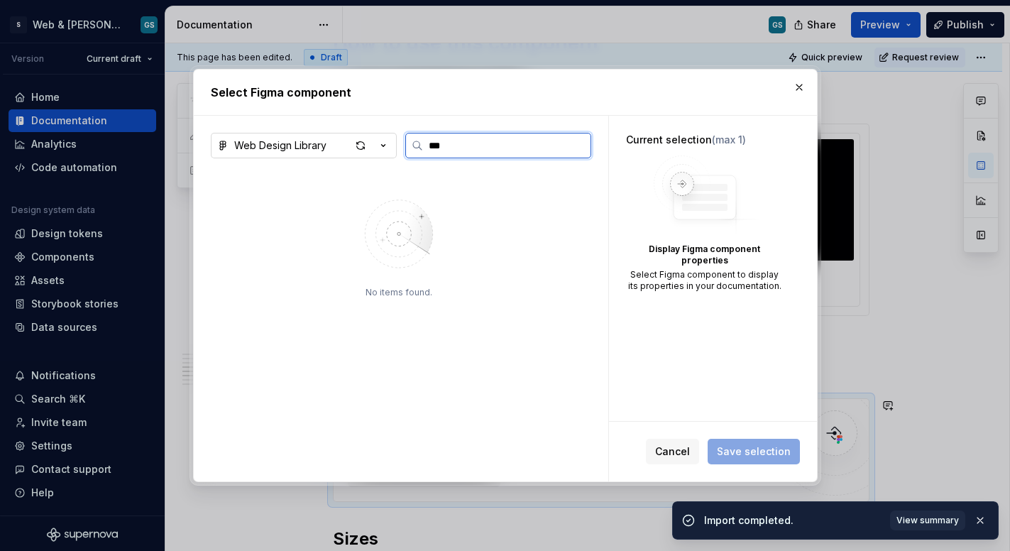
click at [578, 144] on input "***" at bounding box center [507, 145] width 168 height 14
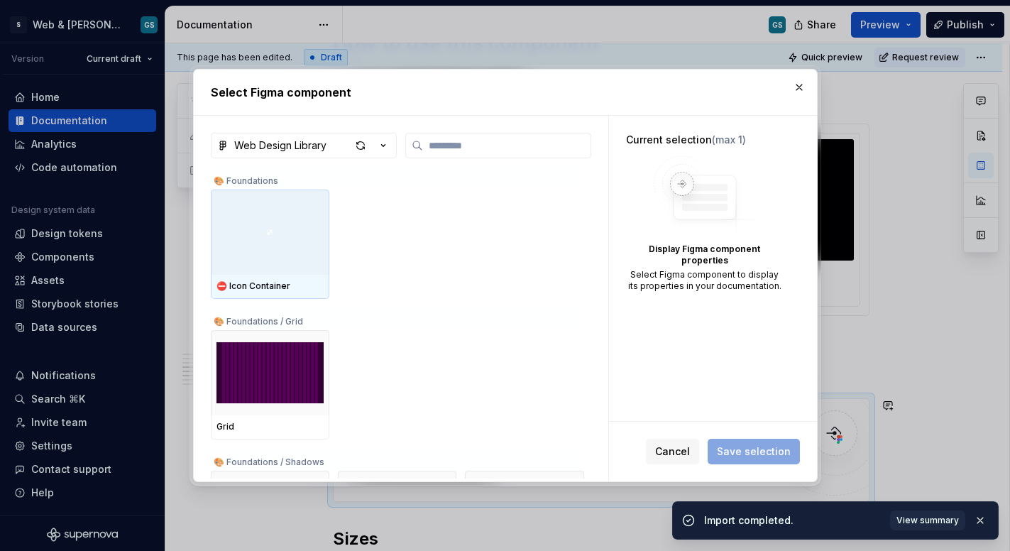
click at [380, 145] on icon "button" at bounding box center [383, 145] width 14 height 14
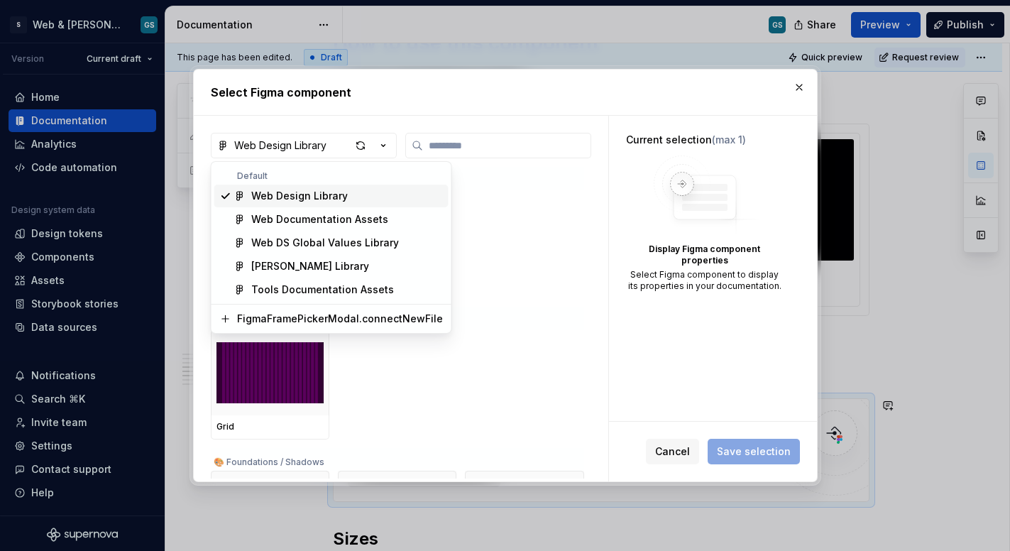
click at [376, 193] on div "Web Design Library" at bounding box center [347, 196] width 192 height 14
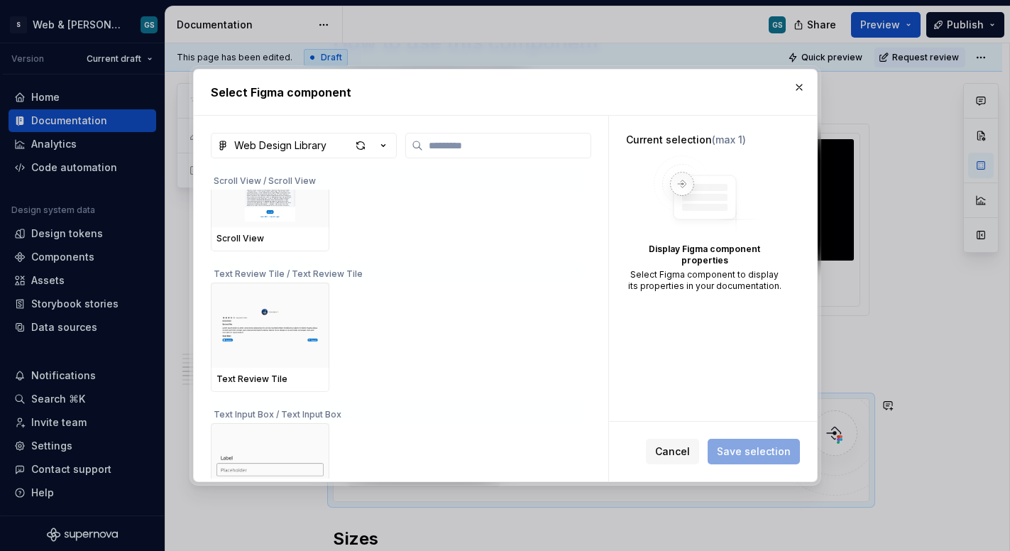
scroll to position [5707, 0]
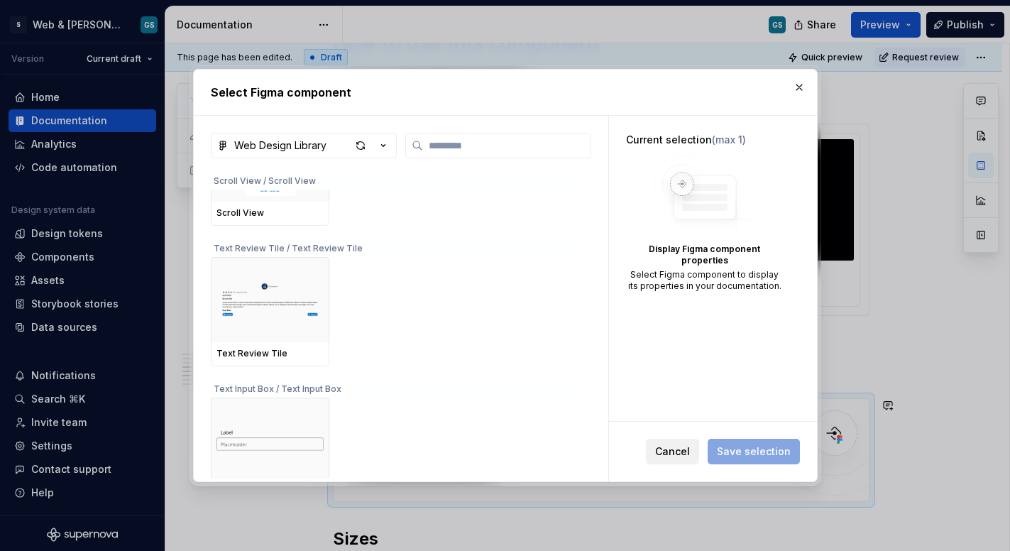
click at [678, 449] on span "Cancel" at bounding box center [672, 452] width 35 height 14
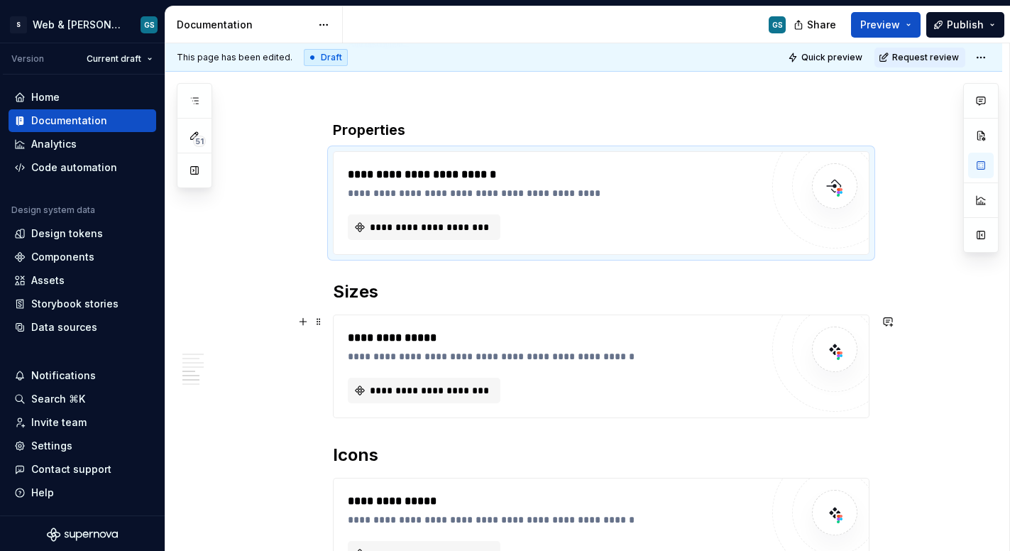
scroll to position [1386, 0]
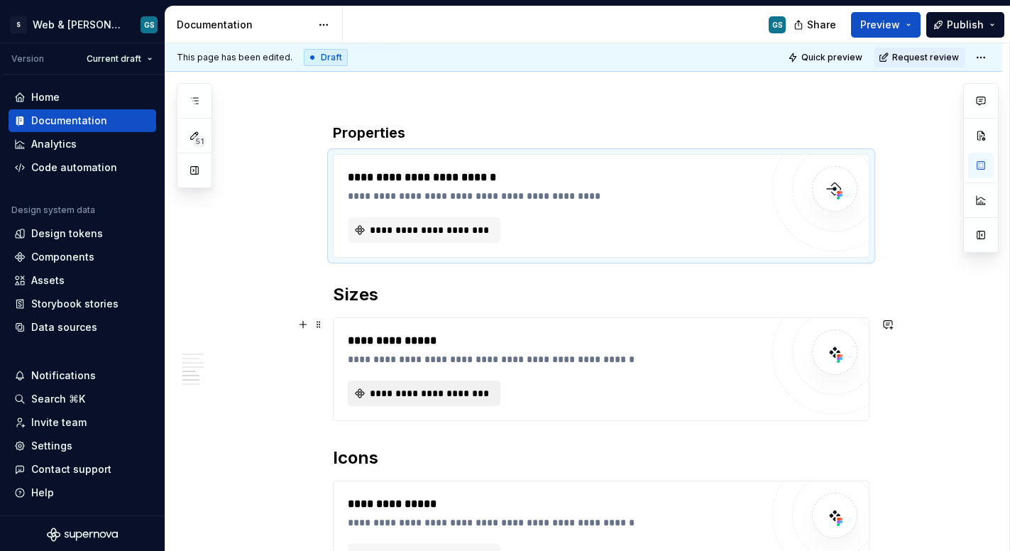
click at [474, 388] on span "**********" at bounding box center [430, 393] width 123 height 14
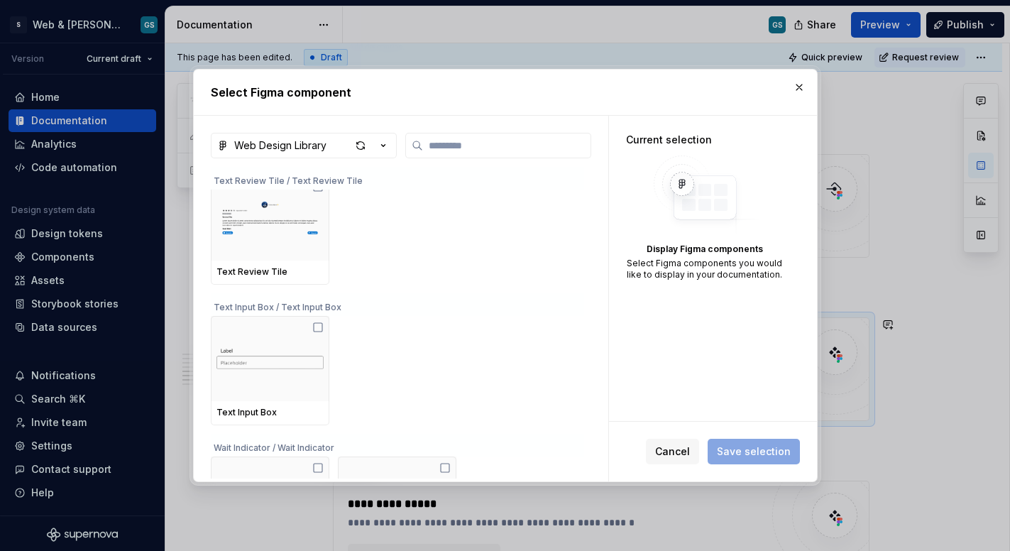
scroll to position [5789, 0]
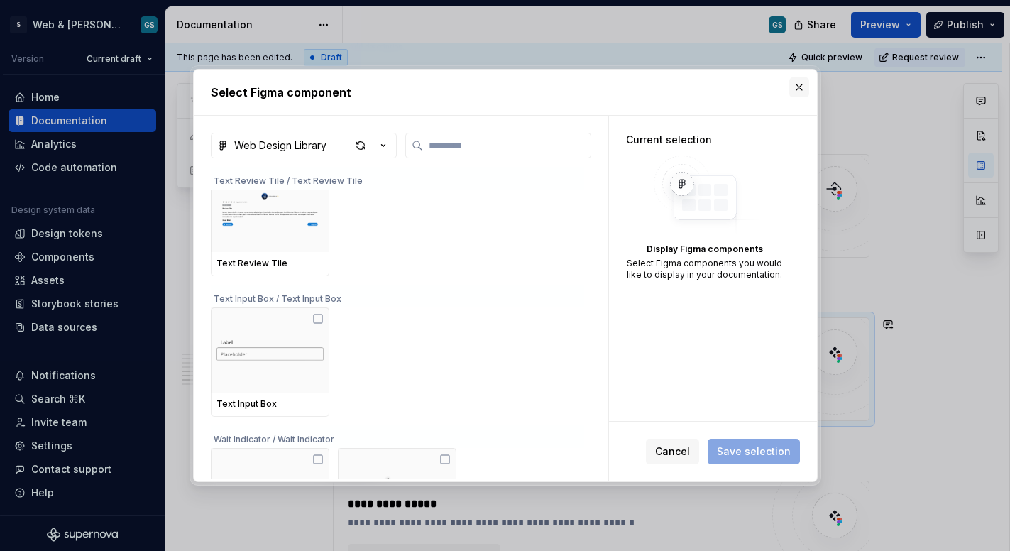
click at [798, 88] on button "button" at bounding box center [800, 87] width 20 height 20
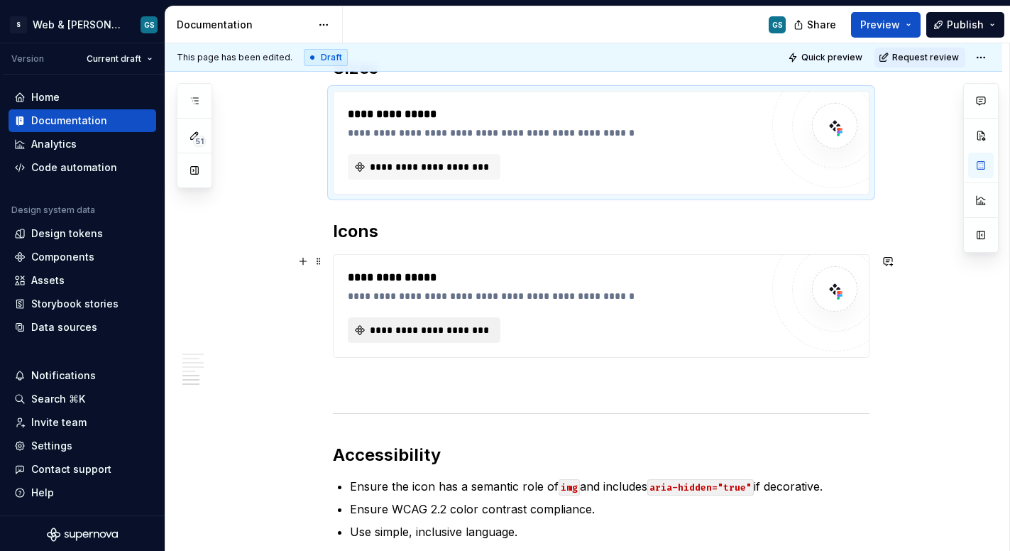
scroll to position [1618, 0]
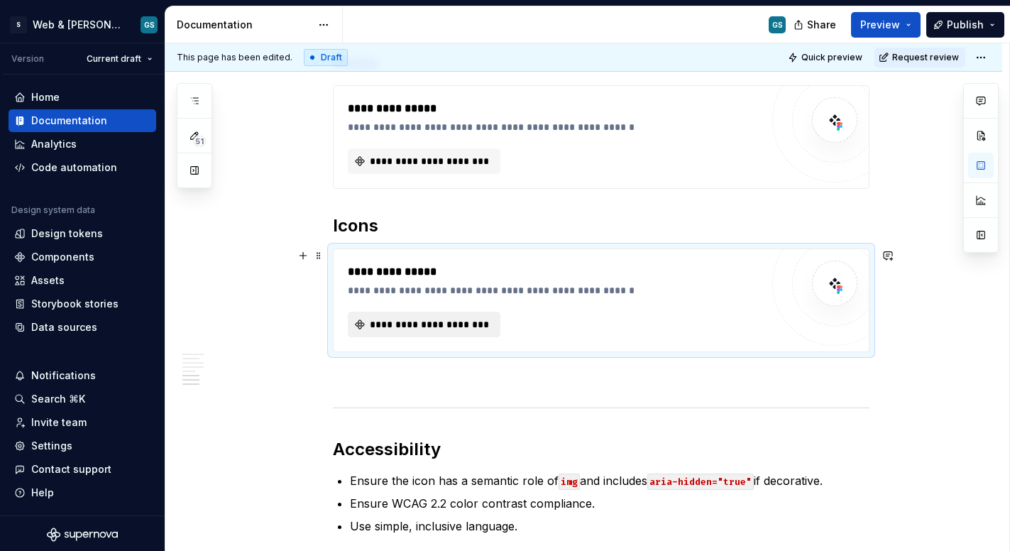
click at [427, 327] on span "**********" at bounding box center [430, 324] width 123 height 14
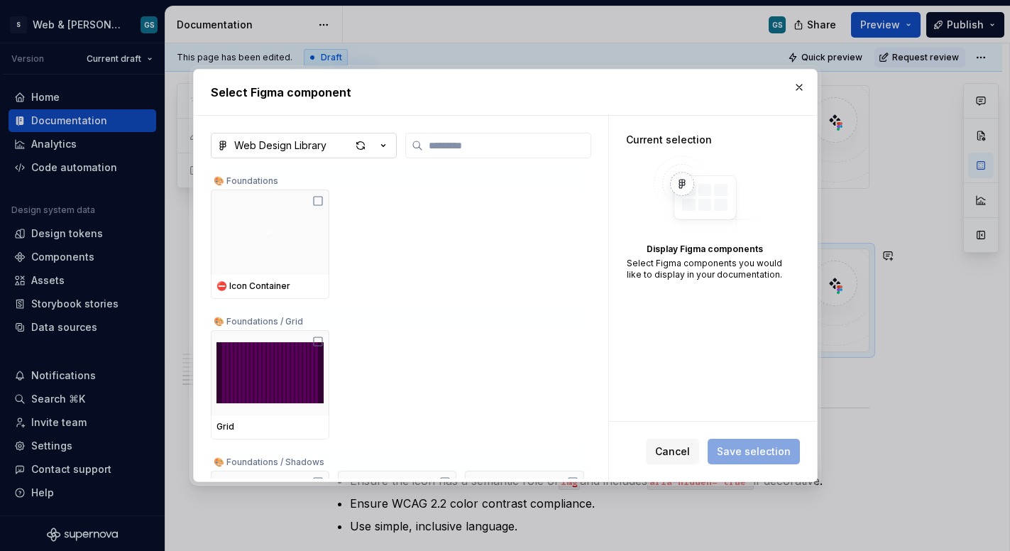
click at [385, 146] on icon "button" at bounding box center [383, 145] width 14 height 14
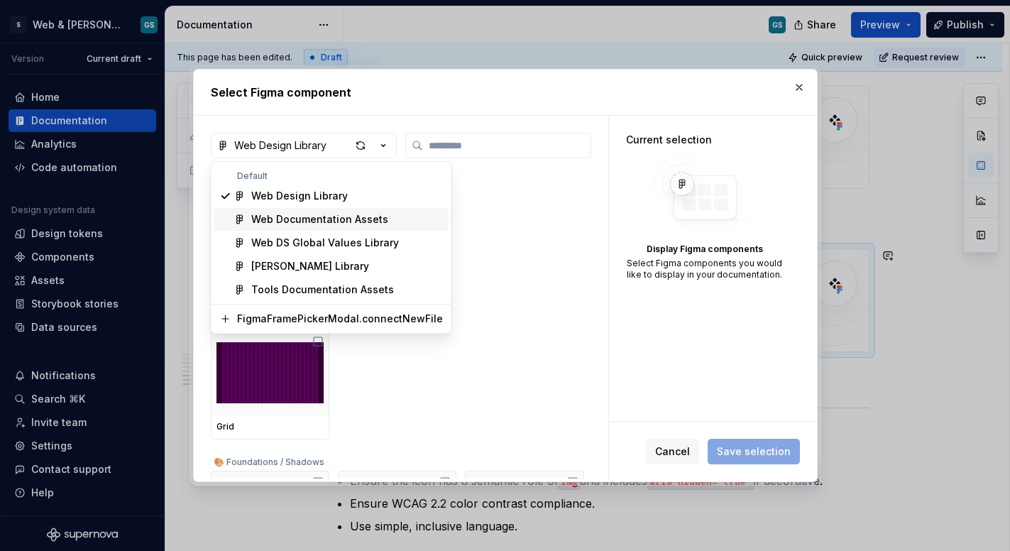
click at [666, 454] on div "Select Figma component Web Design Library 🎨 Foundations ⛔️ Icon Container 🎨 Fou…" at bounding box center [505, 275] width 1010 height 551
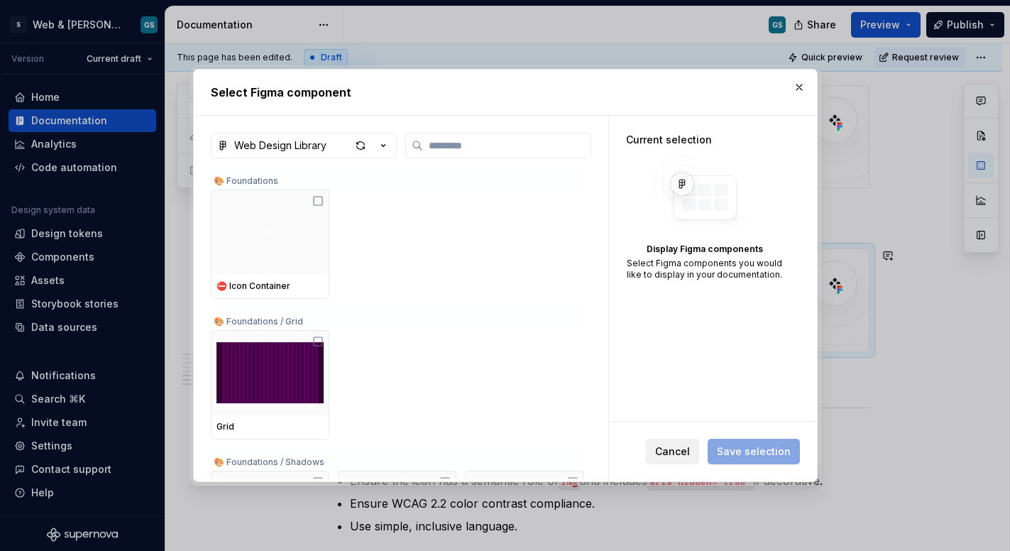
click at [672, 451] on span "Cancel" at bounding box center [672, 452] width 35 height 14
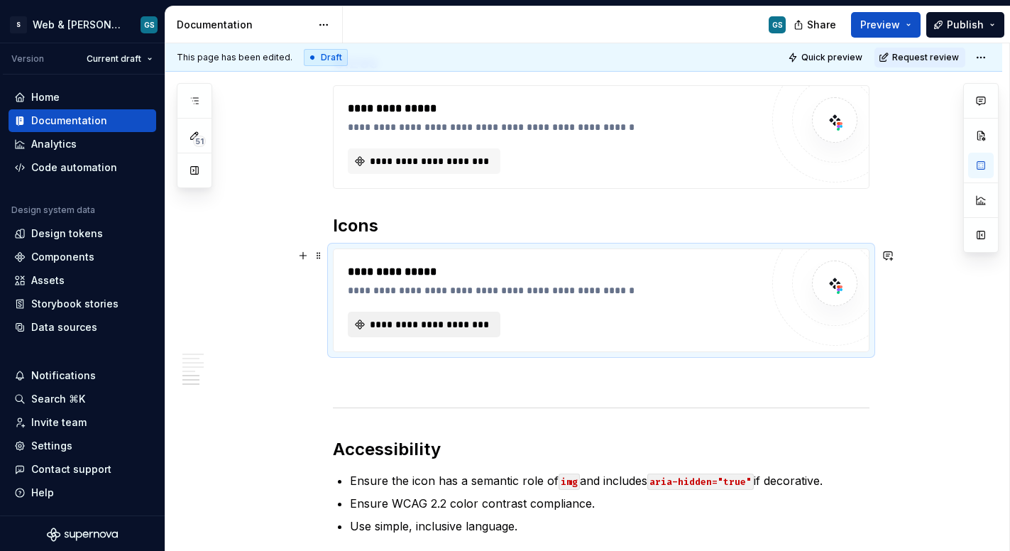
click at [410, 323] on span "**********" at bounding box center [430, 324] width 123 height 14
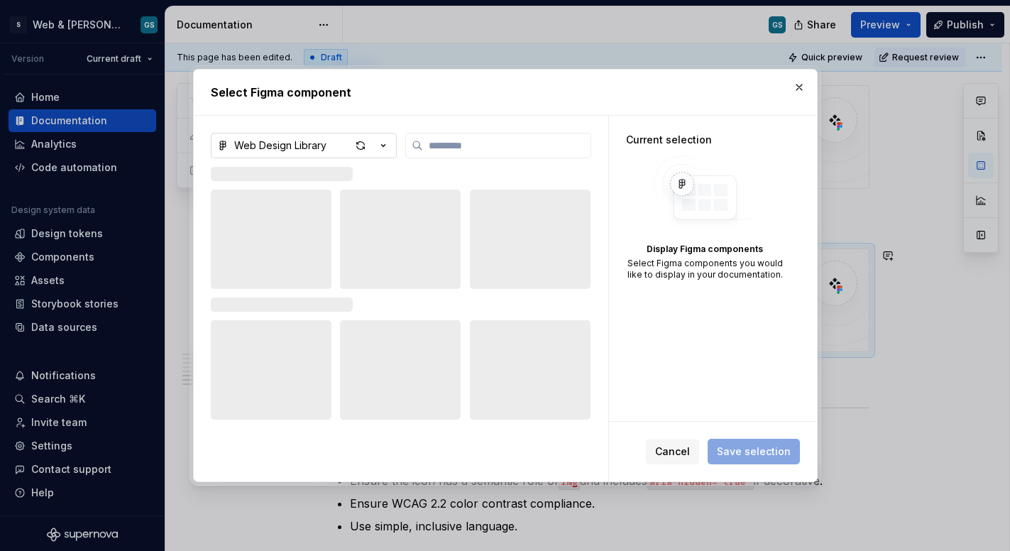
click at [381, 143] on icon "button" at bounding box center [383, 145] width 14 height 14
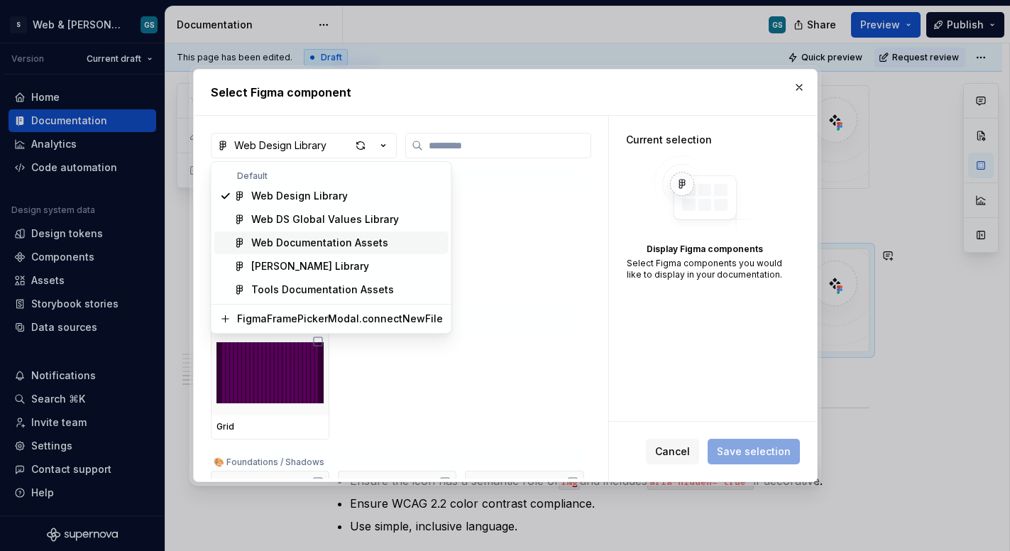
click at [342, 241] on div "Web Documentation Assets" at bounding box center [319, 243] width 137 height 14
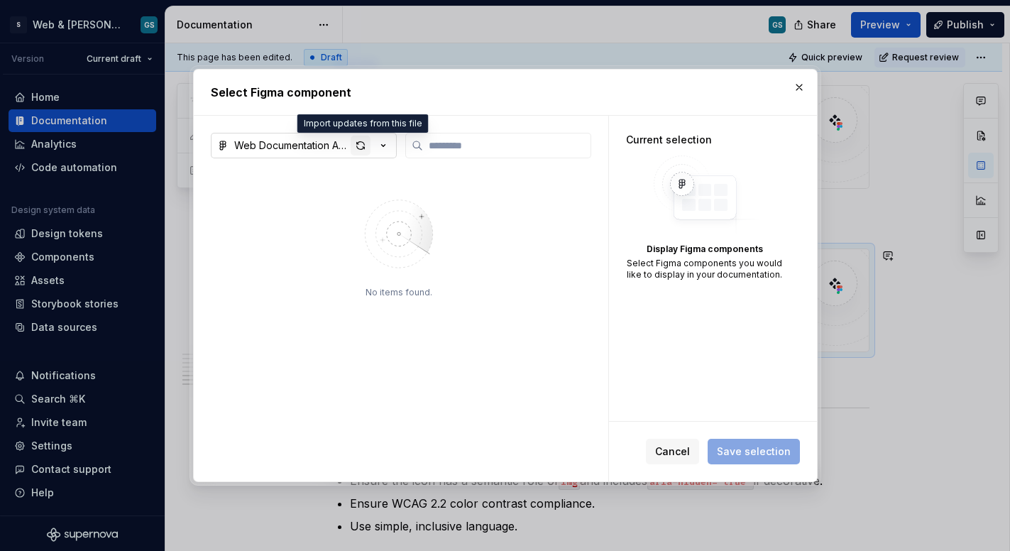
click at [359, 146] on div "button" at bounding box center [361, 146] width 20 height 20
click at [361, 149] on div "button" at bounding box center [361, 146] width 20 height 20
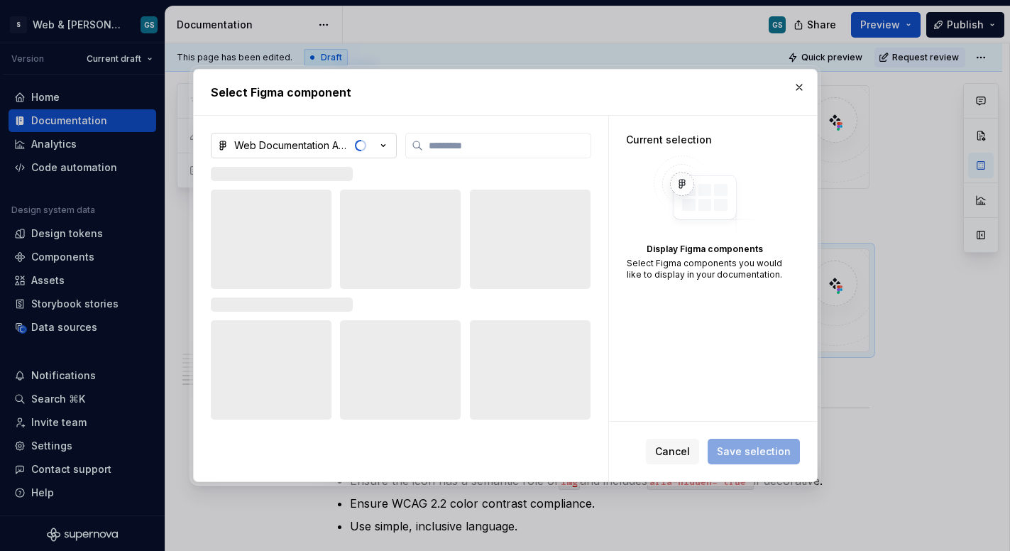
click at [386, 145] on icon "button" at bounding box center [383, 145] width 14 height 14
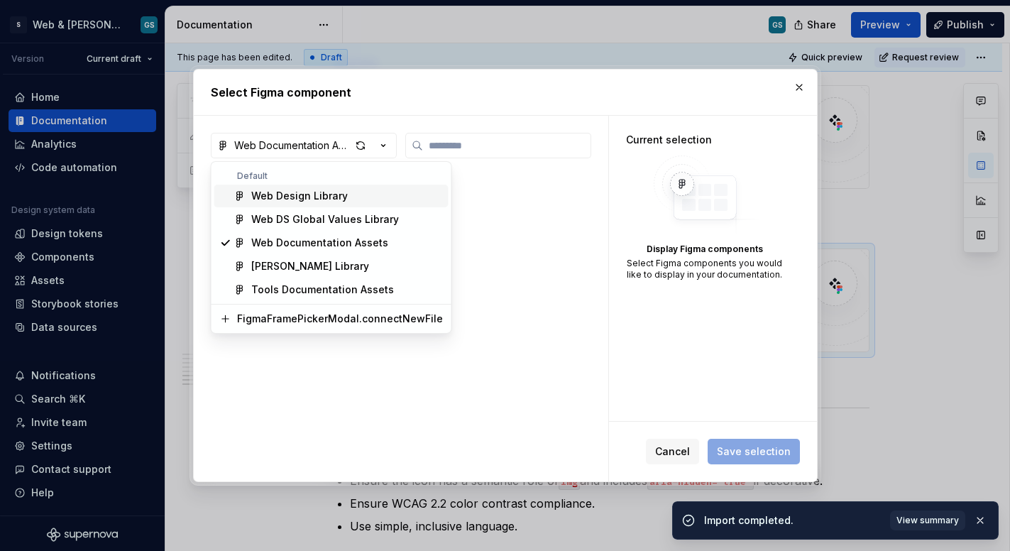
click at [422, 117] on div "Select Figma component Web Documentation Assets No items found. Current selecti…" at bounding box center [505, 275] width 1010 height 551
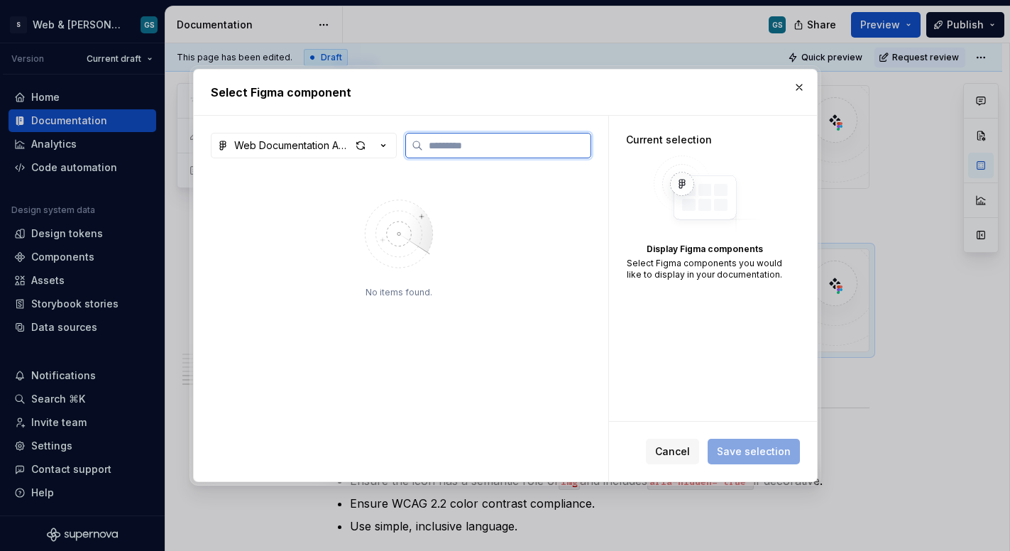
click at [475, 148] on input "search" at bounding box center [507, 145] width 168 height 14
click at [670, 461] on button "Cancel" at bounding box center [672, 452] width 53 height 26
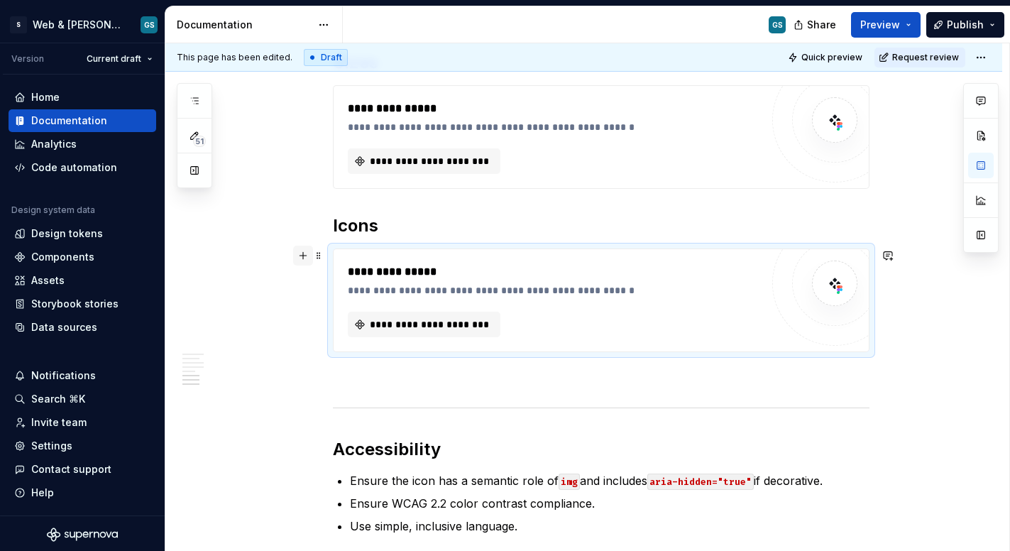
click at [299, 253] on button "button" at bounding box center [303, 256] width 20 height 20
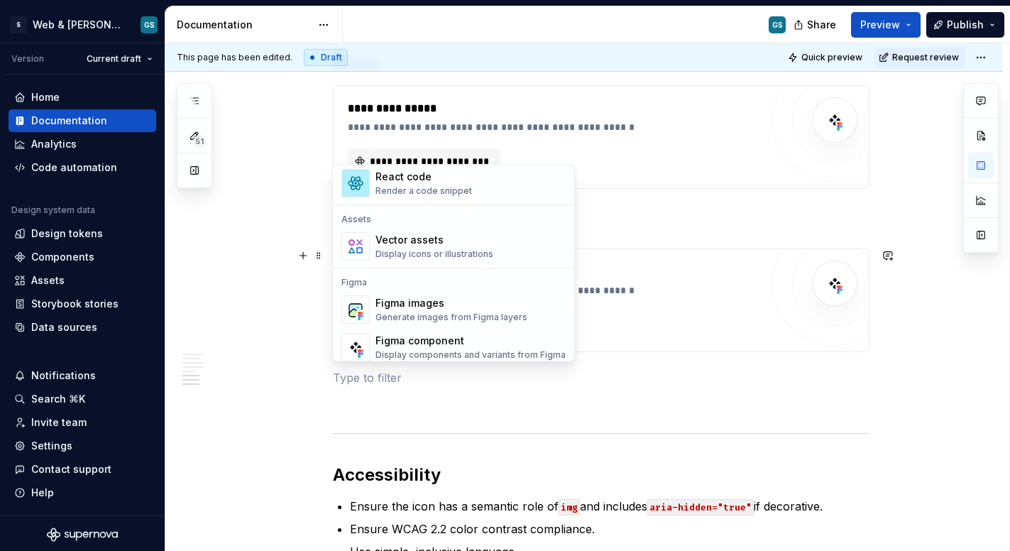
scroll to position [1264, 0]
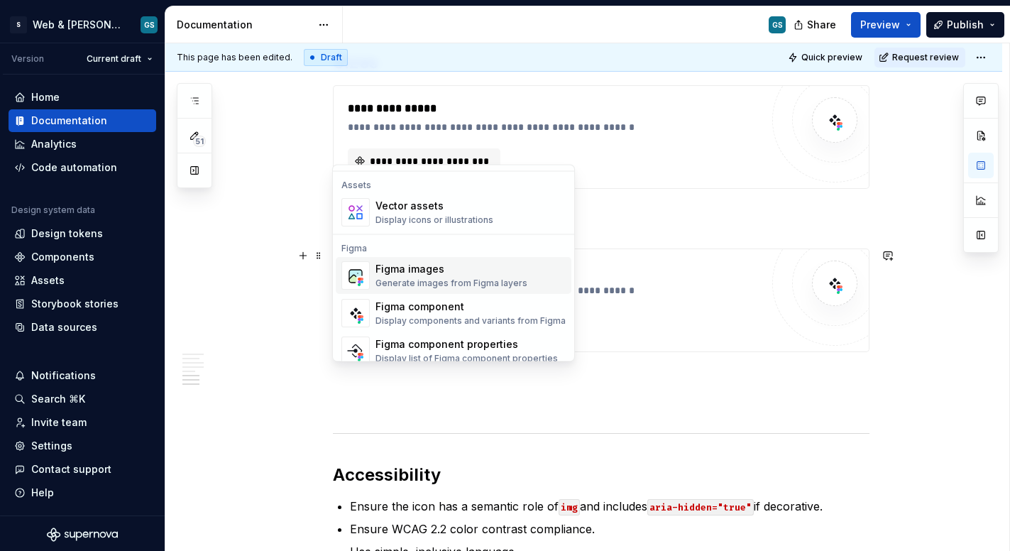
click at [450, 274] on div "Figma images" at bounding box center [452, 270] width 152 height 14
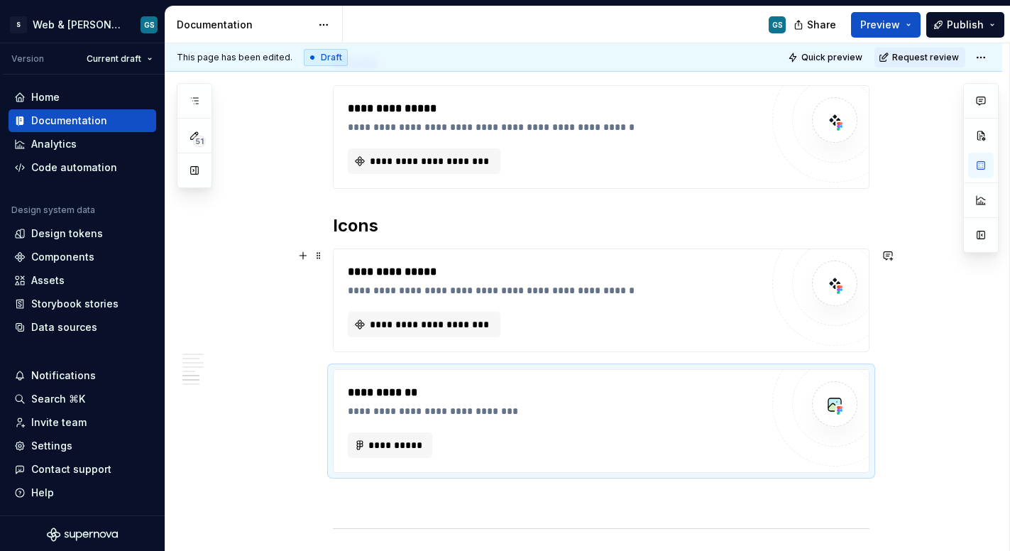
click at [572, 302] on div "**********" at bounding box center [554, 300] width 413 height 74
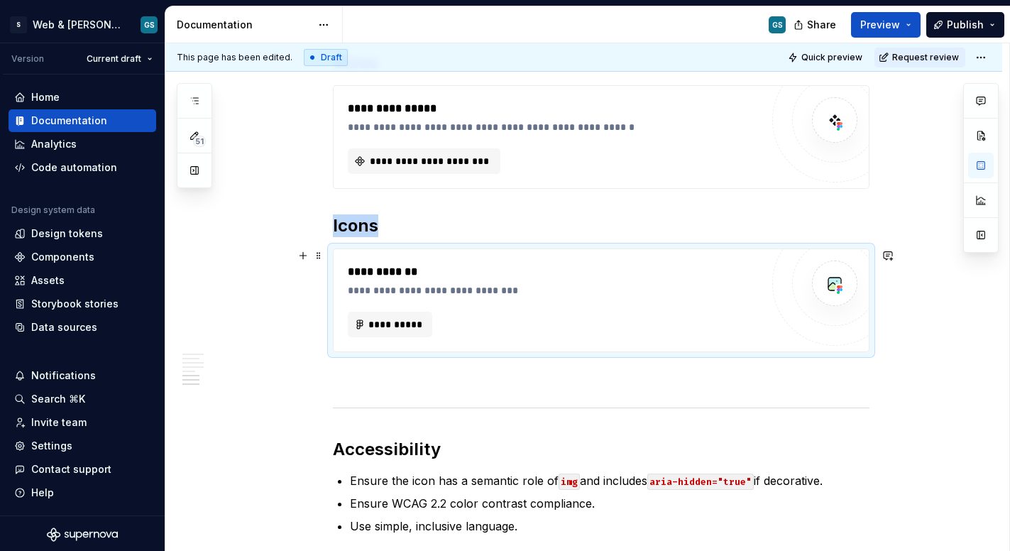
click at [492, 305] on div "**********" at bounding box center [554, 300] width 413 height 74
click at [404, 317] on span "**********" at bounding box center [396, 324] width 55 height 14
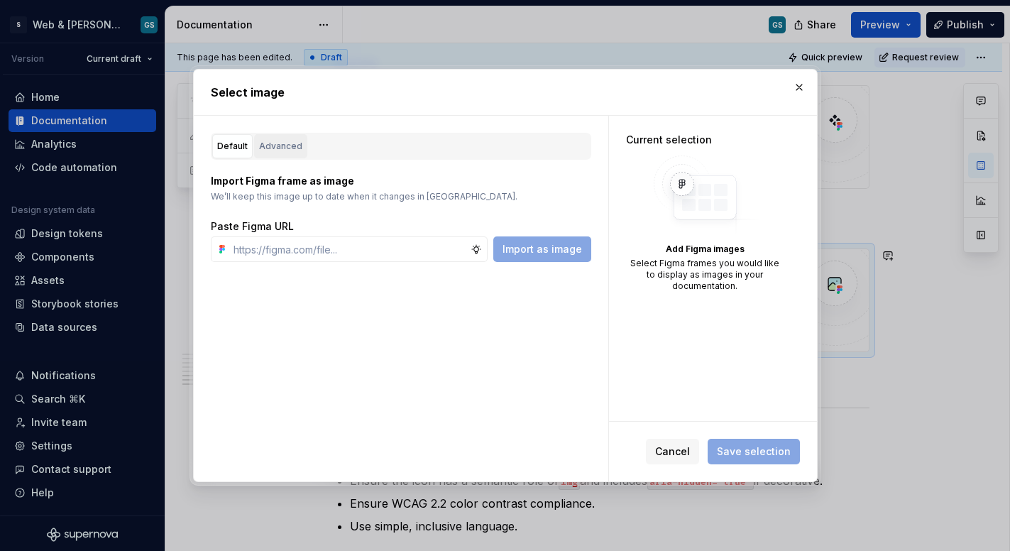
click at [285, 146] on div "Advanced" at bounding box center [280, 146] width 43 height 14
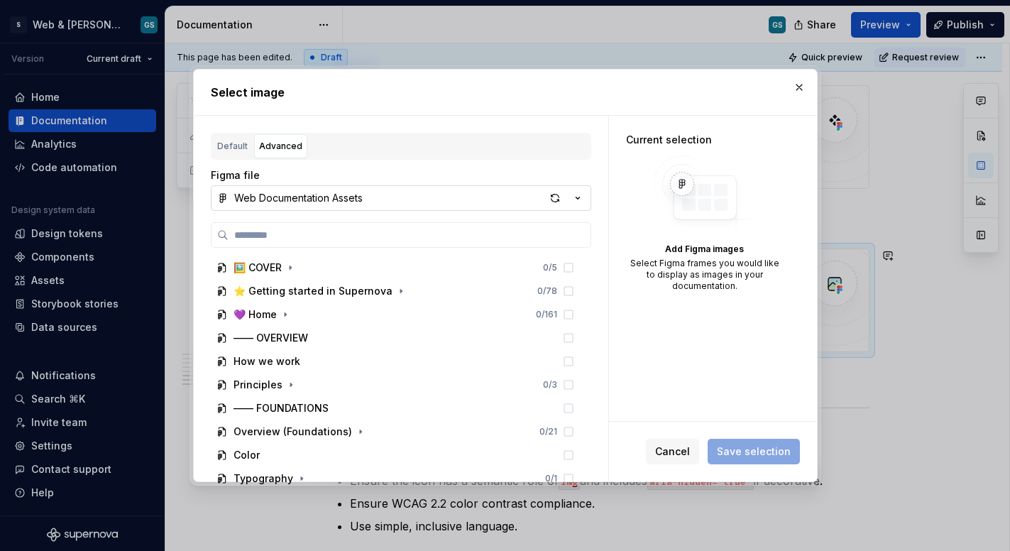
click at [578, 195] on icon "button" at bounding box center [578, 198] width 14 height 14
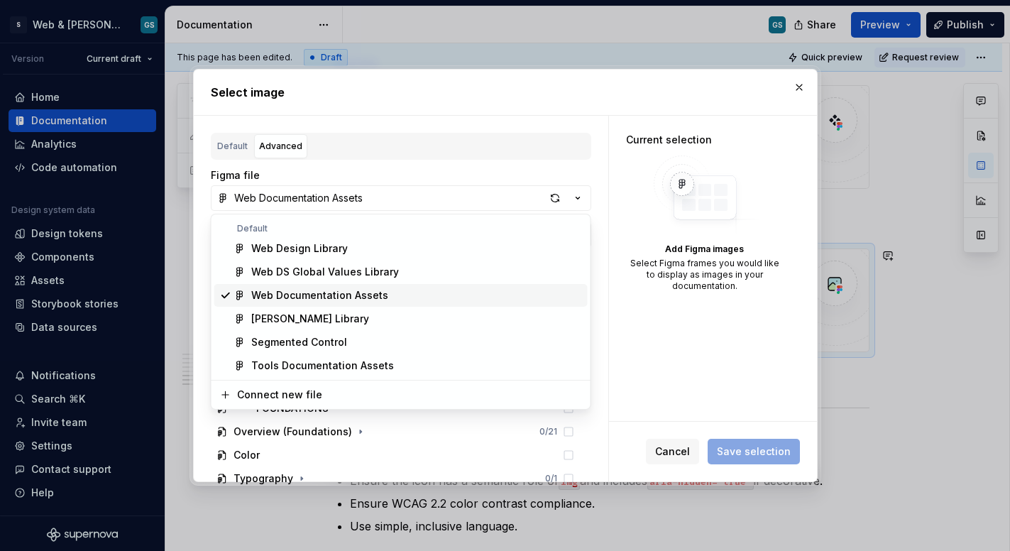
click at [391, 301] on div "Web Documentation Assets" at bounding box center [416, 295] width 331 height 14
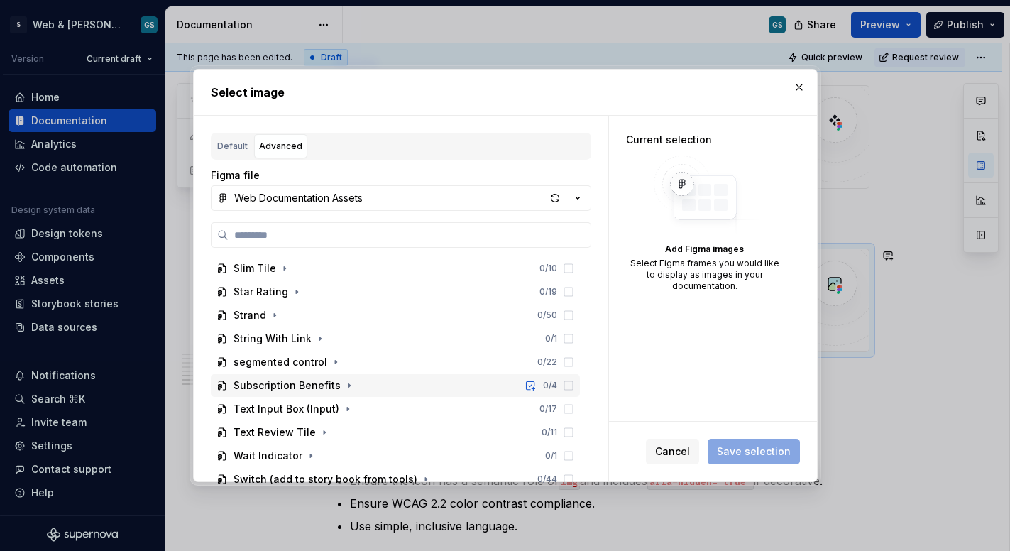
scroll to position [1338, 0]
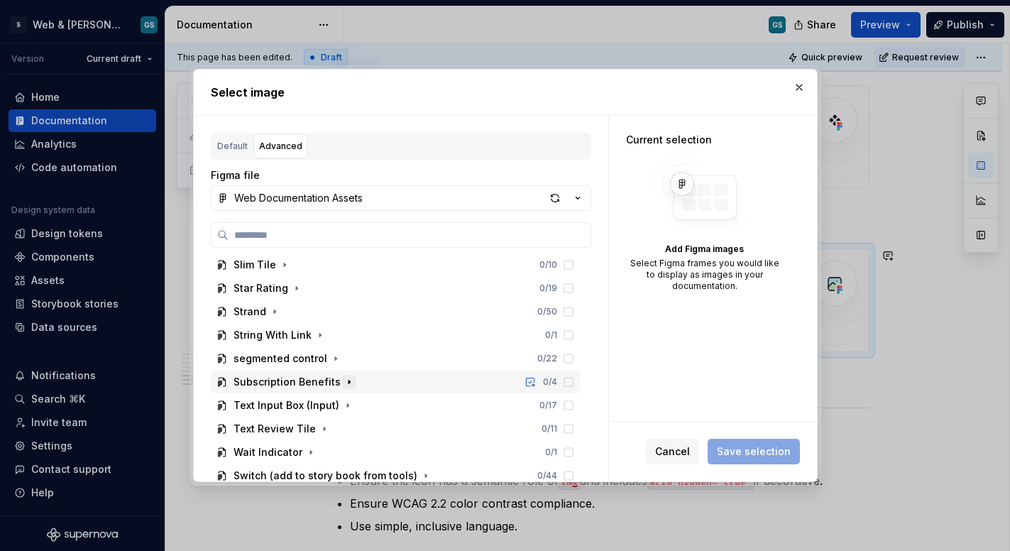
click at [344, 381] on icon "button" at bounding box center [349, 381] width 11 height 11
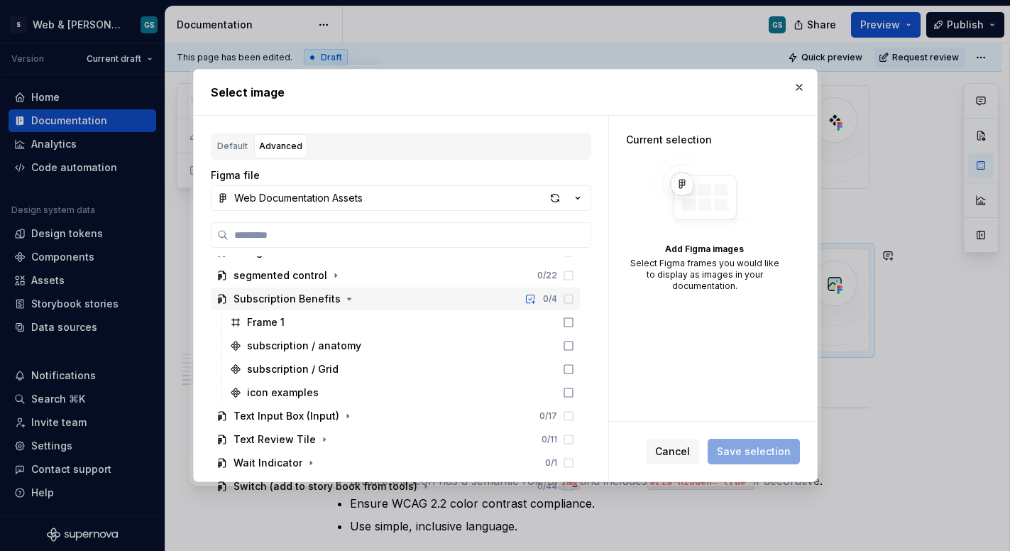
scroll to position [1422, 0]
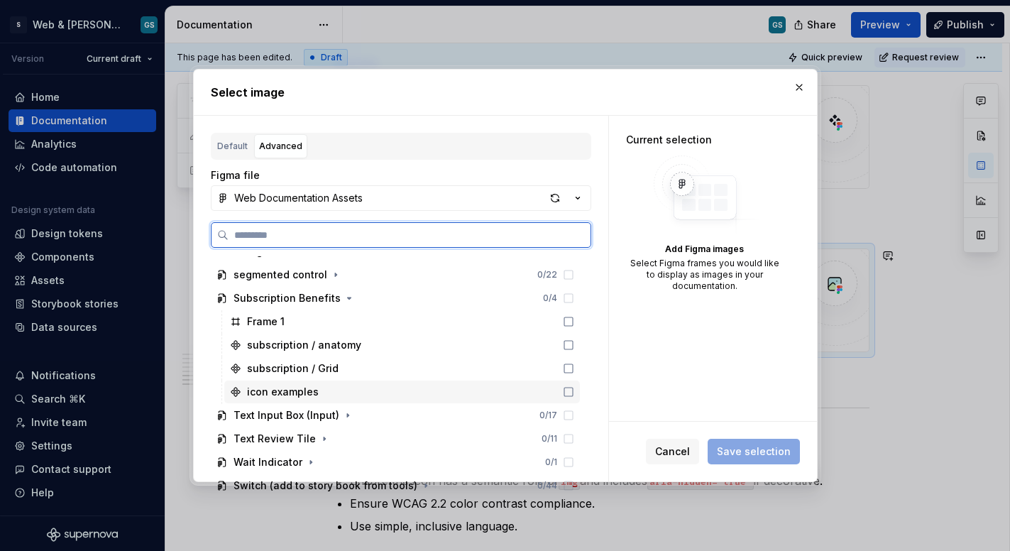
click at [334, 392] on div "icon examples" at bounding box center [402, 392] width 356 height 23
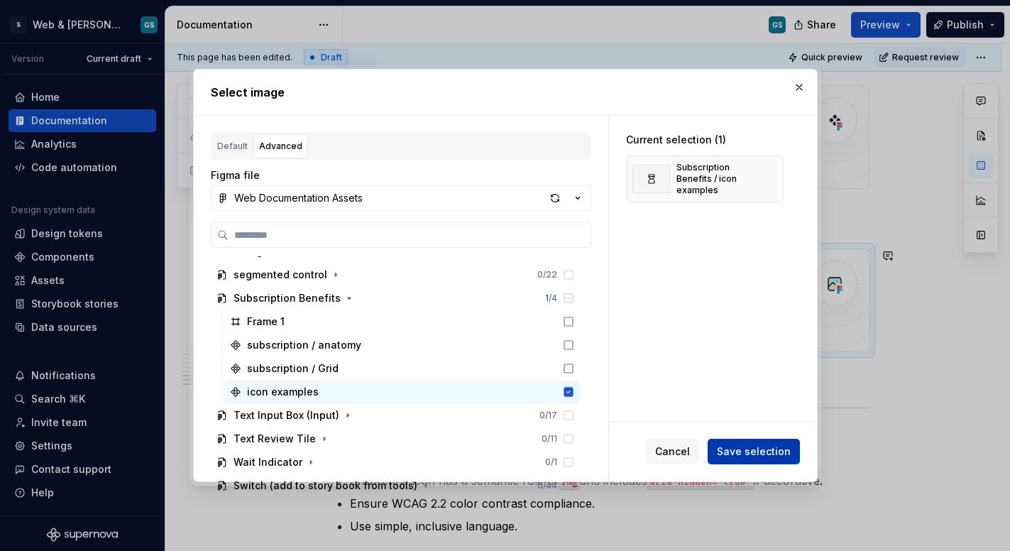
click at [765, 454] on span "Save selection" at bounding box center [754, 452] width 74 height 14
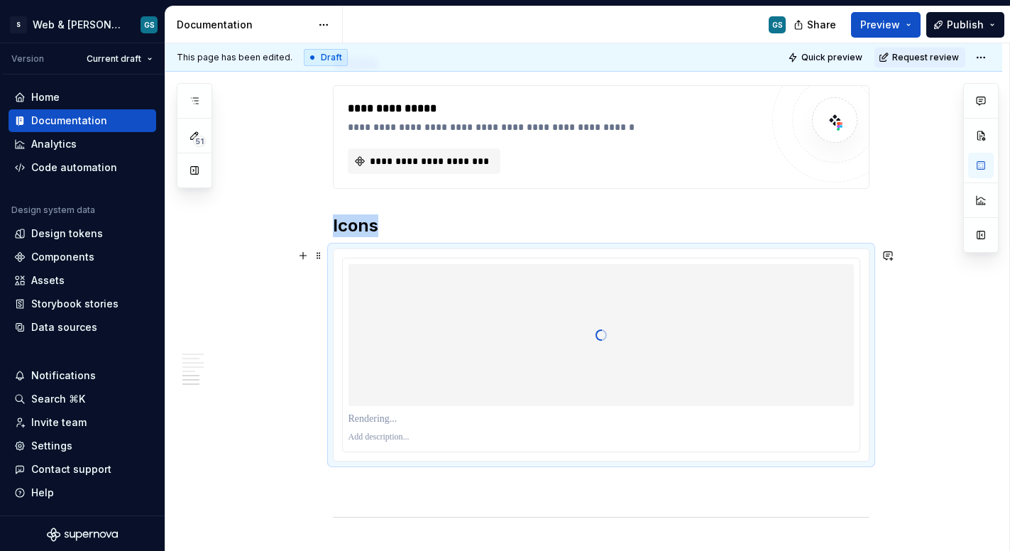
click at [369, 418] on p at bounding box center [602, 419] width 506 height 14
click at [383, 415] on p at bounding box center [602, 419] width 506 height 14
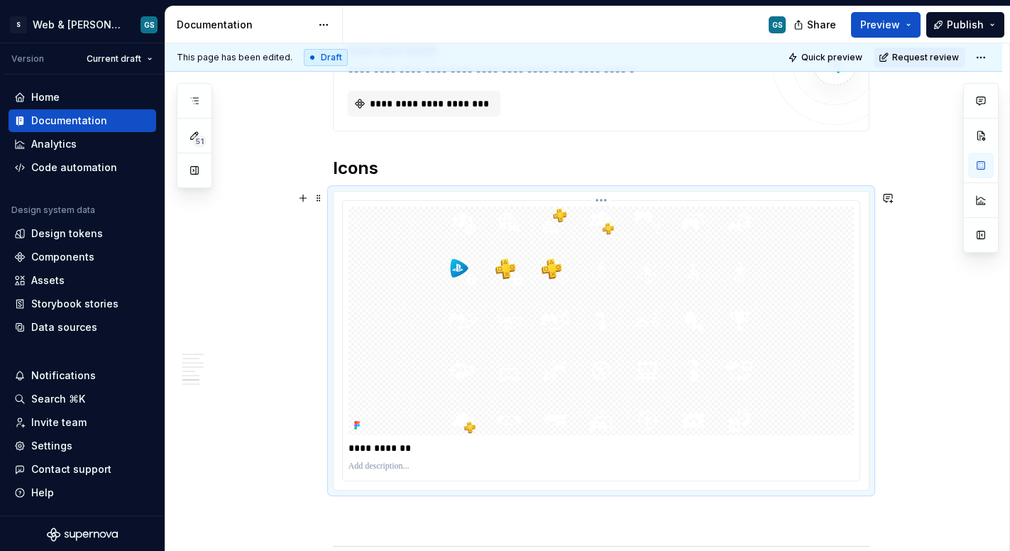
scroll to position [1681, 0]
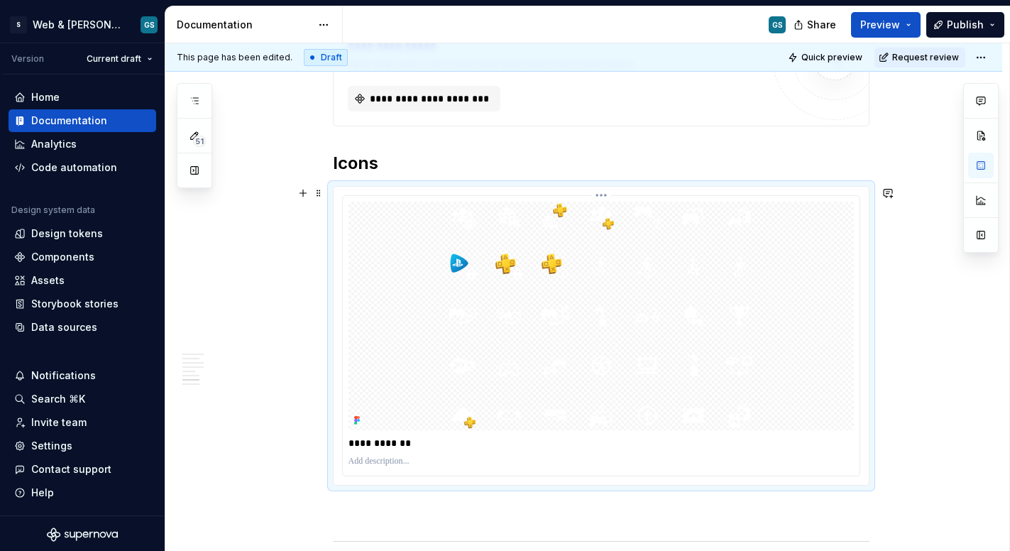
click at [375, 447] on p "**********" at bounding box center [602, 443] width 506 height 14
type textarea "*"
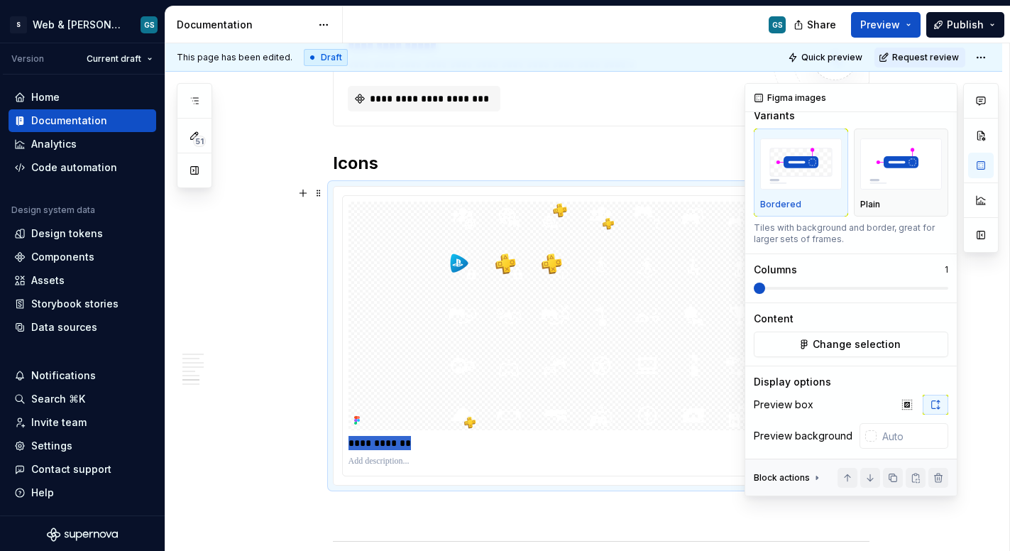
scroll to position [51, 0]
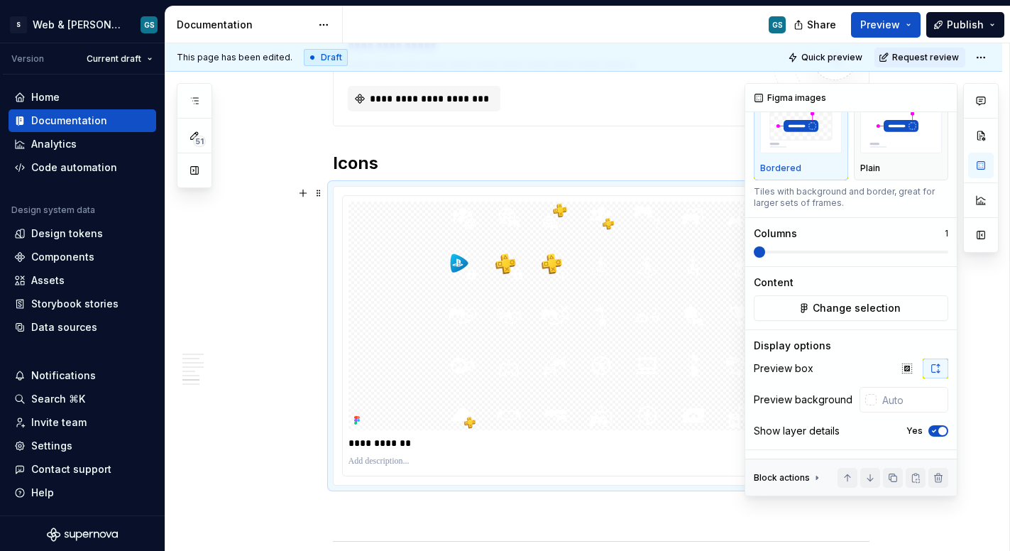
click at [867, 380] on div "Preview box Preview background Show layer details Yes" at bounding box center [851, 404] width 195 height 91
click at [866, 405] on div at bounding box center [868, 400] width 17 height 26
click at [866, 400] on div at bounding box center [871, 399] width 11 height 11
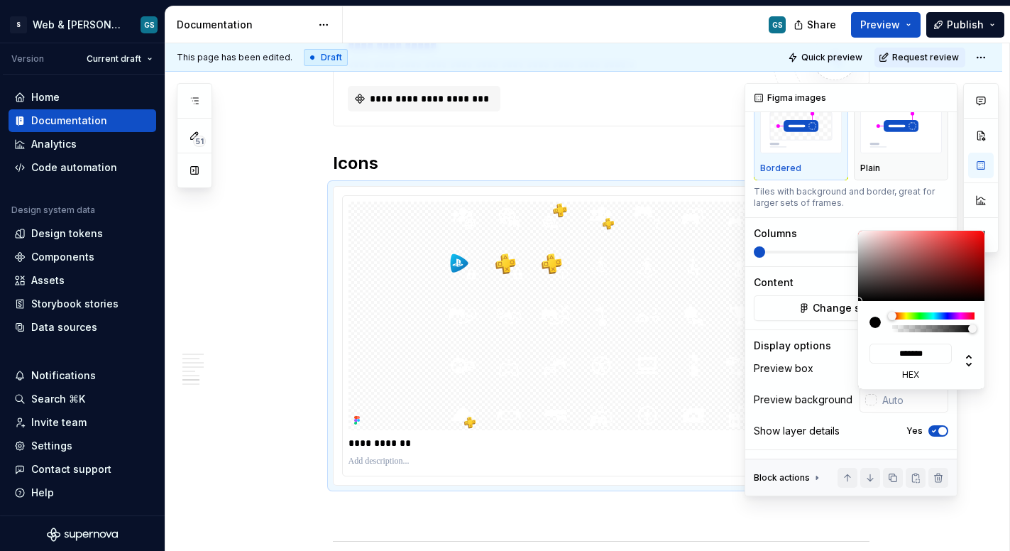
type input "#464343"
type input "*******"
type input "#6A6A6A"
type input "*******"
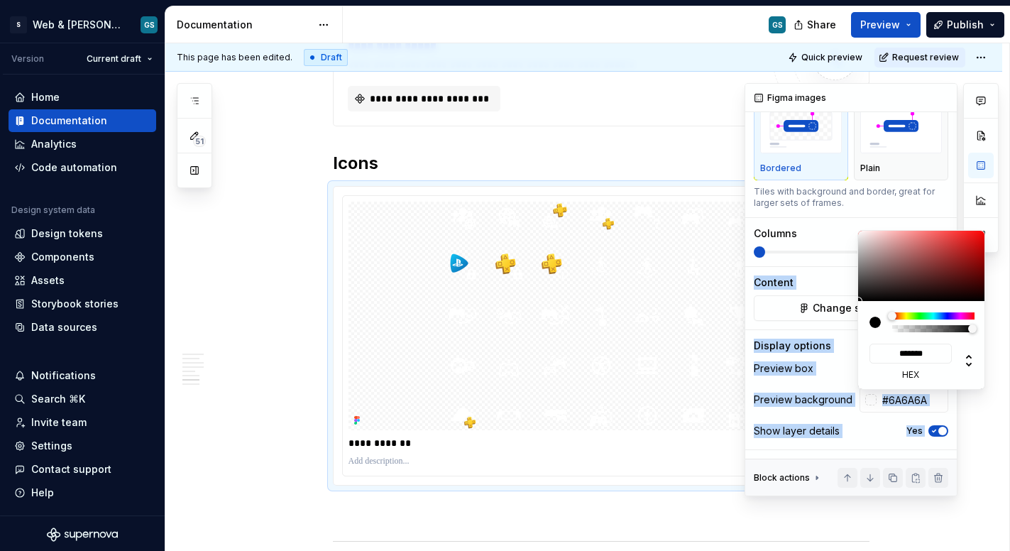
type input "#E3E3E3"
type input "*******"
type input "#FFFFFF"
type input "*******"
type input "#B2B2B2"
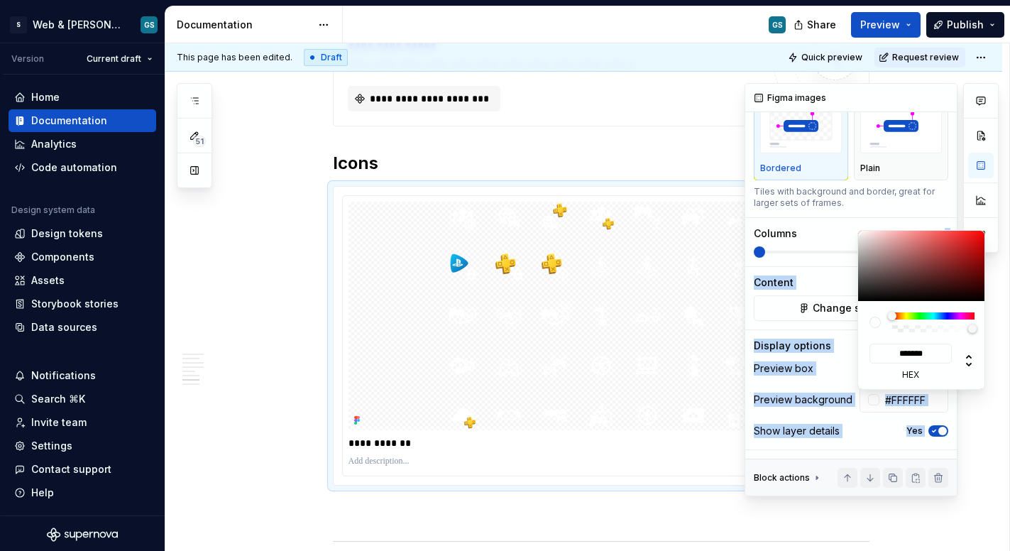
type input "*******"
type input "#505050"
type input "*******"
type input "#171717"
type input "*******"
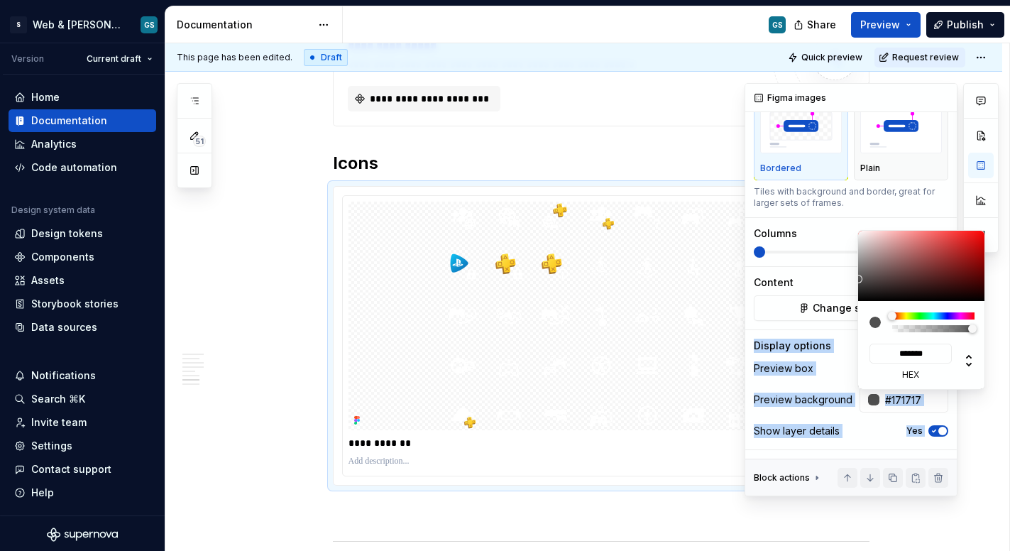
type input "#000000"
type input "*******"
drag, startPoint x: 858, startPoint y: 274, endPoint x: 845, endPoint y: 314, distance: 42.0
click at [848, 312] on body "S Web & [PERSON_NAME] Systems GS Version Current draft Home Documentation Analy…" at bounding box center [505, 275] width 1010 height 551
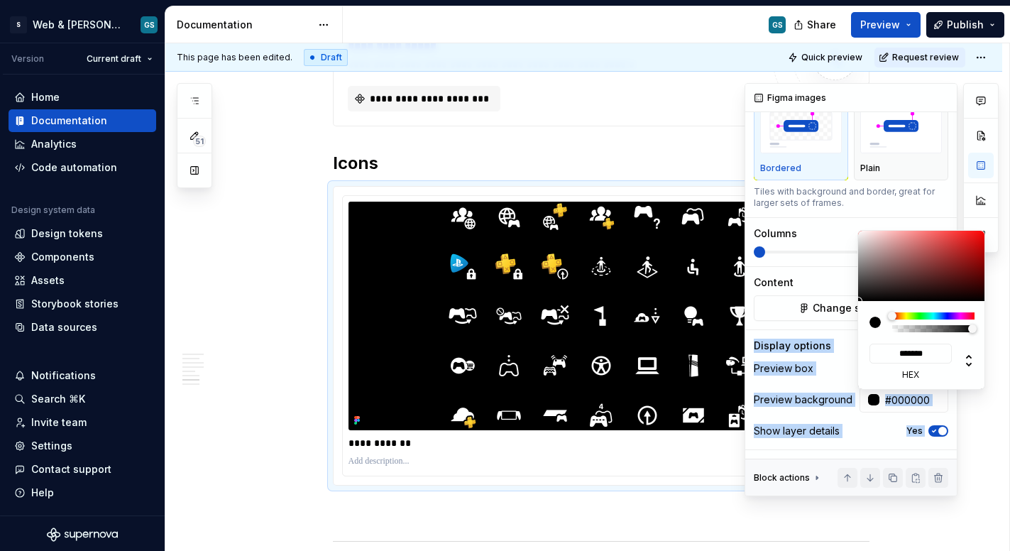
click at [828, 397] on div "Comments Open comments No comments yet Select ‘Comment’ from the block context …" at bounding box center [872, 289] width 254 height 413
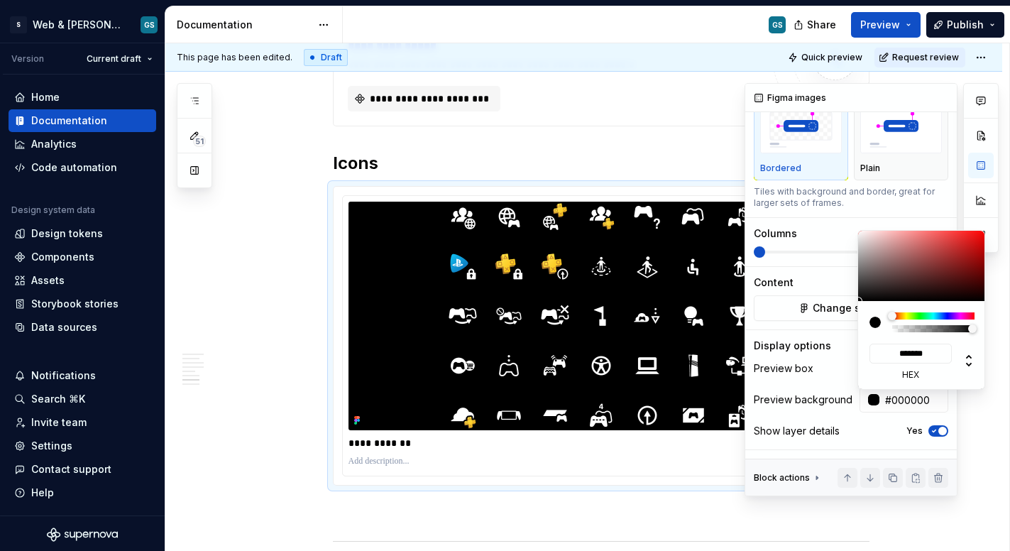
click at [879, 217] on div "Comments Open comments No comments yet Select ‘Comment’ from the block context …" at bounding box center [872, 289] width 254 height 413
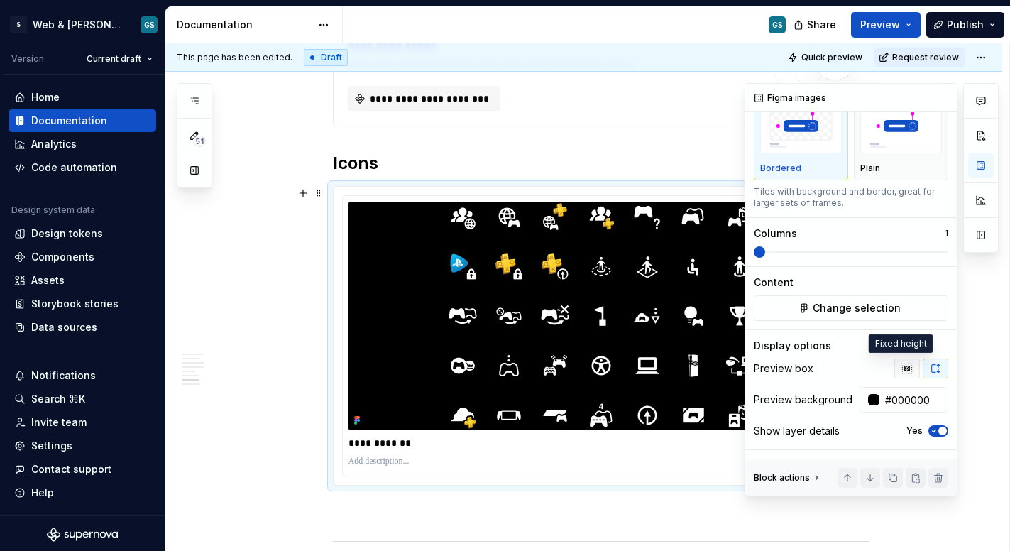
click at [903, 368] on icon "button" at bounding box center [907, 368] width 9 height 9
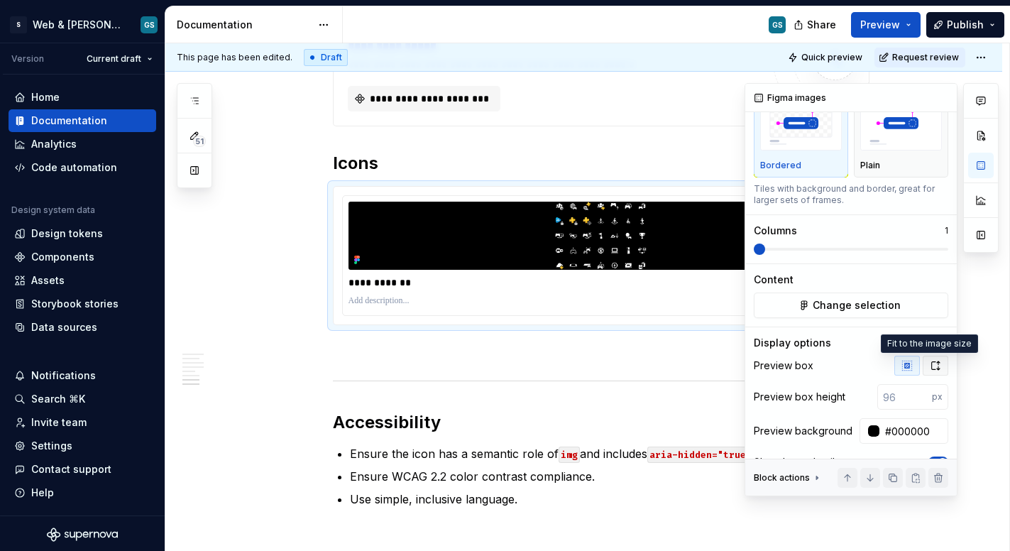
click at [932, 365] on icon "button" at bounding box center [936, 365] width 8 height 9
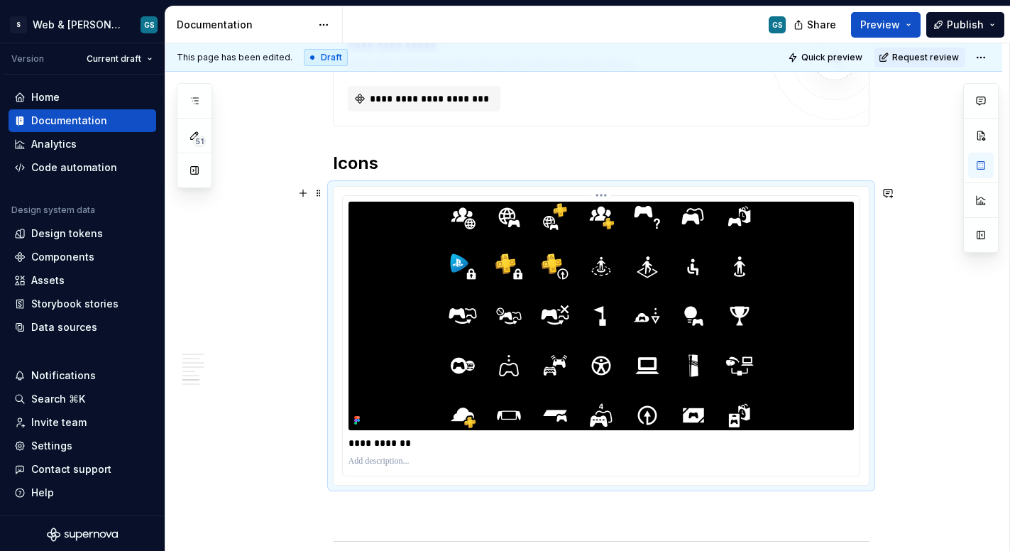
click at [380, 440] on p "**********" at bounding box center [602, 443] width 506 height 14
click at [525, 303] on img at bounding box center [601, 316] width 307 height 229
click at [984, 173] on button "button" at bounding box center [982, 166] width 26 height 26
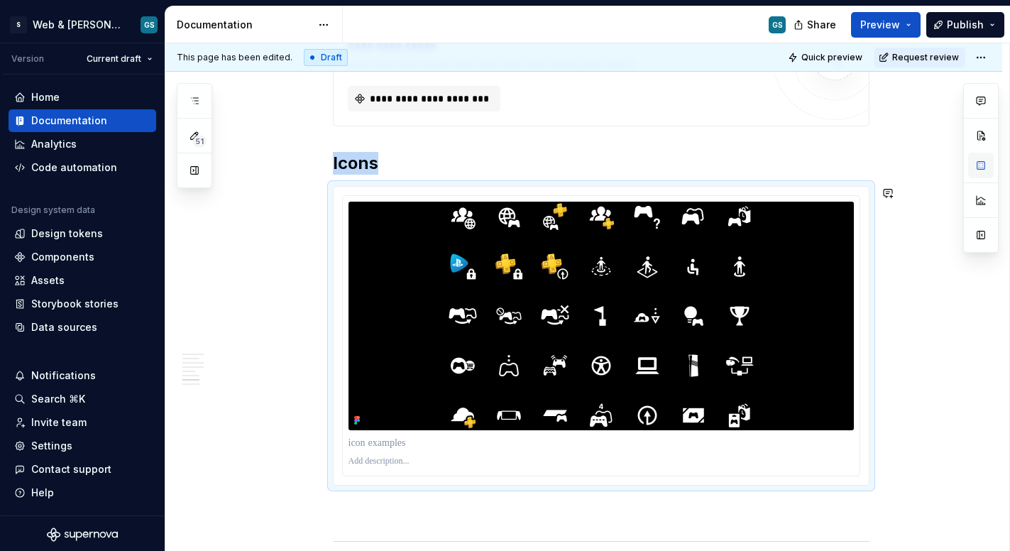
type textarea "*"
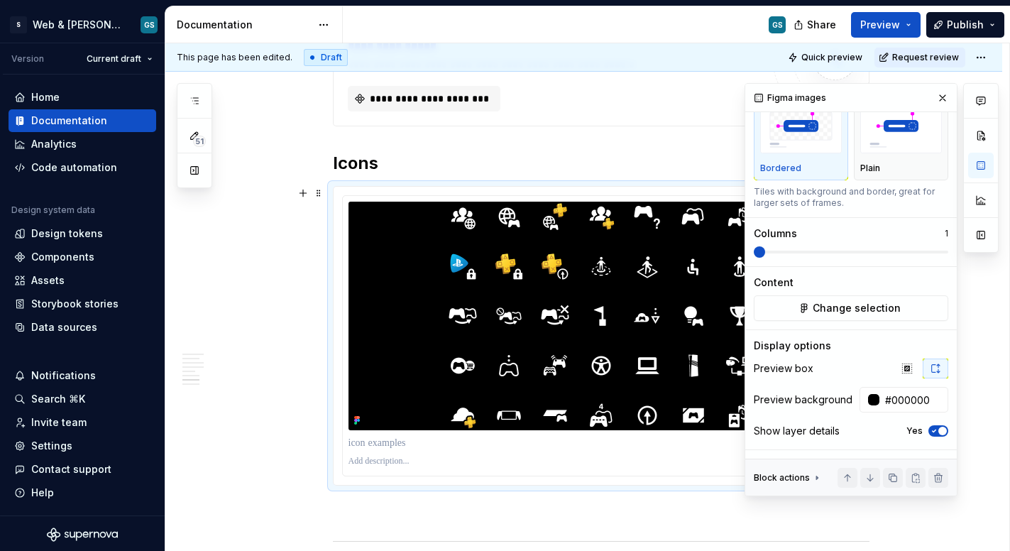
click at [931, 441] on div "Preview box Preview background #000000 Show layer details Yes" at bounding box center [851, 404] width 195 height 91
click at [929, 427] on icon "button" at bounding box center [934, 431] width 11 height 9
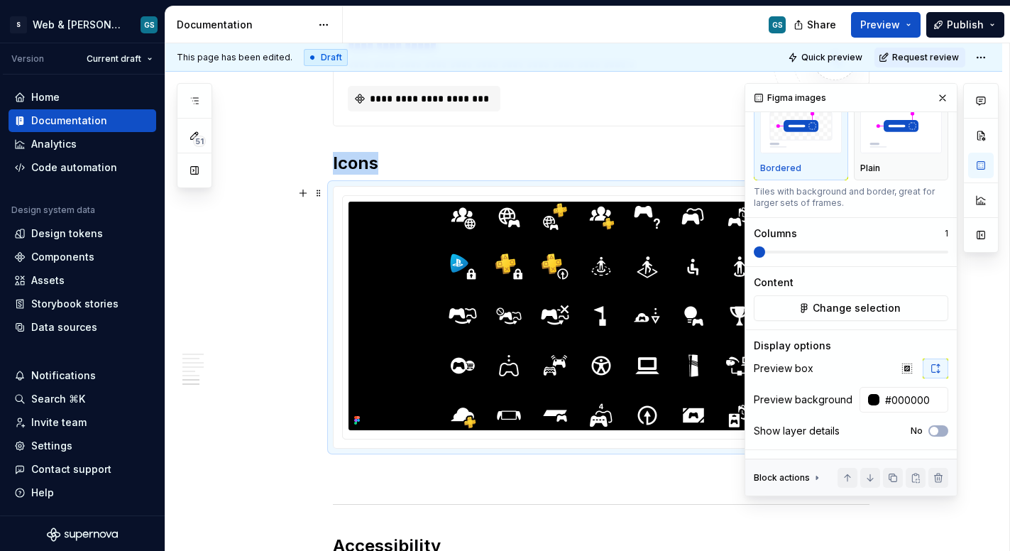
click at [406, 160] on h2 "Icons" at bounding box center [601, 163] width 537 height 23
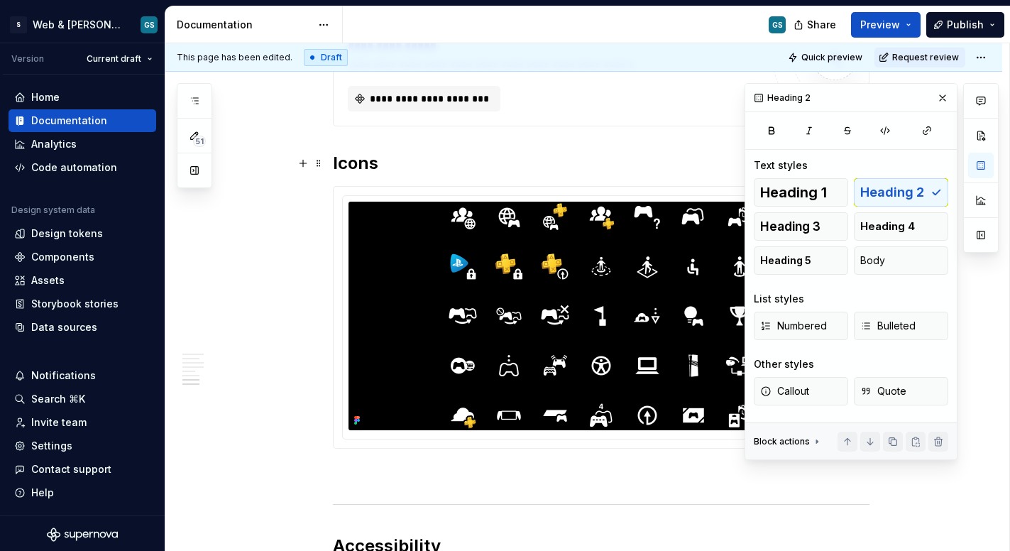
scroll to position [0, 0]
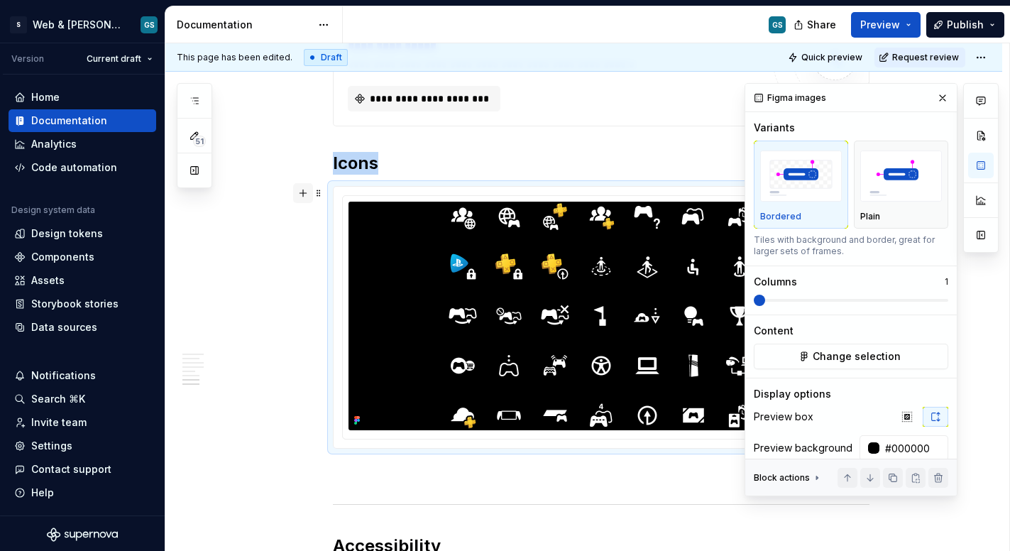
click at [305, 197] on button "button" at bounding box center [303, 193] width 20 height 20
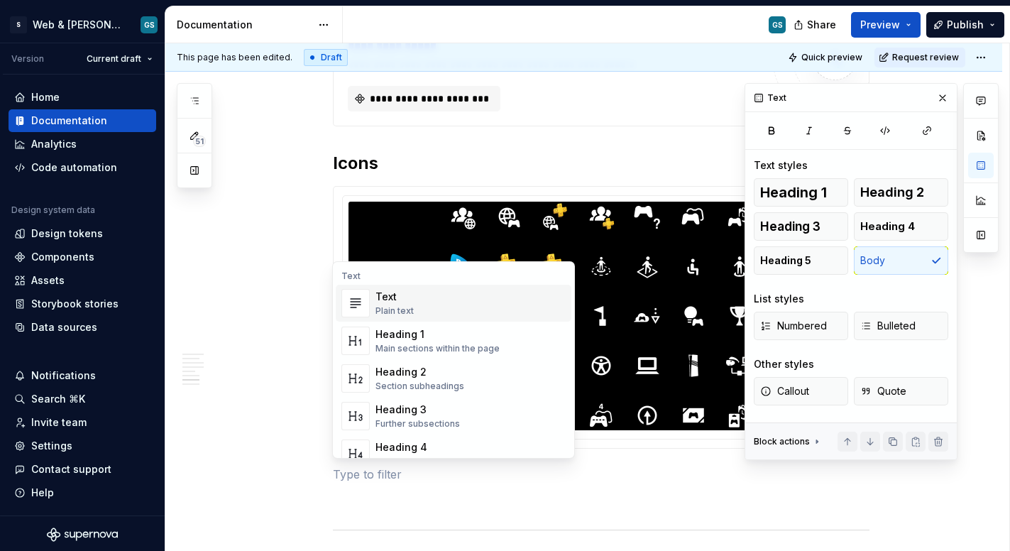
click at [378, 312] on div "Plain text" at bounding box center [395, 310] width 38 height 11
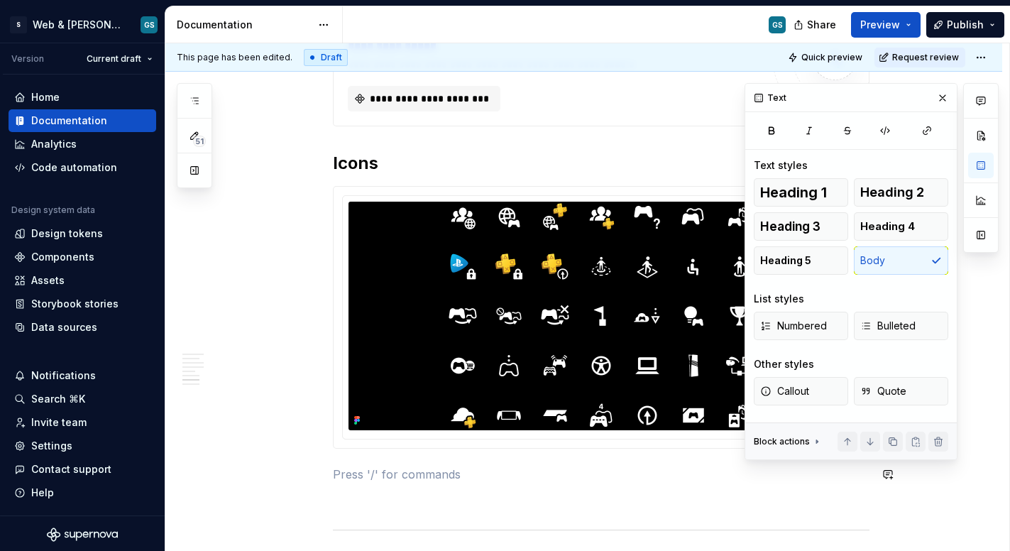
scroll to position [1681, 0]
click at [368, 473] on p "Icon library" at bounding box center [601, 474] width 537 height 17
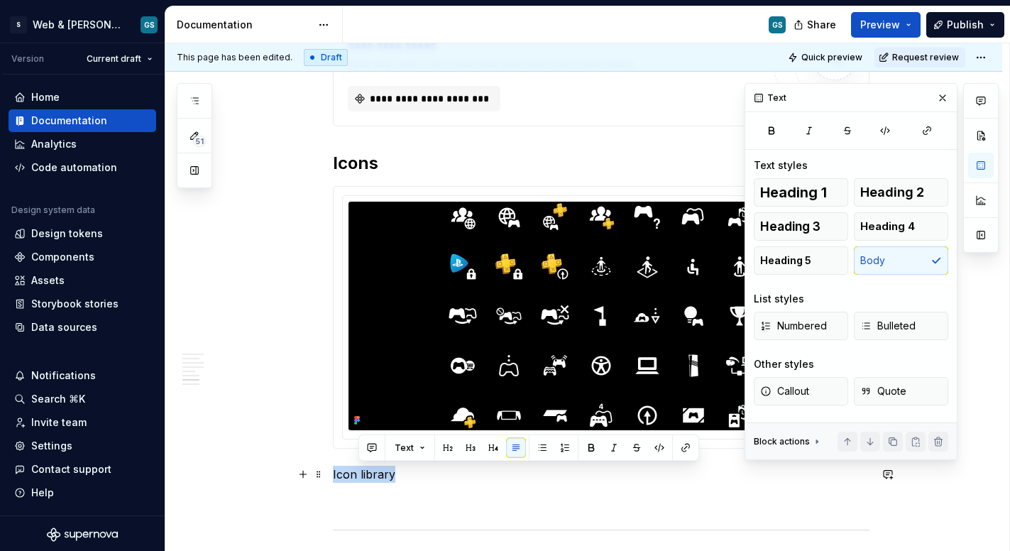
click at [368, 473] on p "Icon library" at bounding box center [601, 474] width 537 height 17
click at [937, 129] on button "button" at bounding box center [927, 131] width 43 height 20
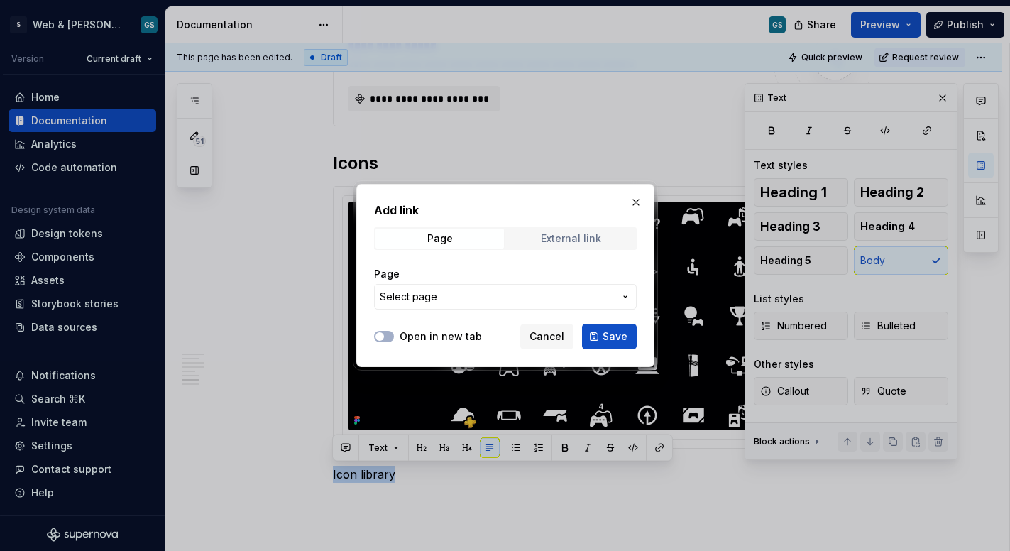
click at [562, 245] on span "External link" at bounding box center [571, 239] width 129 height 20
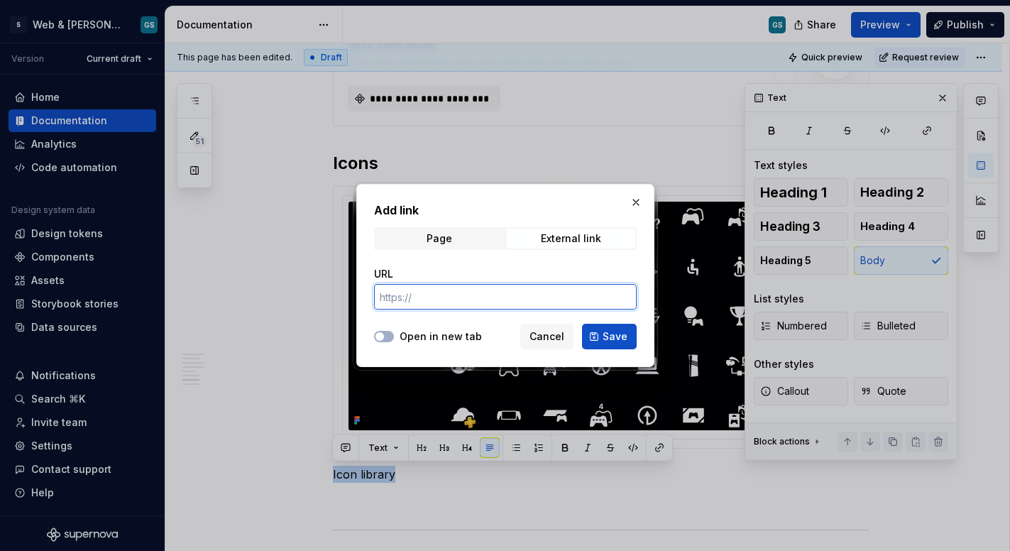
click at [501, 301] on input "URL" at bounding box center [505, 297] width 263 height 26
paste input "[URL][DOMAIN_NAME]"
type input "[URL][DOMAIN_NAME]"
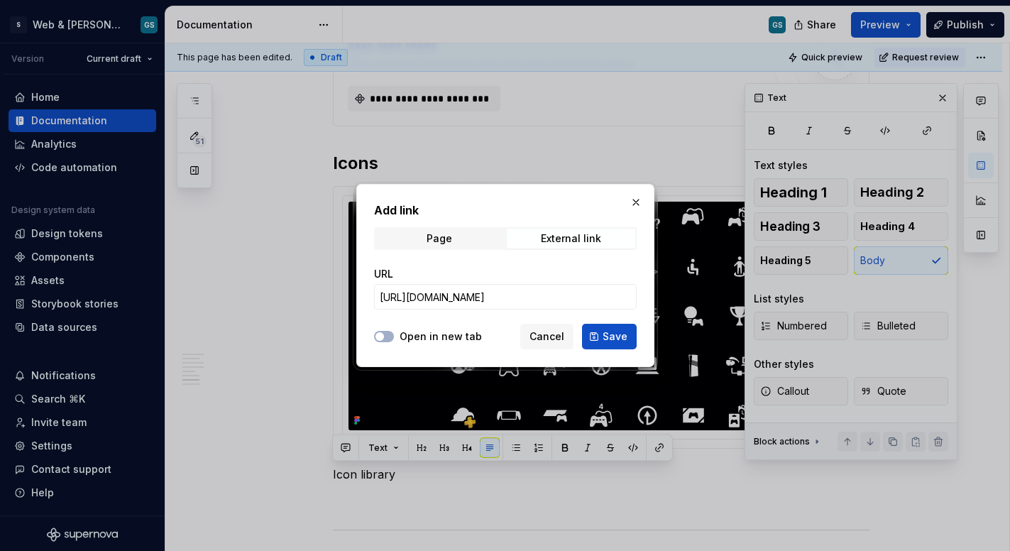
click at [607, 337] on span "Save" at bounding box center [615, 336] width 25 height 14
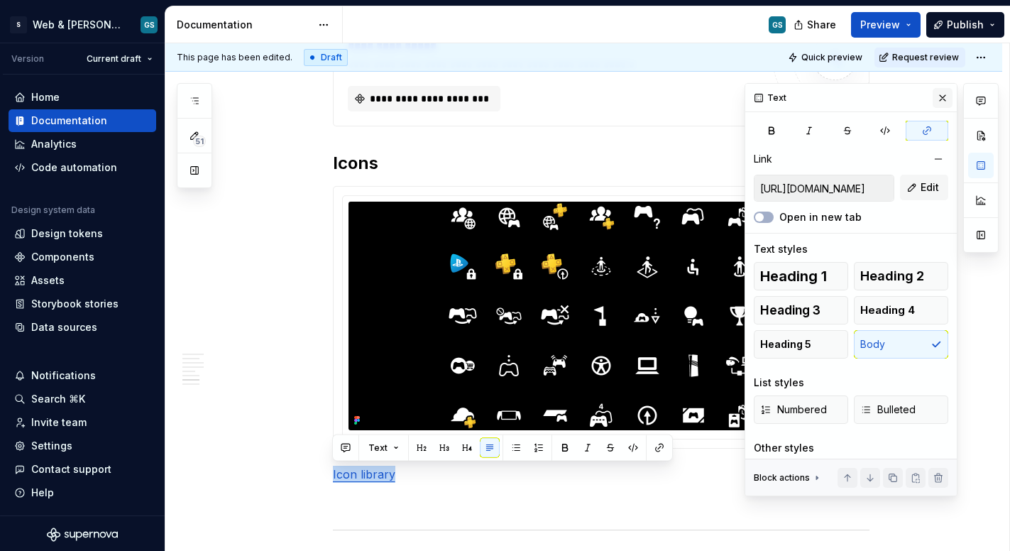
click at [935, 95] on button "button" at bounding box center [943, 98] width 20 height 20
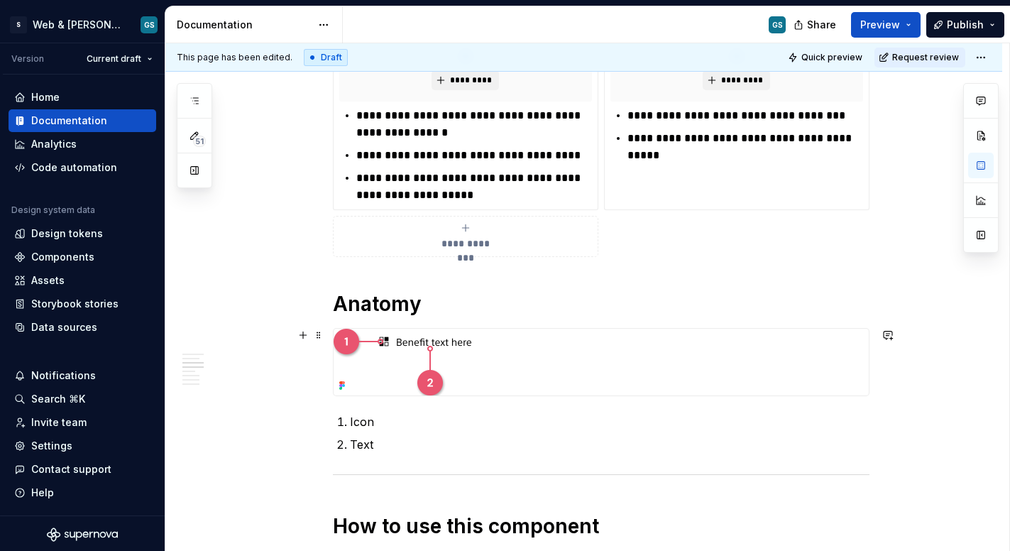
scroll to position [811, 0]
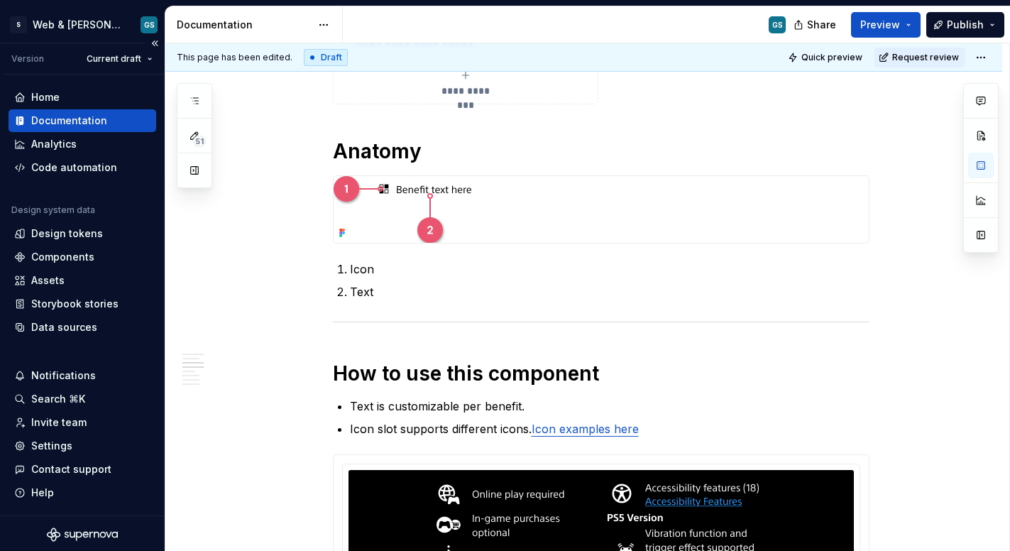
type textarea "*"
